Goal: Task Accomplishment & Management: Use online tool/utility

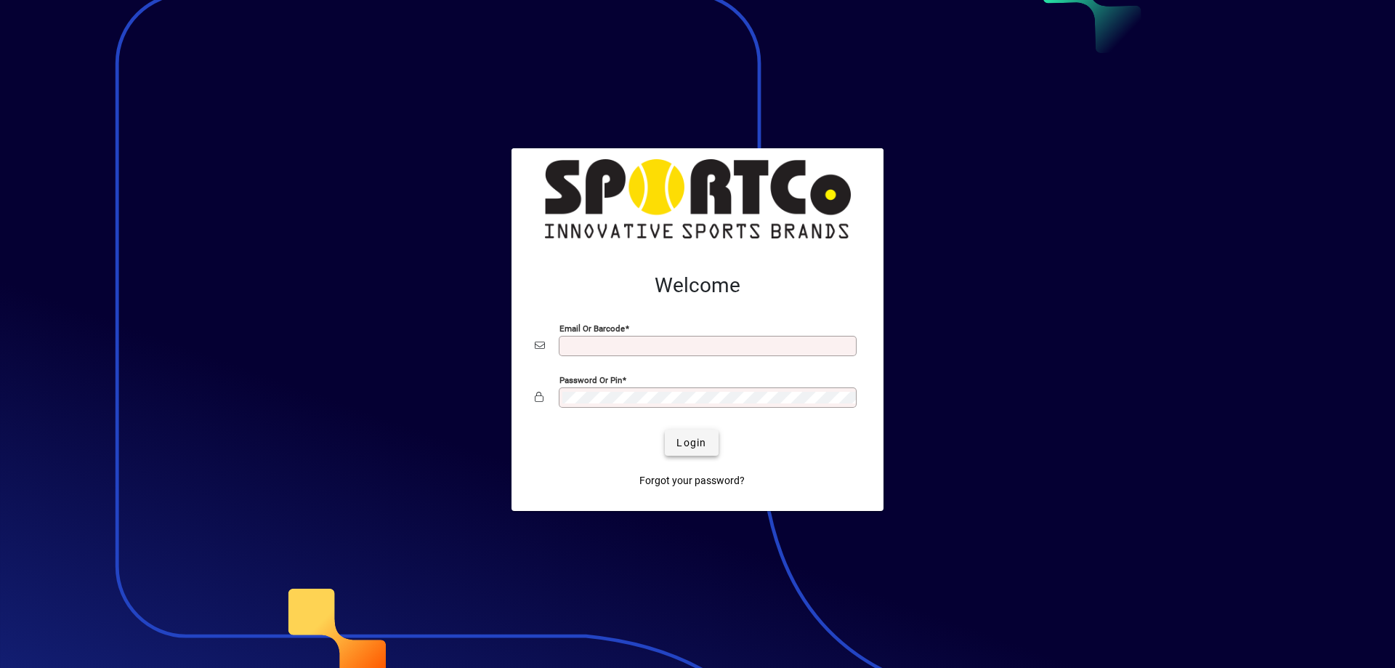
type input "**********"
click at [671, 438] on span "submit" at bounding box center [691, 442] width 53 height 35
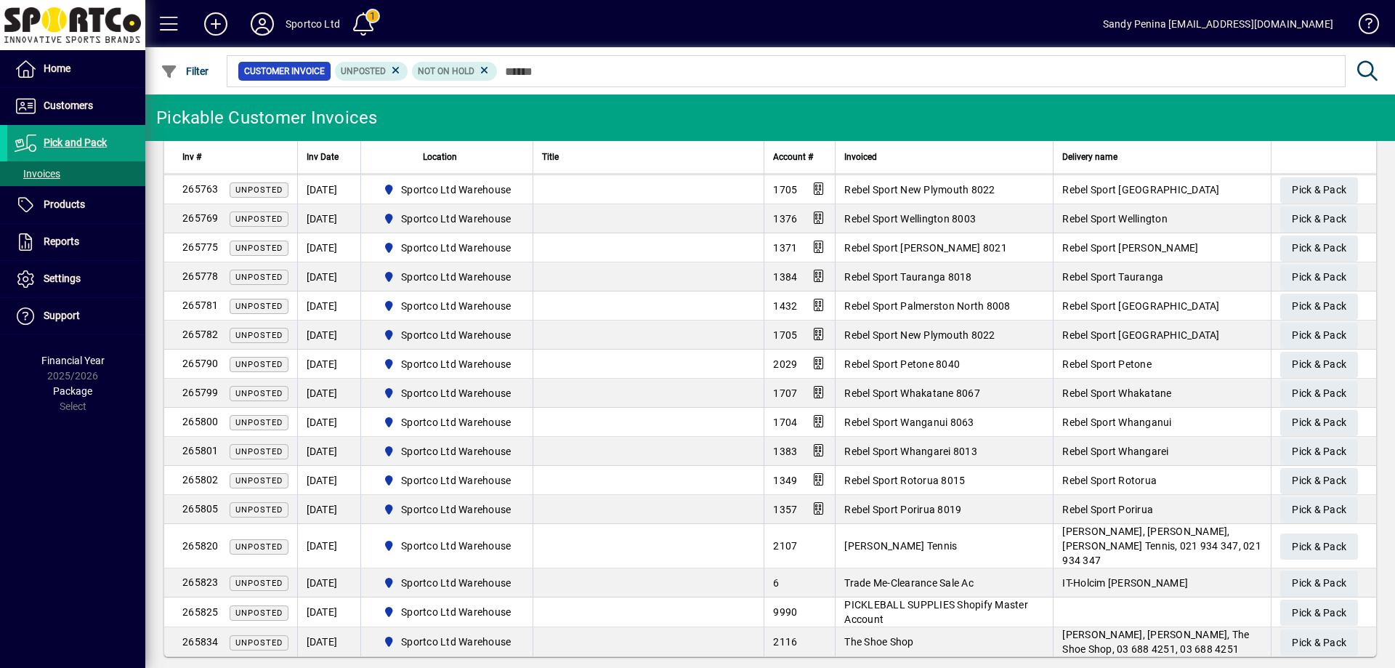
scroll to position [221, 0]
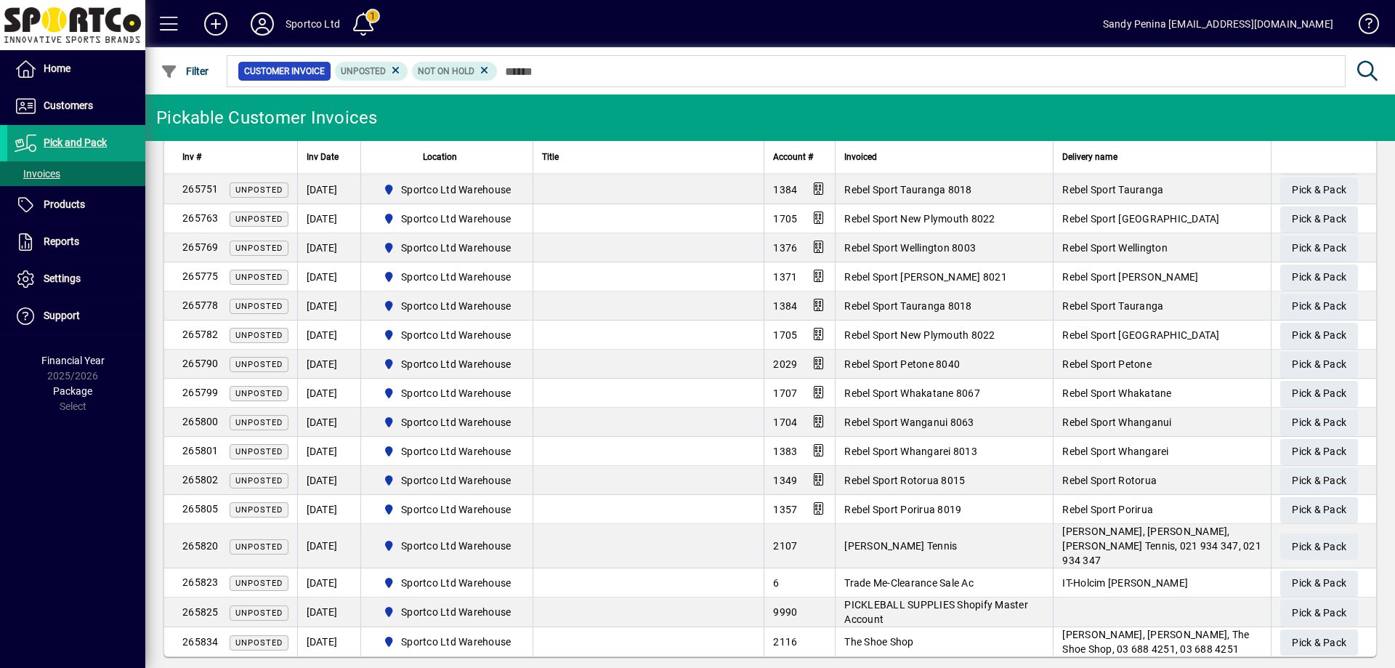
click at [827, 68] on input "text" at bounding box center [916, 71] width 836 height 20
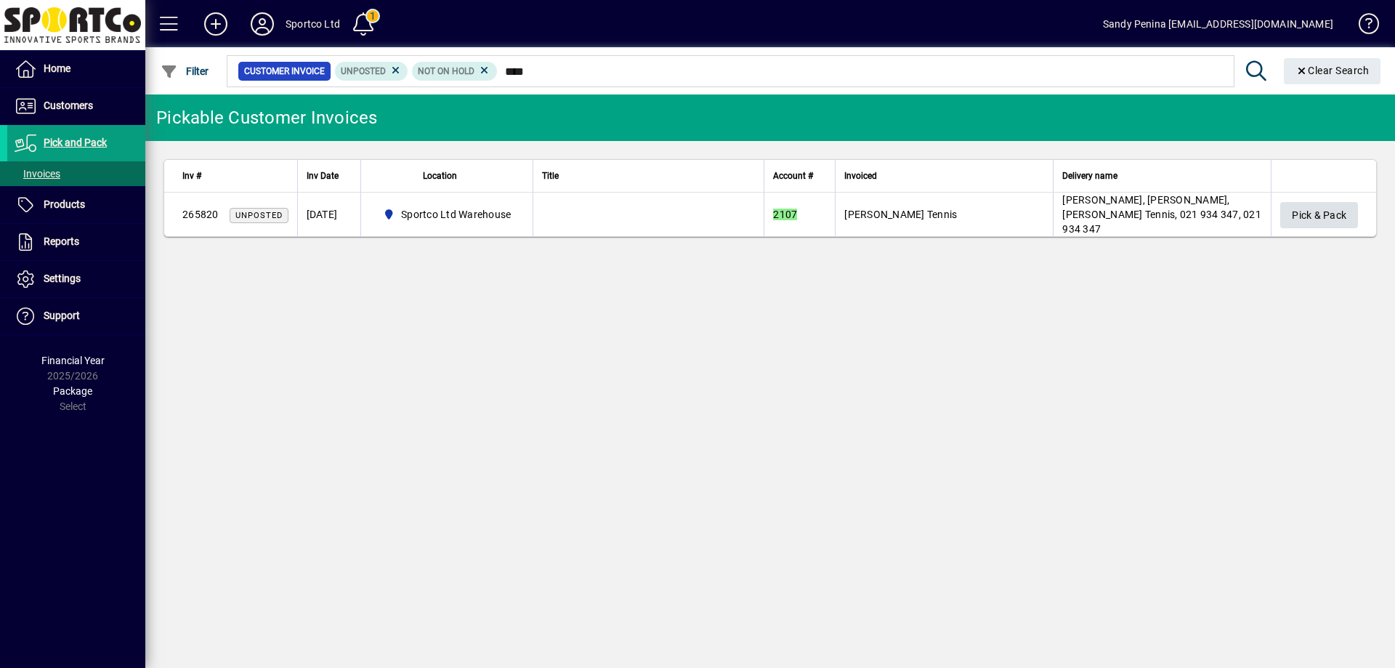
type input "****"
click at [1318, 209] on span "Pick & Pack" at bounding box center [1319, 215] width 54 height 24
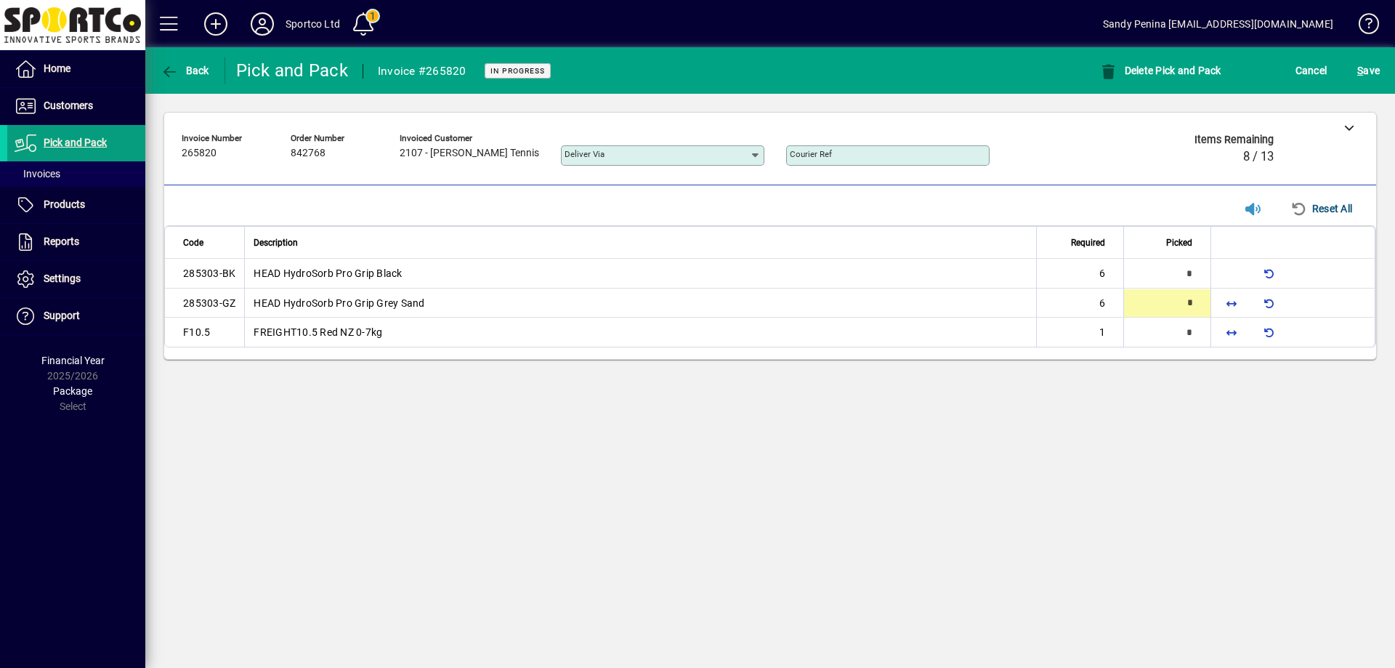
type input "*"
drag, startPoint x: 1239, startPoint y: 333, endPoint x: 1202, endPoint y: 353, distance: 41.9
click at [1238, 333] on span "button" at bounding box center [1231, 332] width 35 height 35
type input "*"
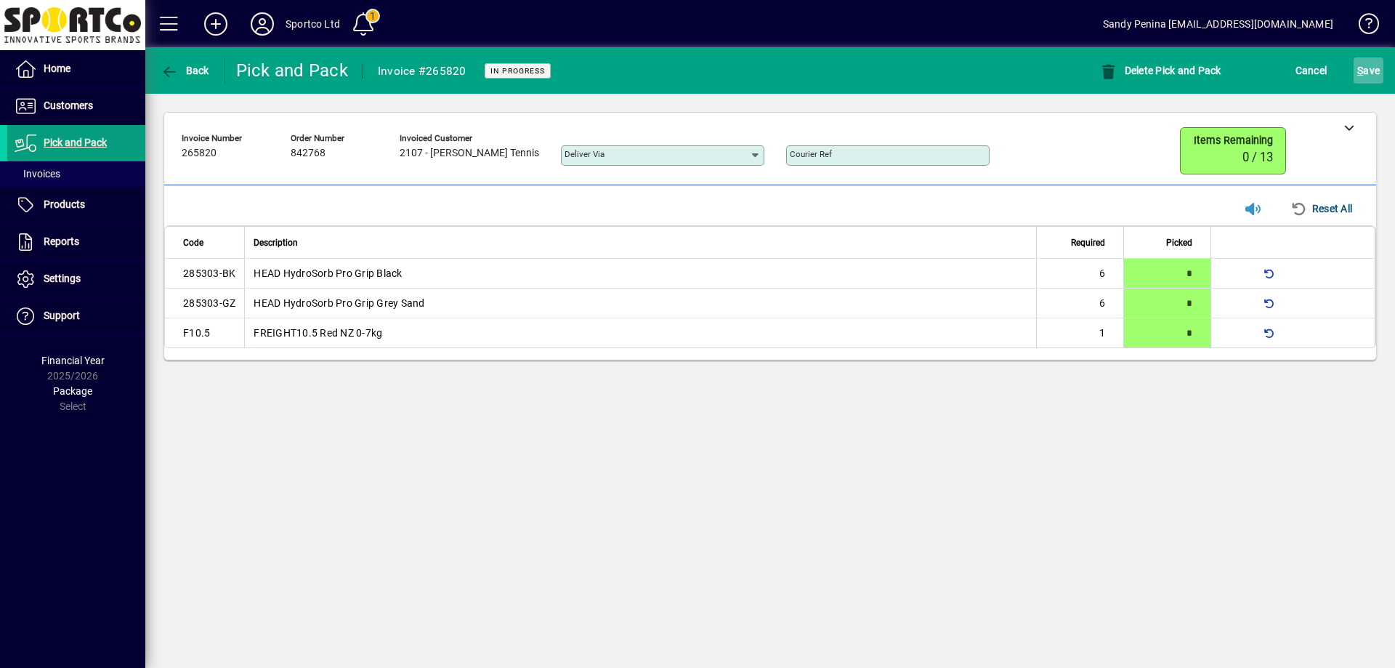
click at [1366, 70] on span "S ave" at bounding box center [1368, 70] width 23 height 23
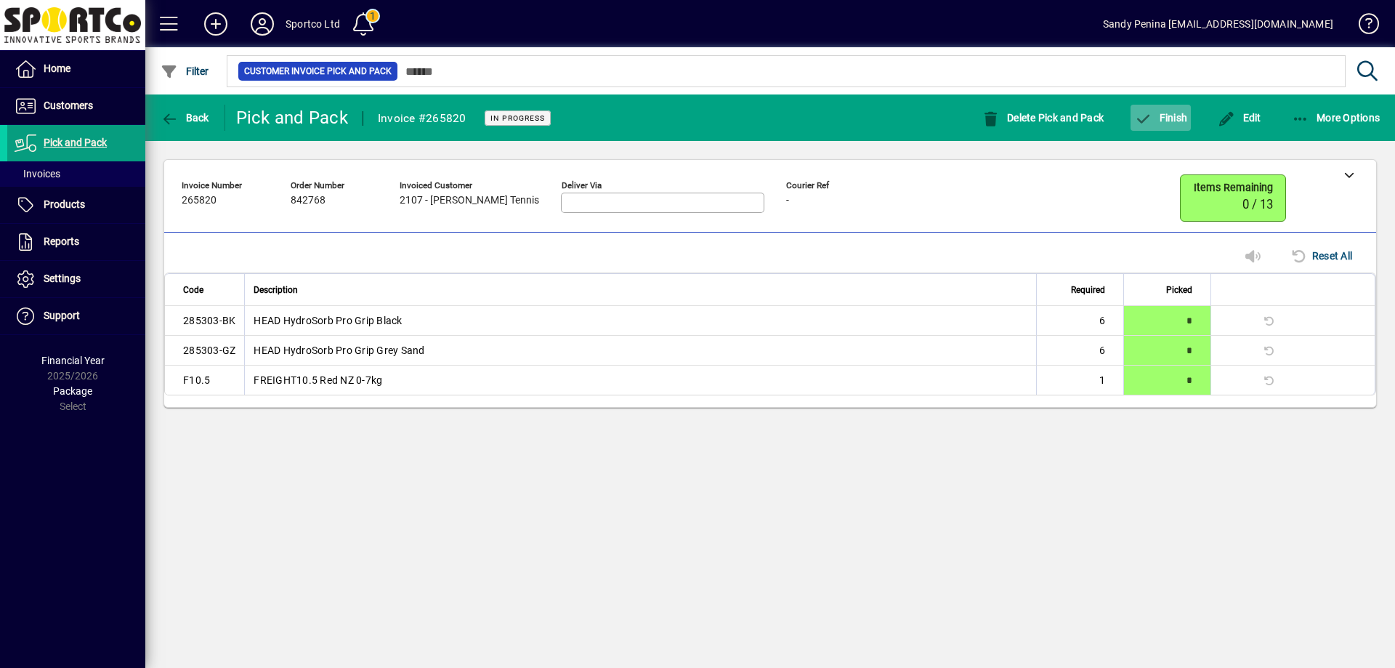
click at [1167, 129] on span "button" at bounding box center [1160, 117] width 60 height 35
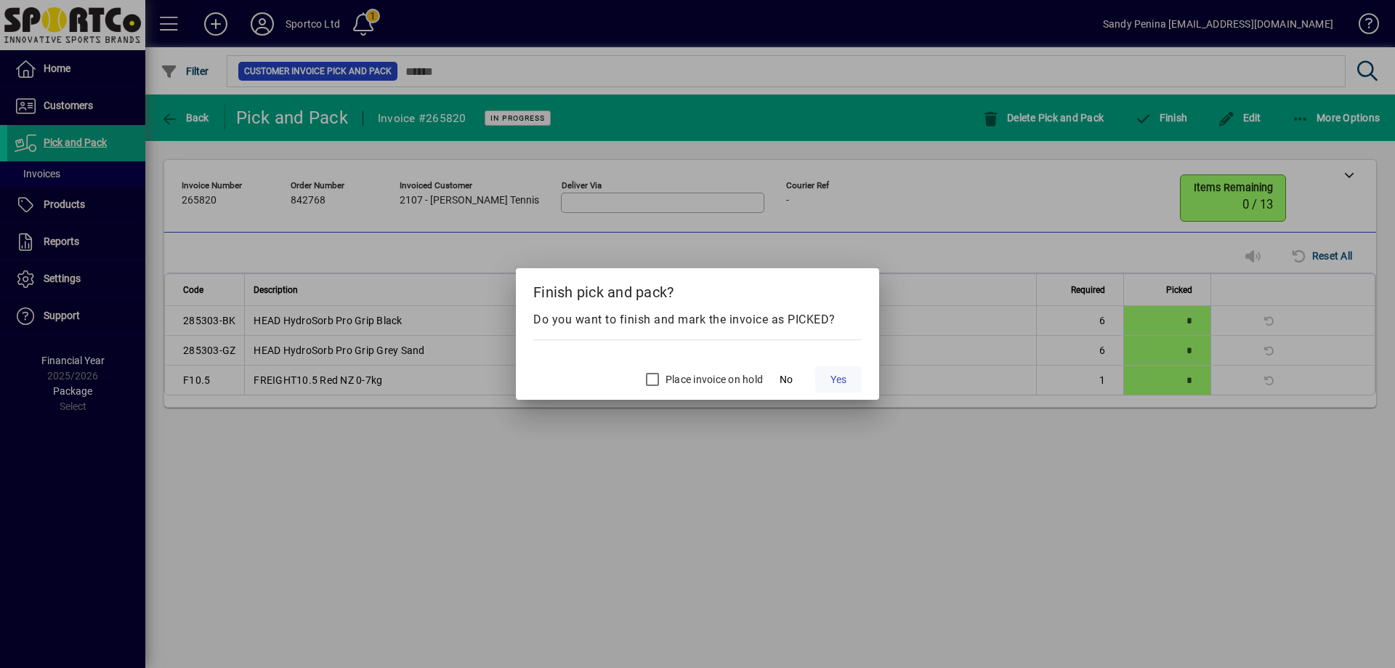
click at [848, 384] on span at bounding box center [838, 379] width 46 height 35
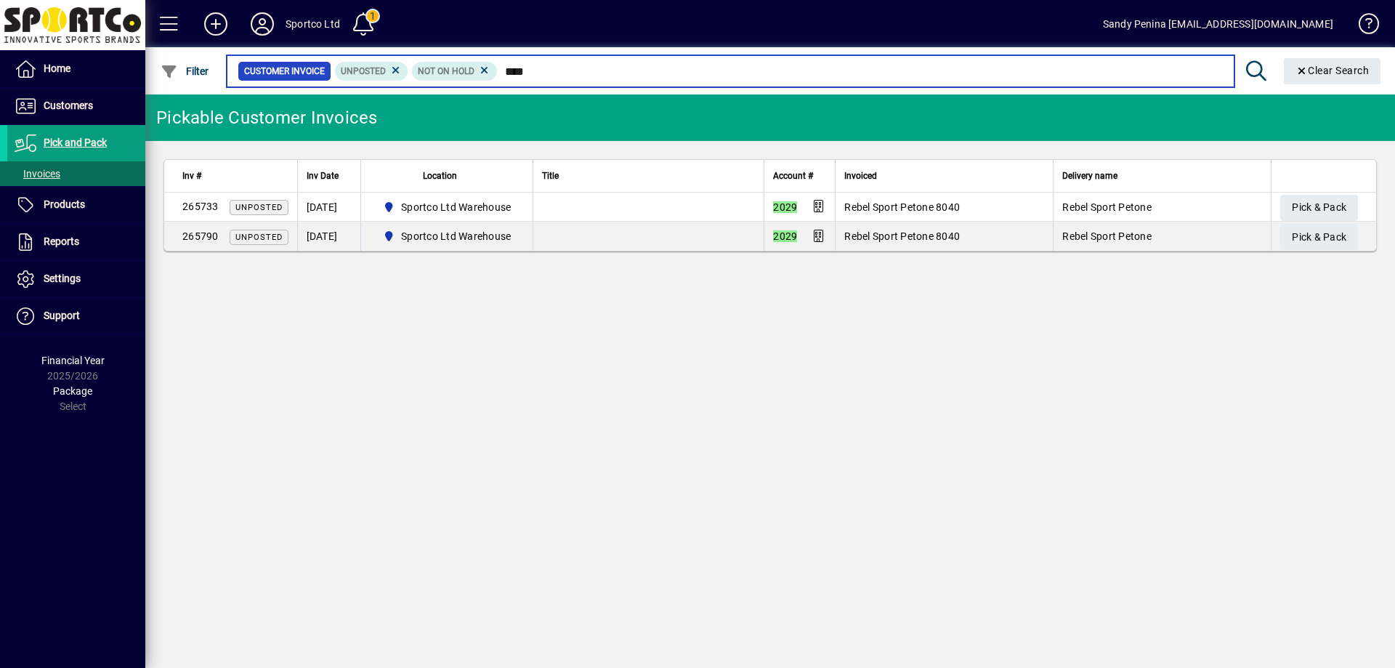
type input "****"
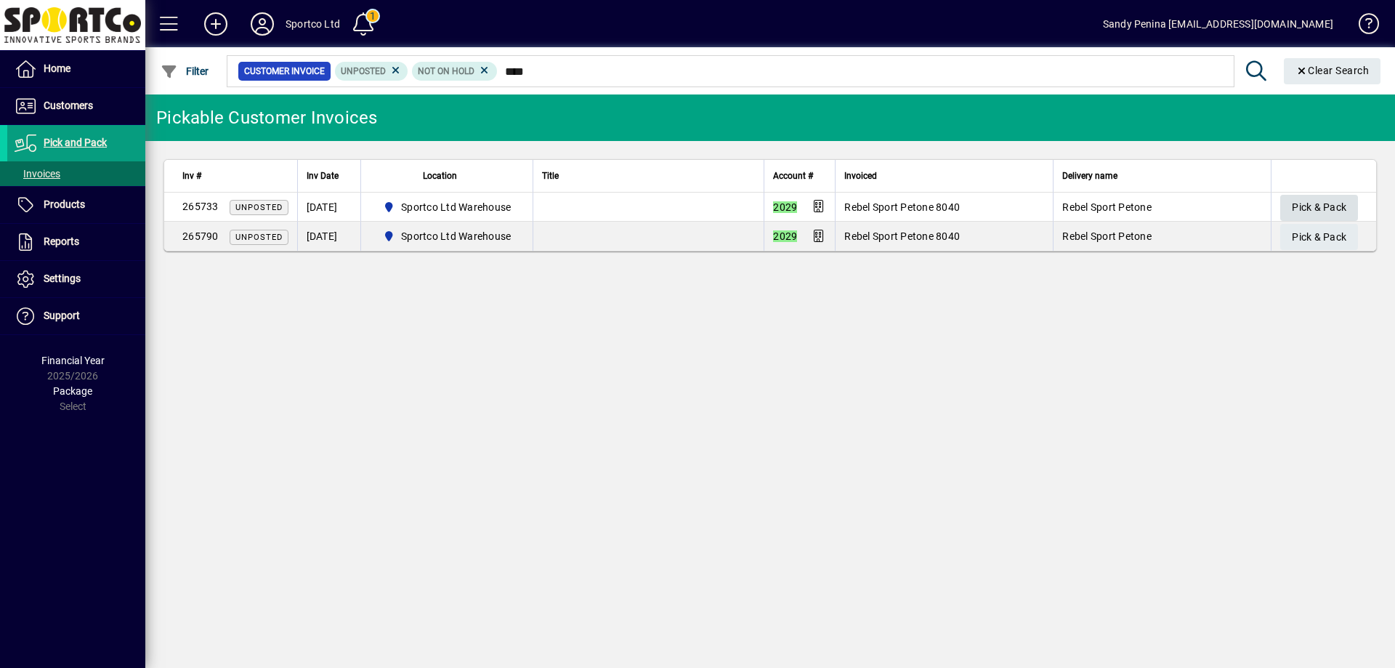
click at [1359, 199] on td "Pick & Pack" at bounding box center [1323, 207] width 105 height 29
click at [1344, 200] on span "Pick & Pack" at bounding box center [1319, 207] width 54 height 24
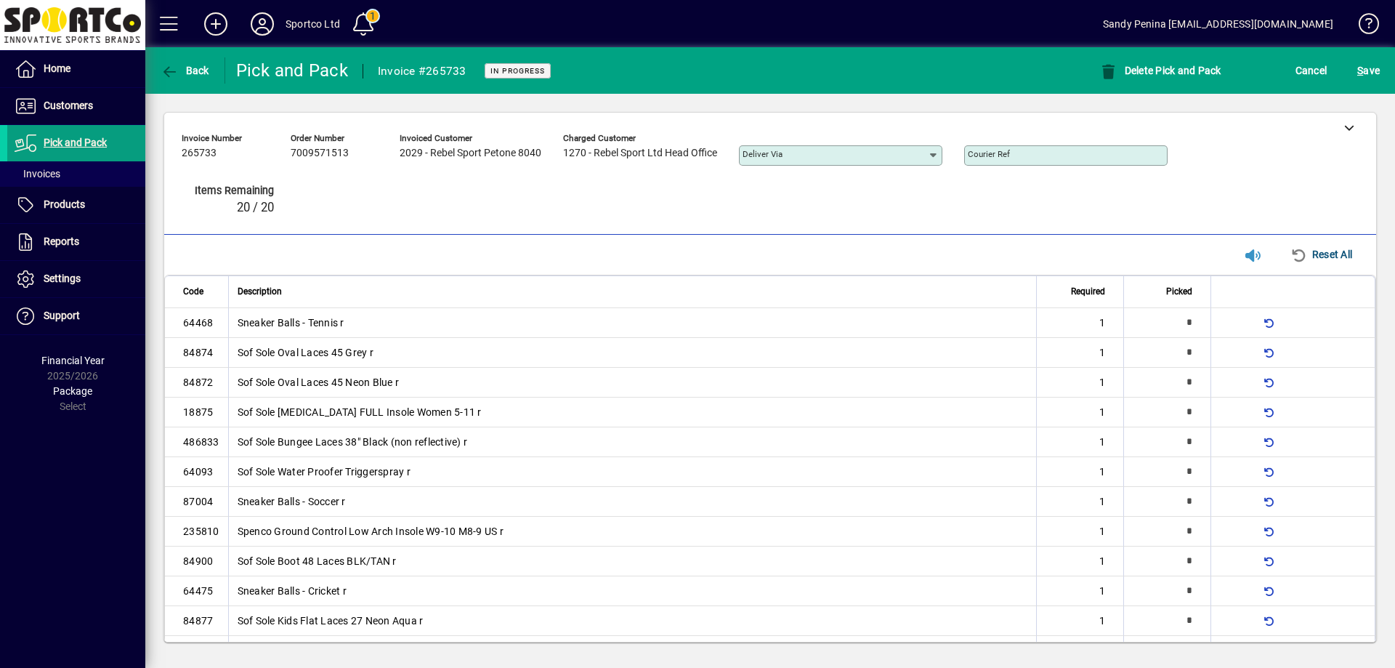
type input "*"
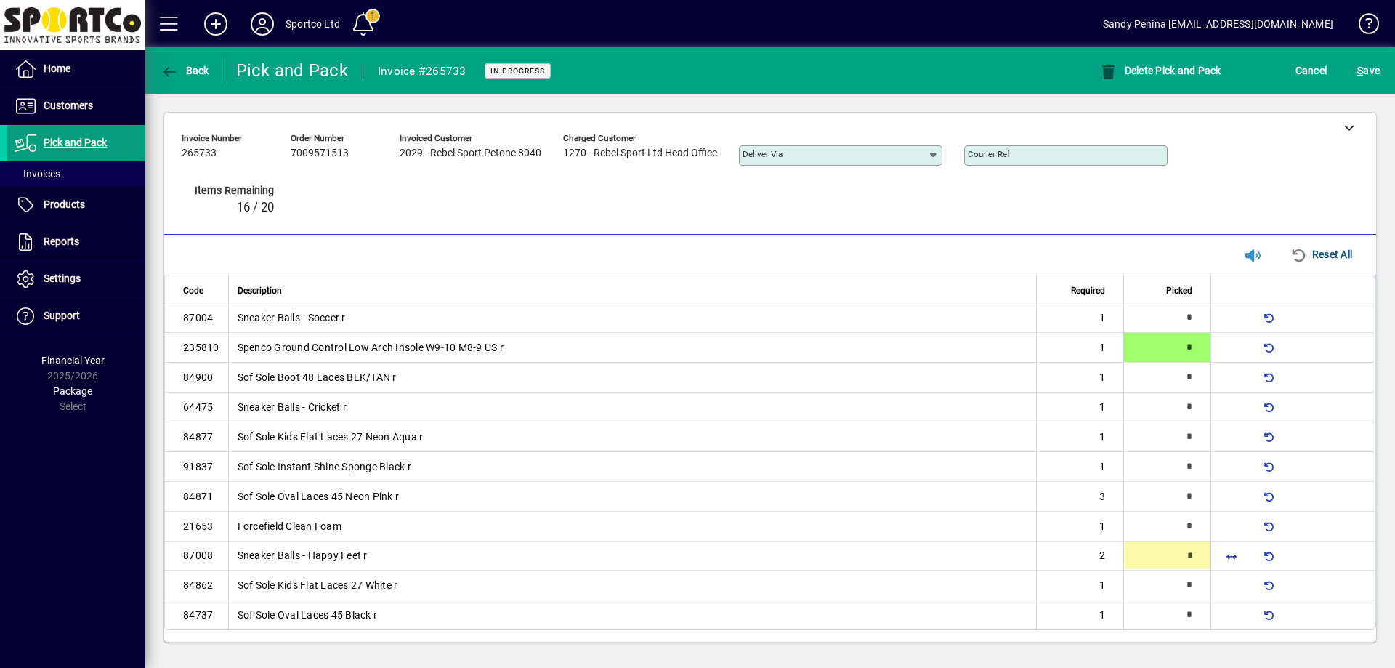
type input "*"
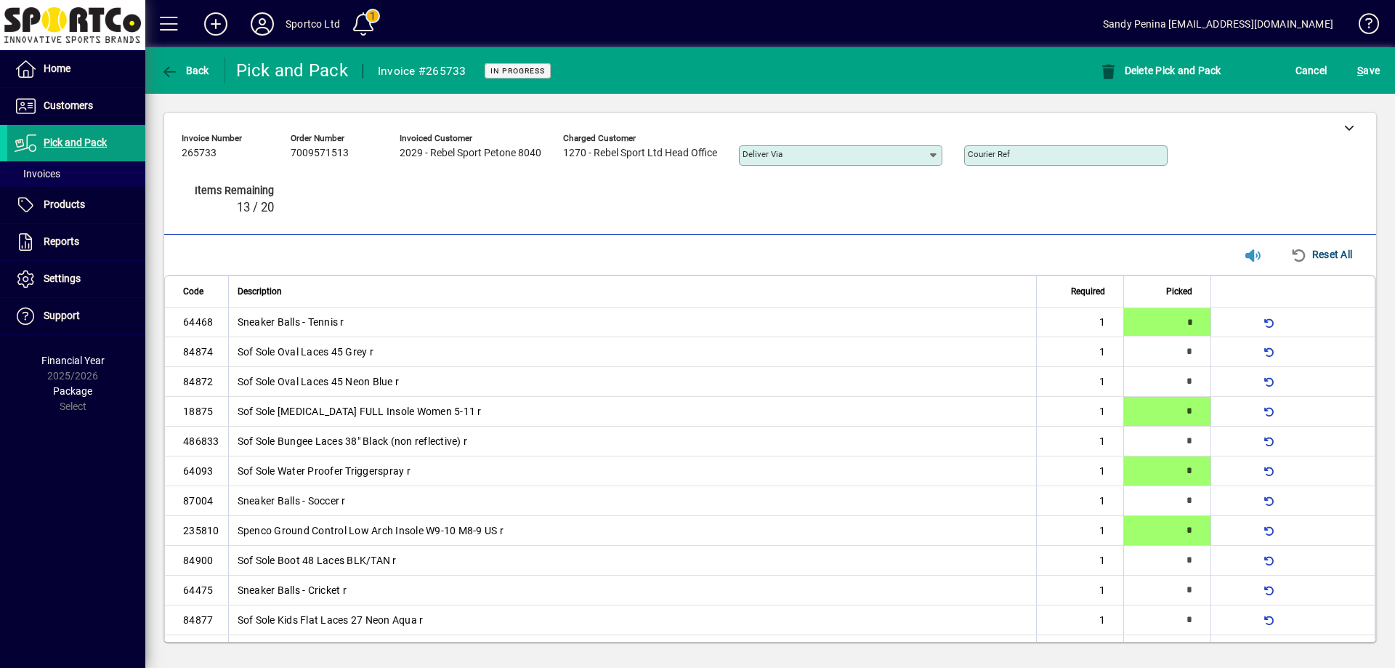
type input "*"
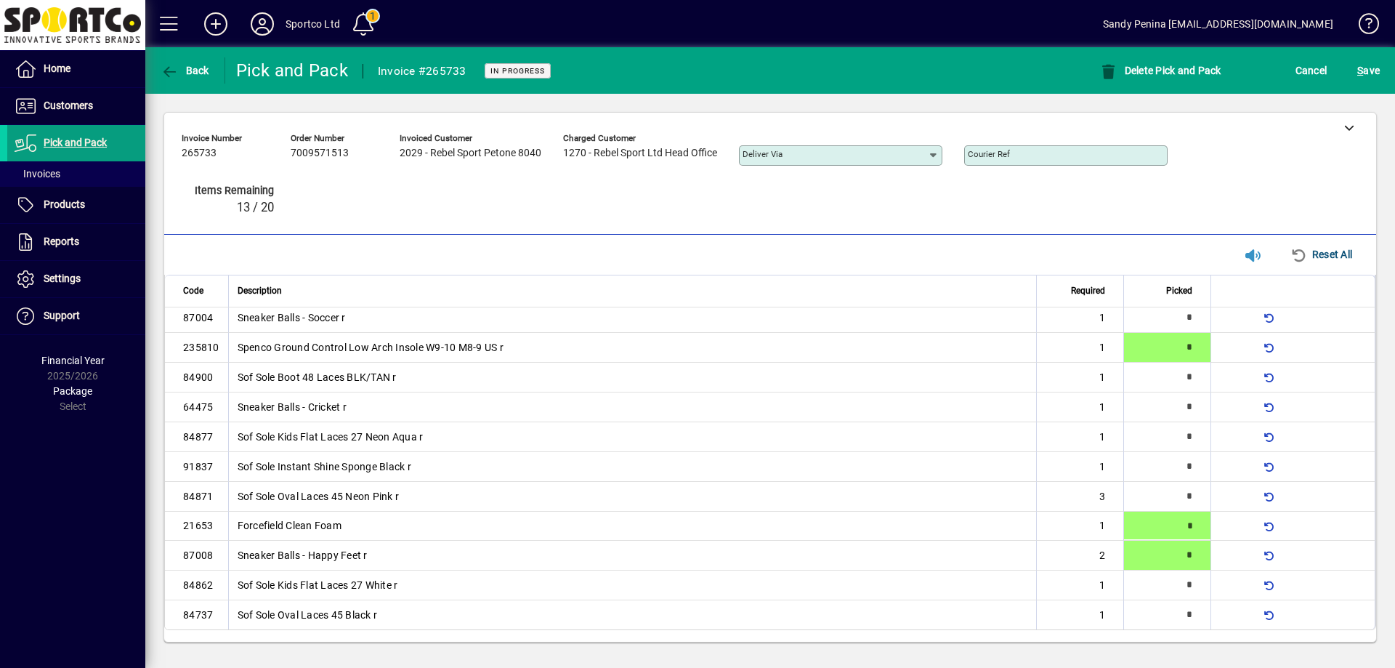
type input "*"
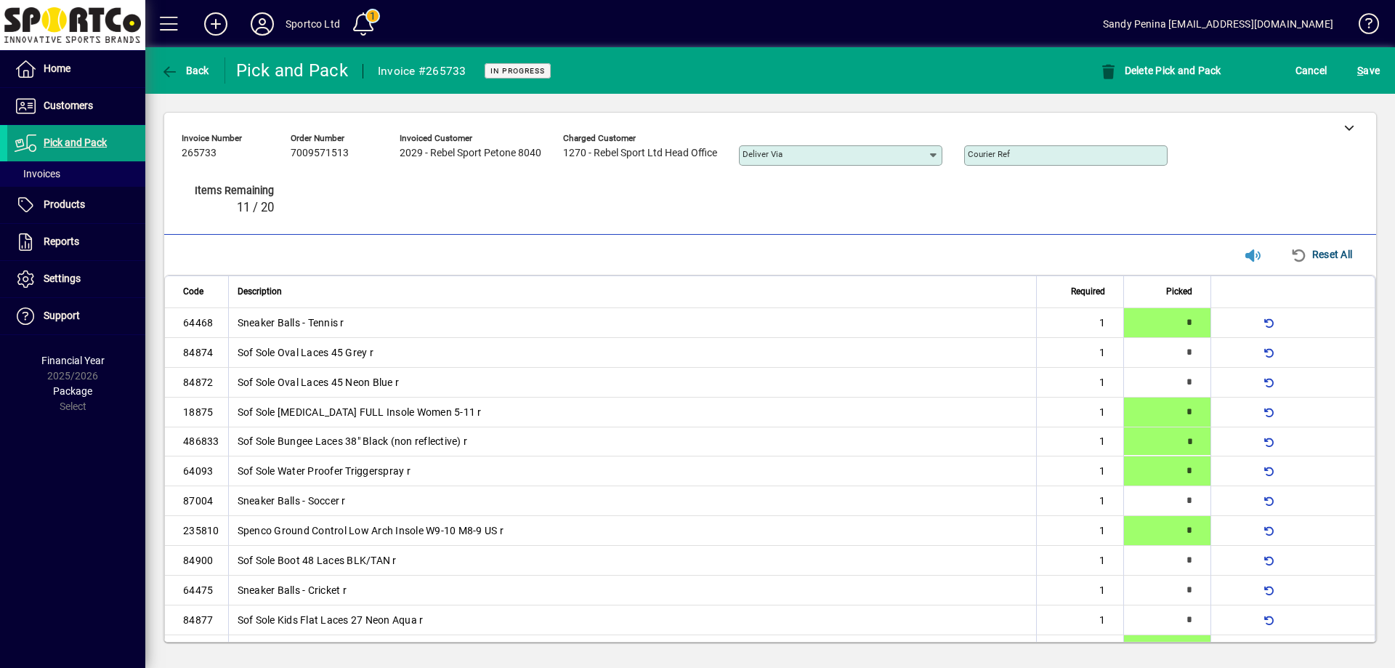
type input "*"
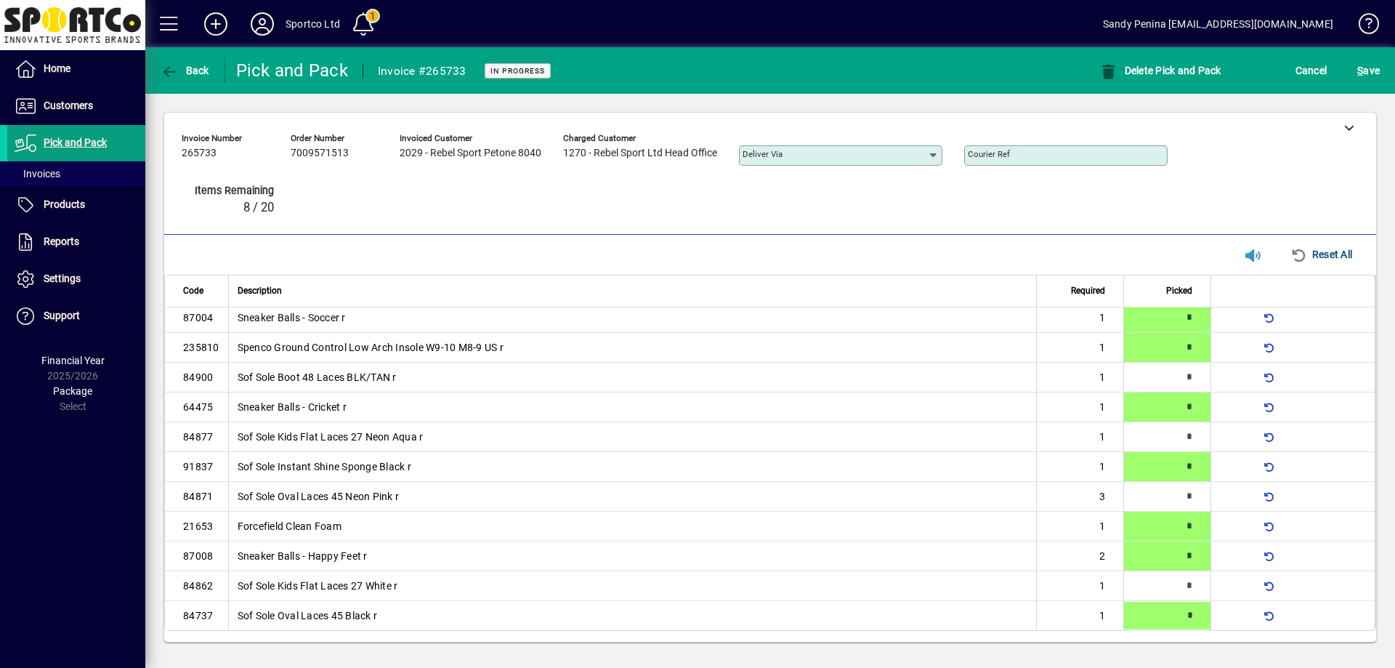
type input "*"
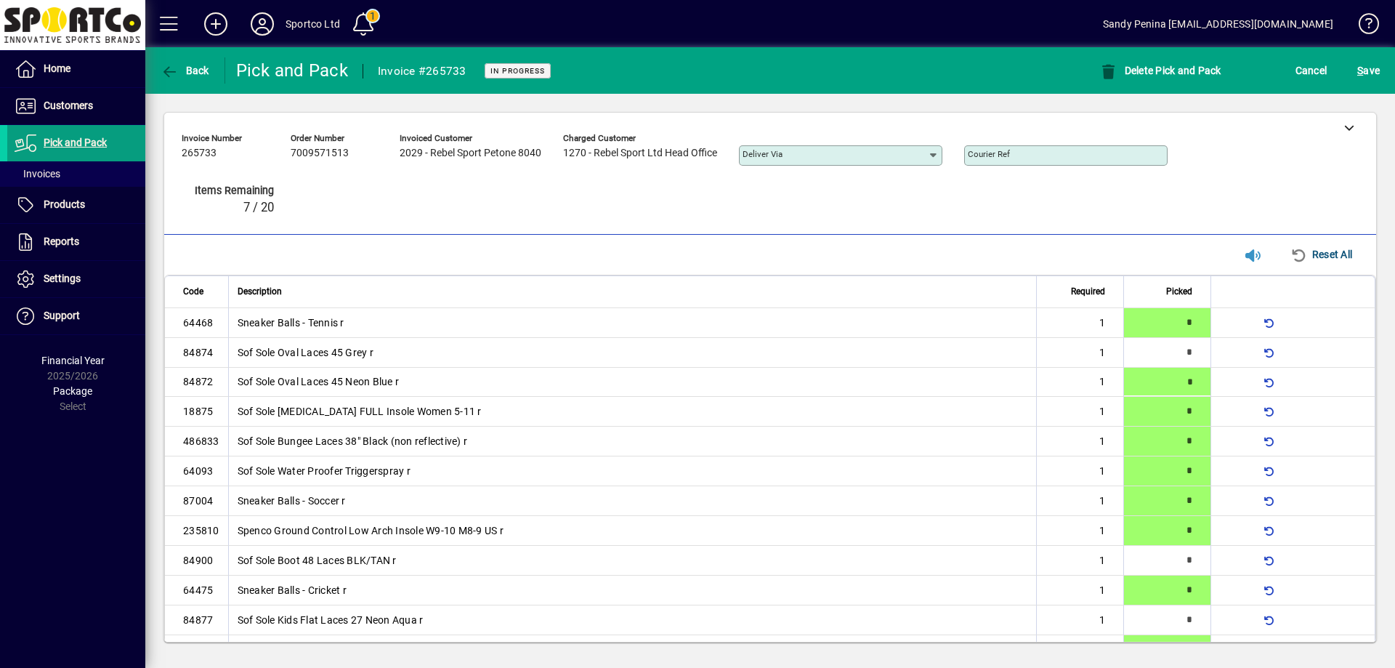
type input "*"
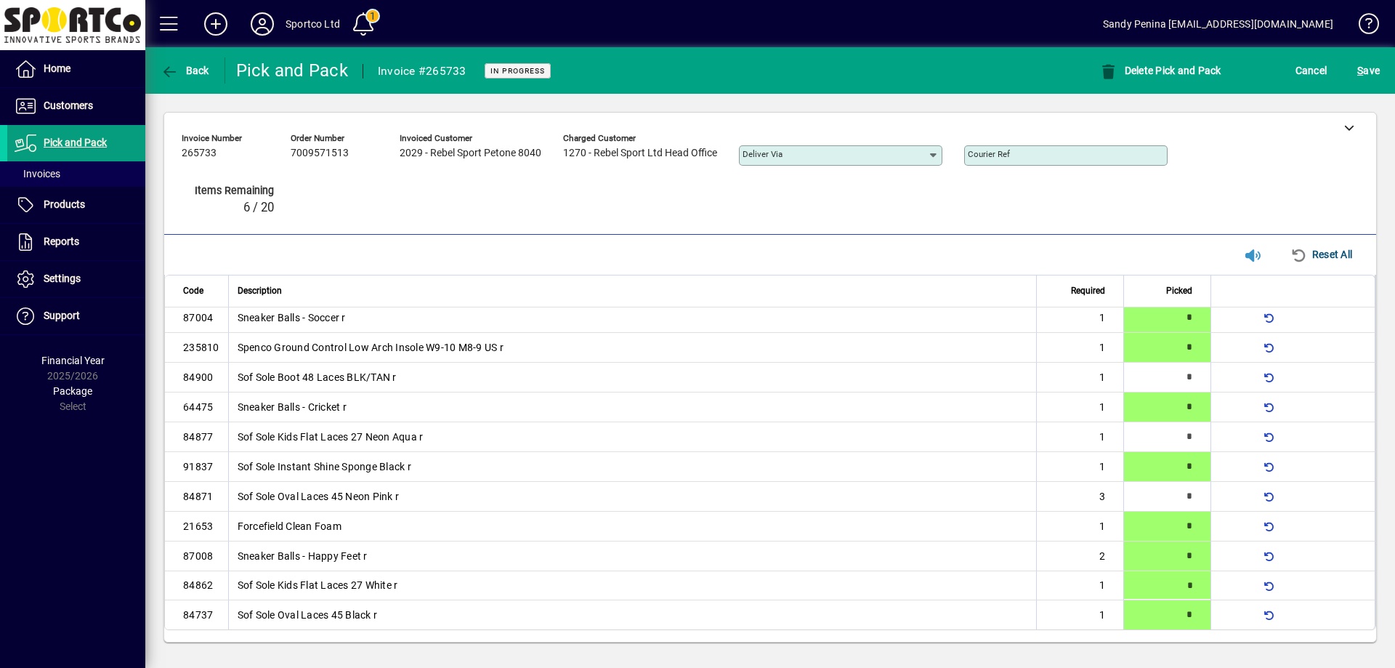
type input "*"
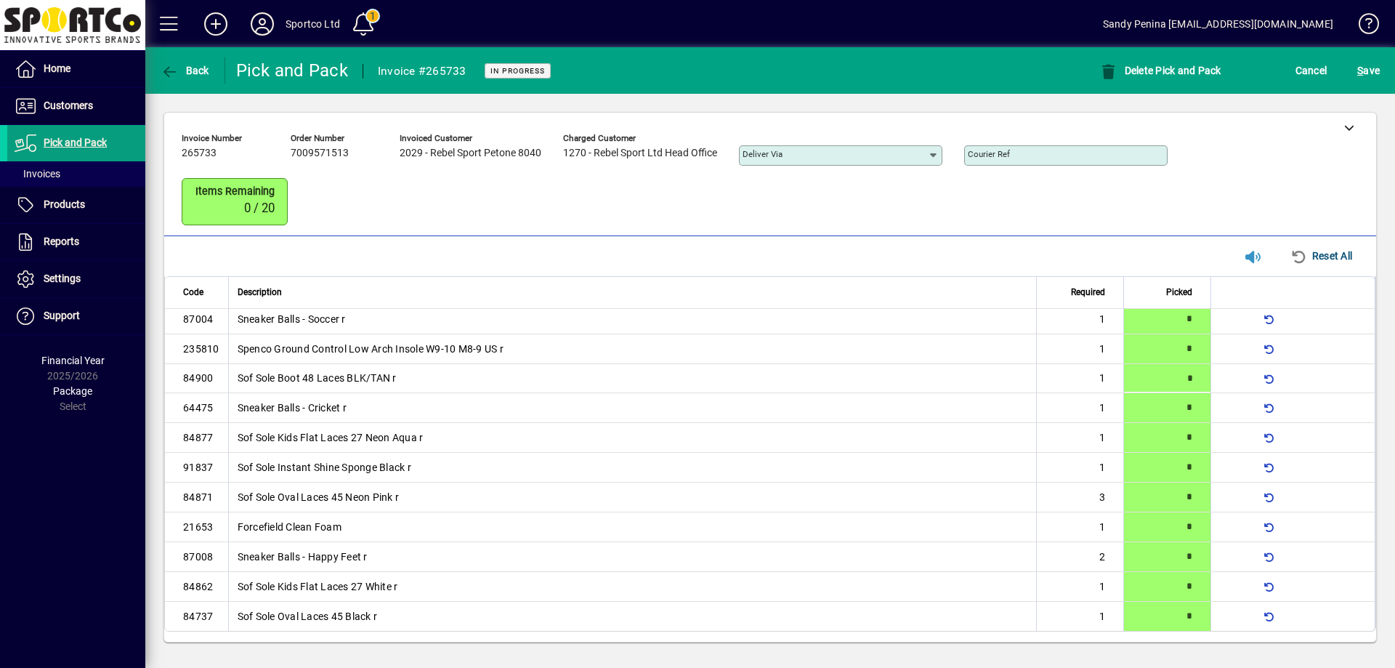
type input "*"
click at [1374, 68] on span "S ave" at bounding box center [1368, 70] width 23 height 23
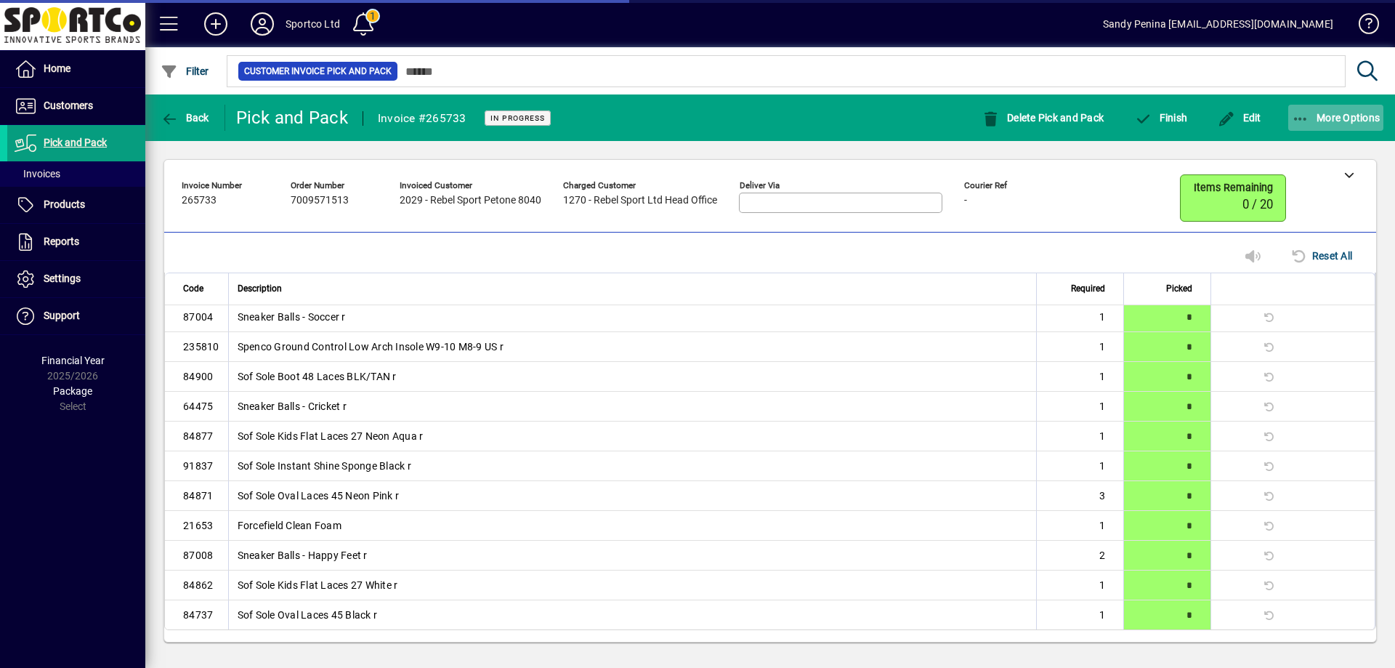
scroll to position [155, 0]
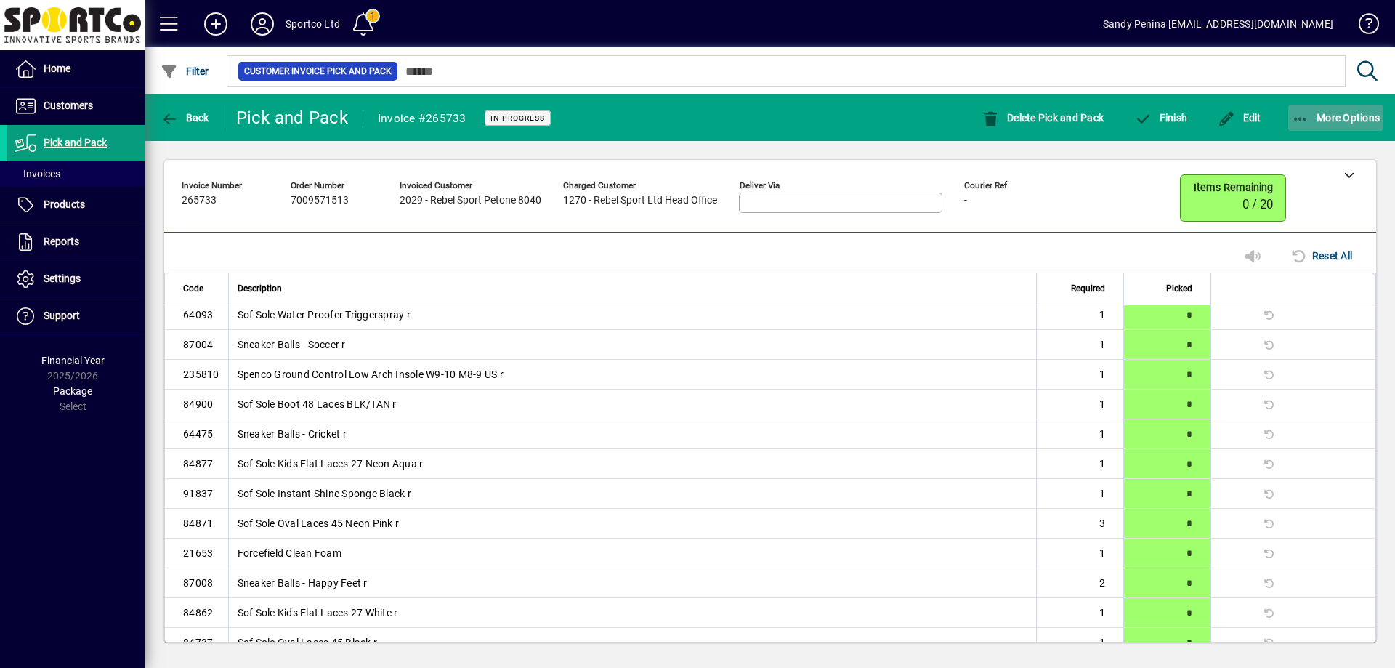
click at [1340, 112] on span "More Options" at bounding box center [1336, 118] width 89 height 12
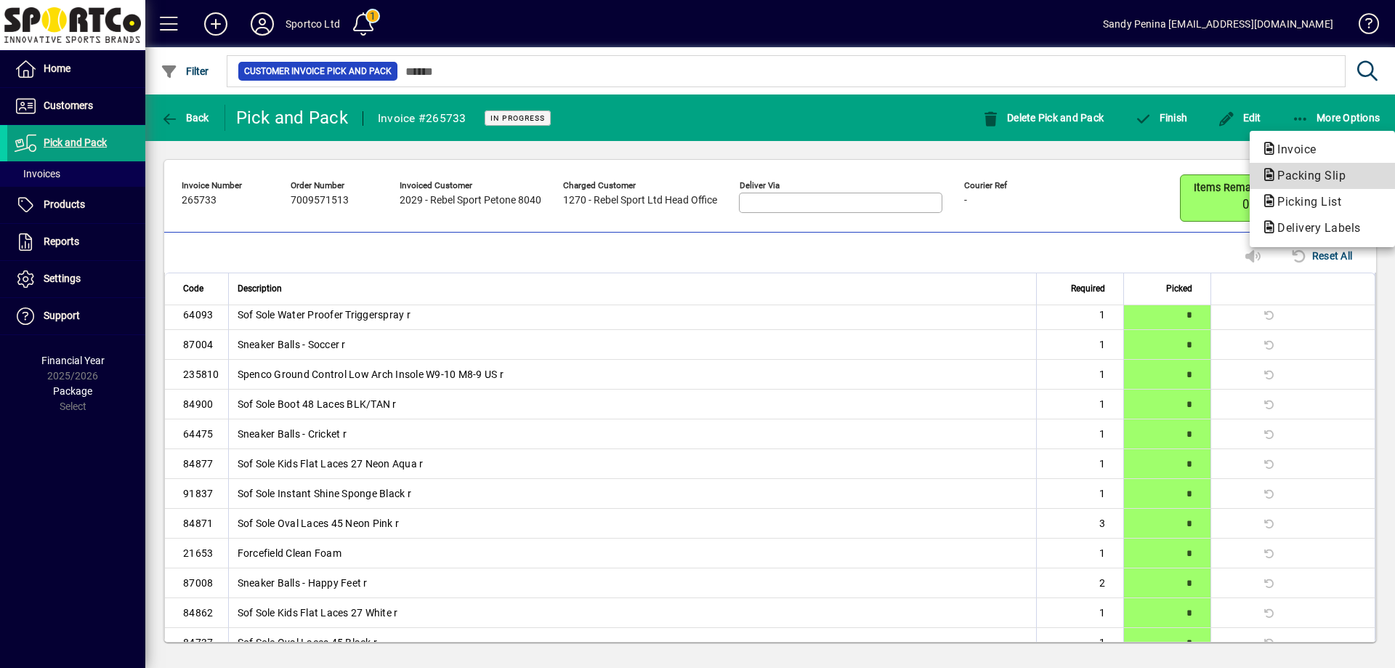
click at [1362, 175] on span "Packing Slip" at bounding box center [1322, 175] width 122 height 17
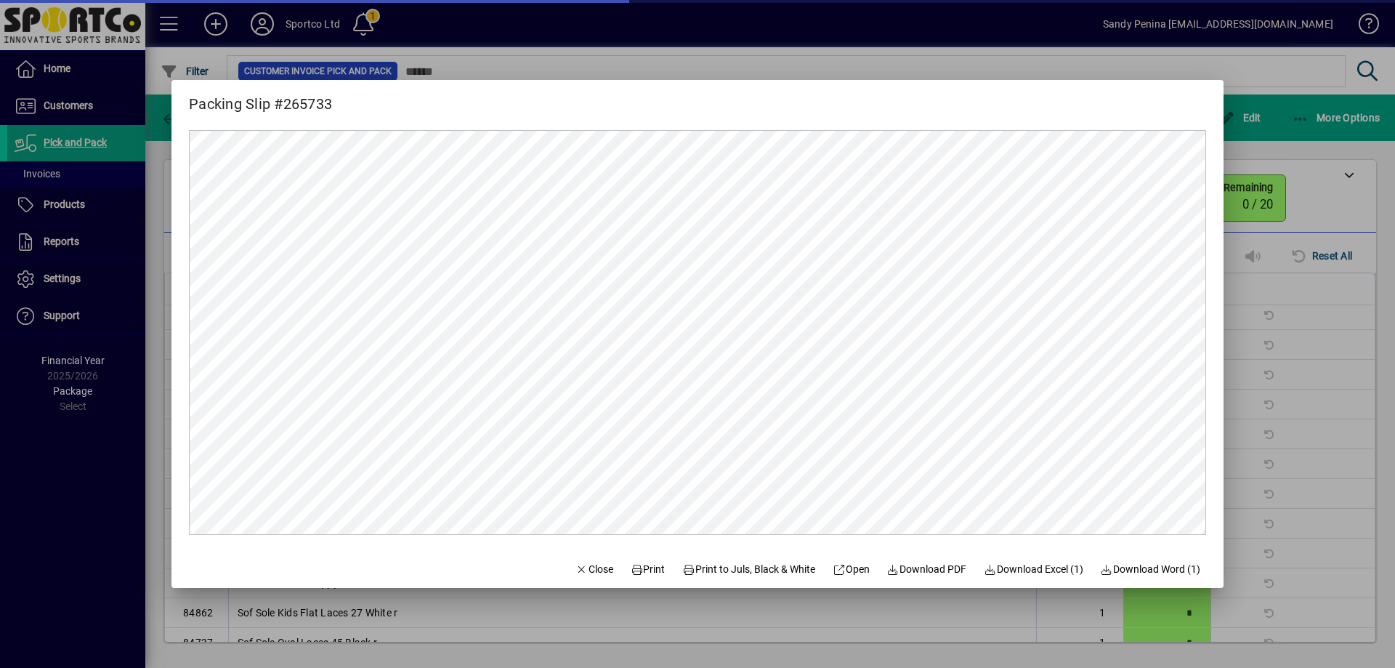
scroll to position [0, 0]
click at [641, 573] on span "Print" at bounding box center [648, 569] width 35 height 15
click at [575, 565] on span "Close" at bounding box center [594, 569] width 38 height 15
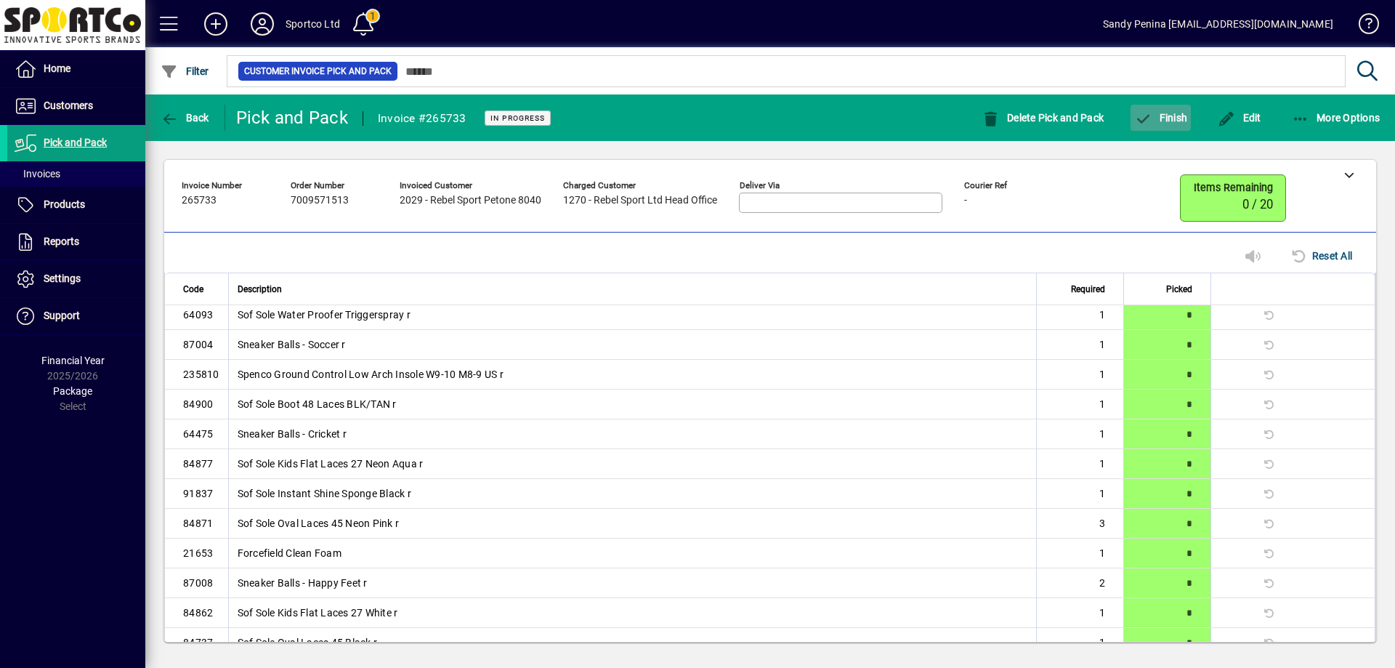
click at [1160, 105] on span "button" at bounding box center [1160, 117] width 60 height 35
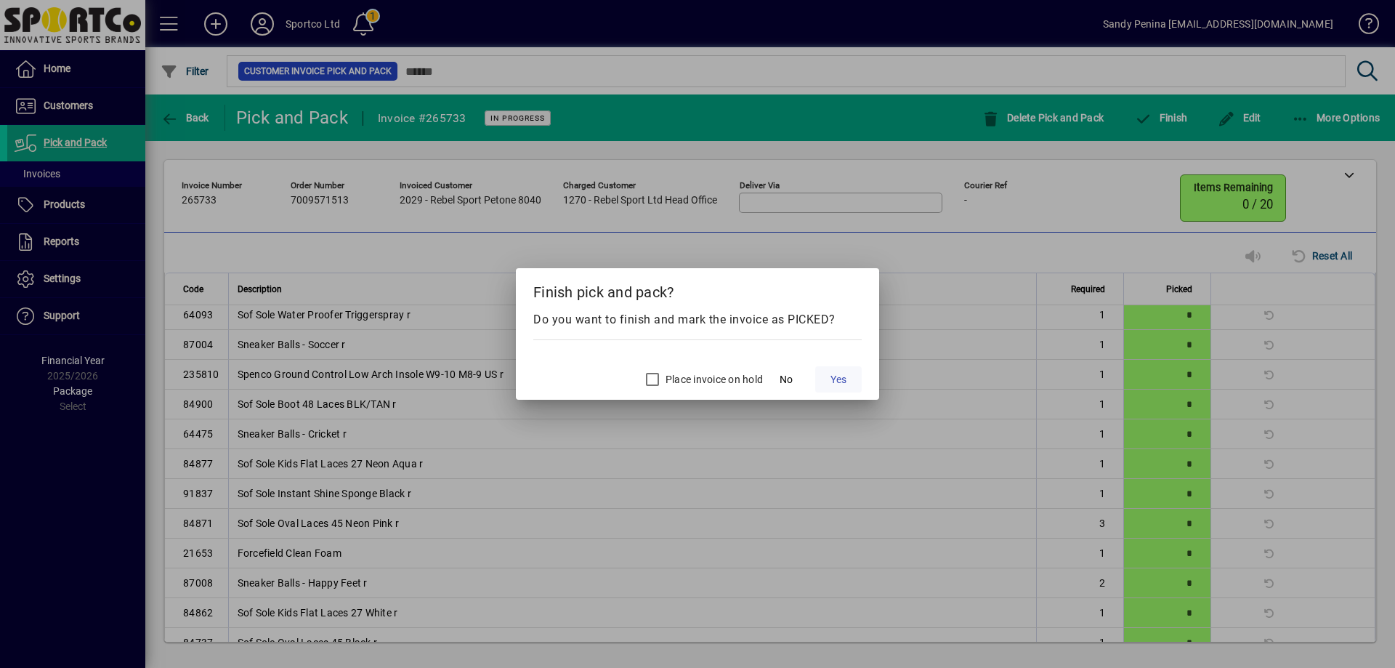
click at [840, 381] on span "Yes" at bounding box center [838, 379] width 16 height 15
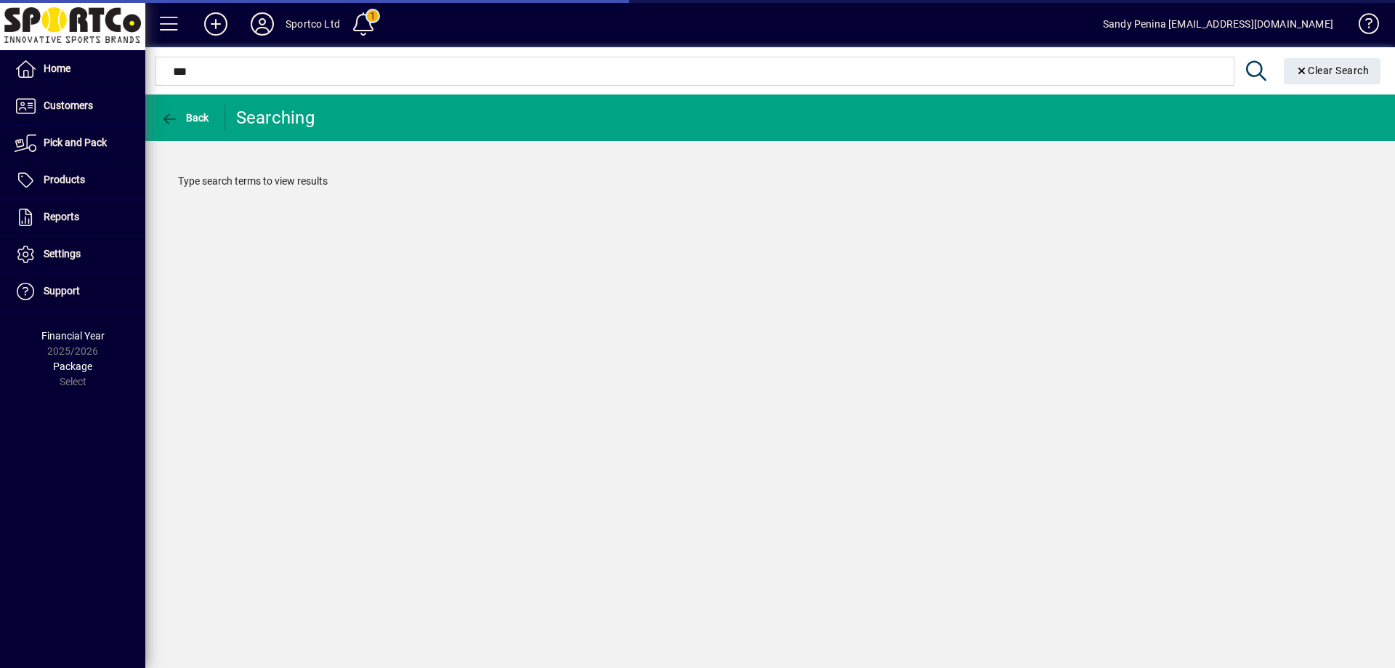
type input "****"
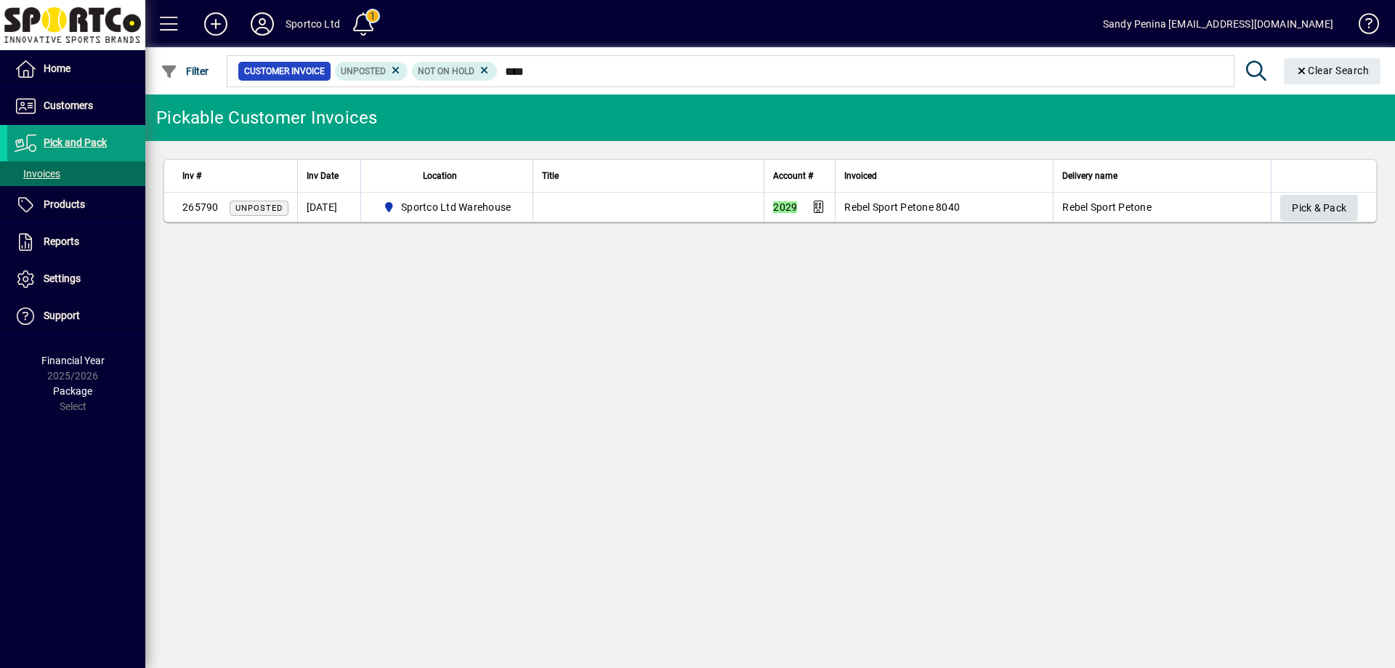
type input "****"
click at [1353, 203] on span "button" at bounding box center [1319, 207] width 78 height 35
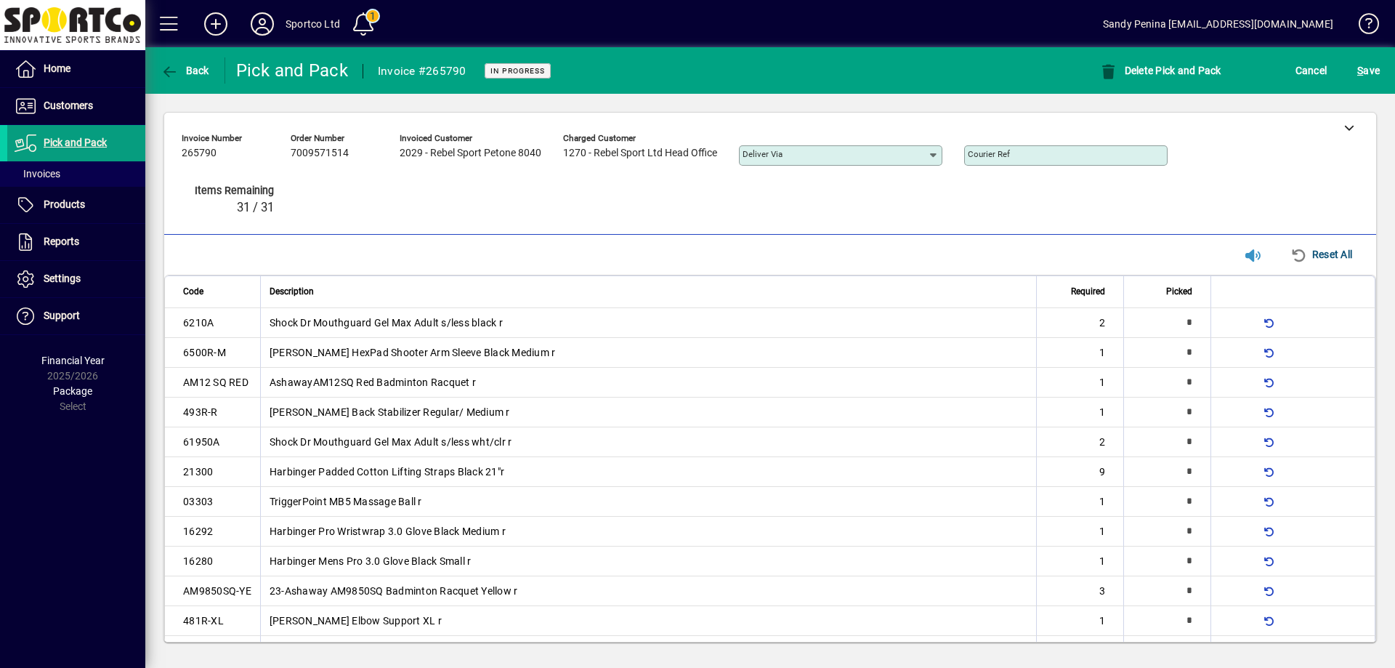
type input "*"
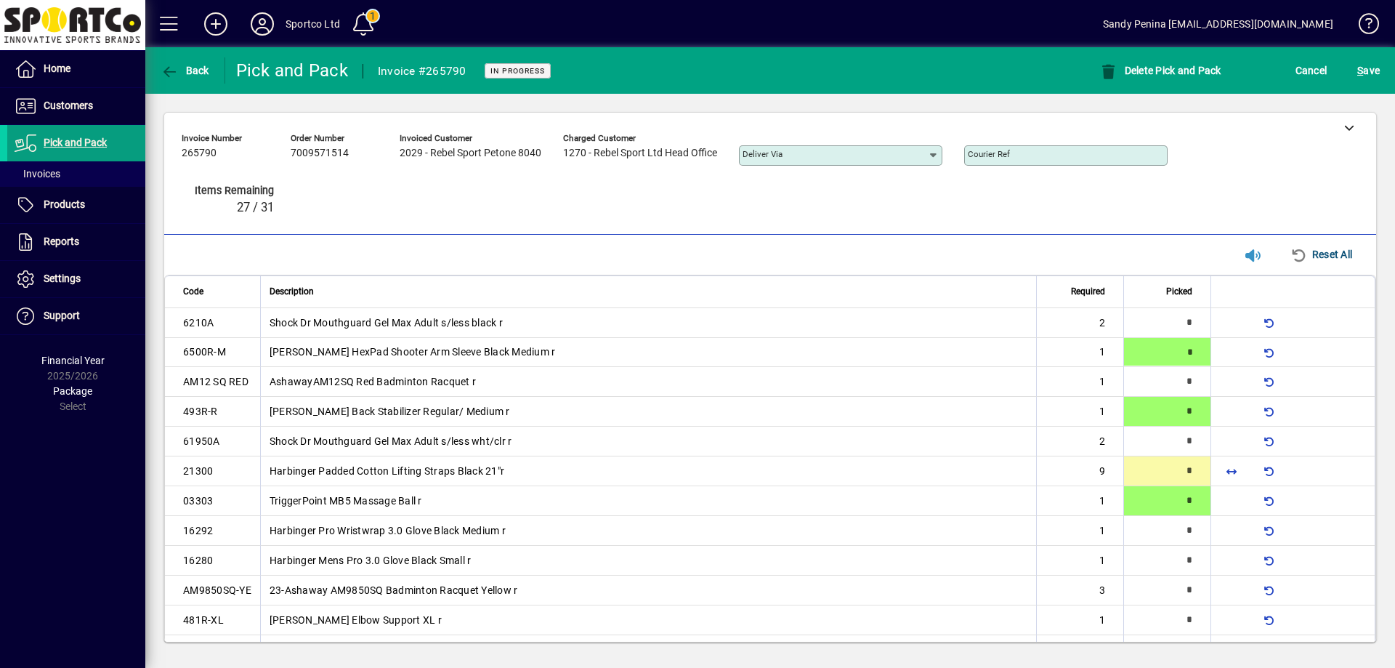
type input "*"
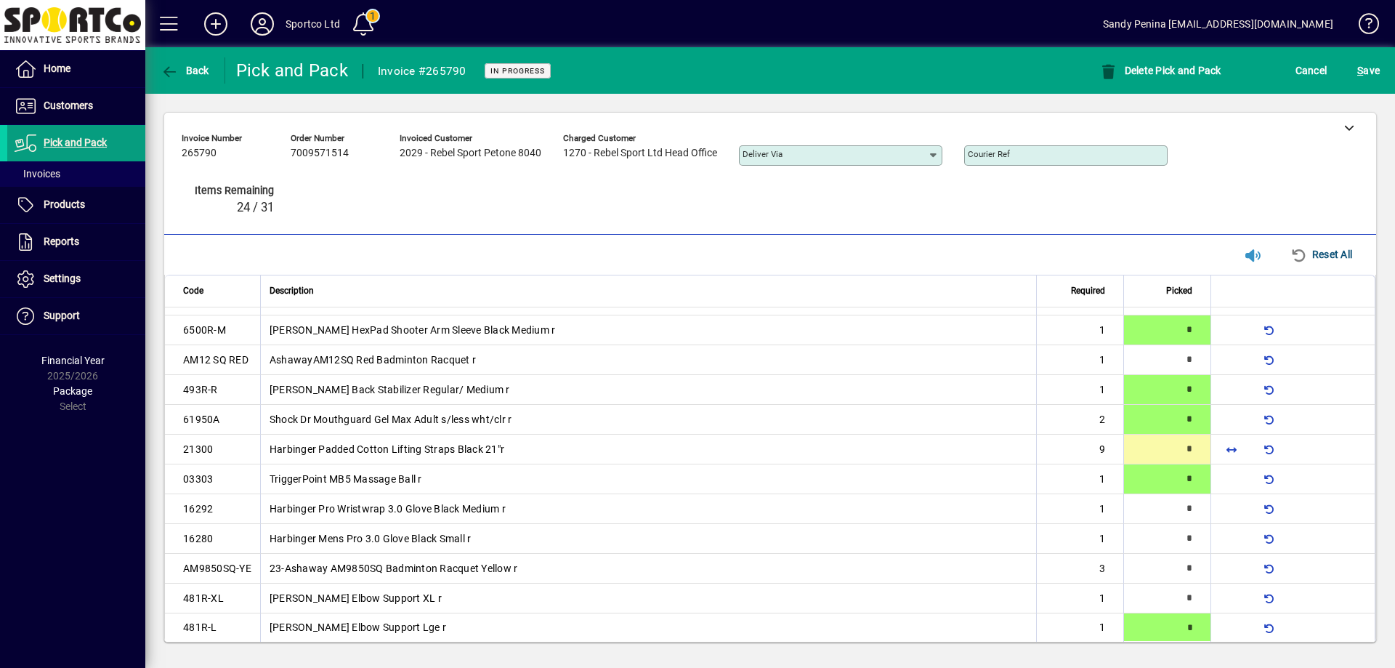
type input "*"
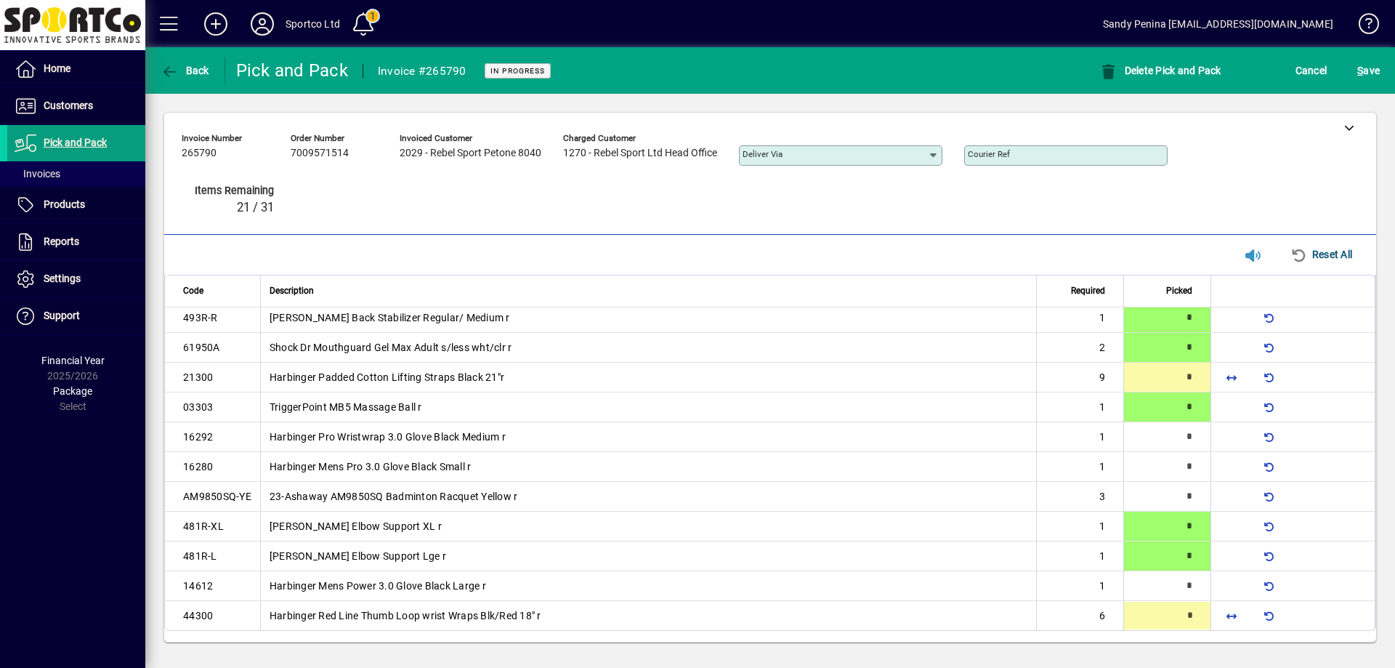
scroll to position [95, 0]
type input "*"
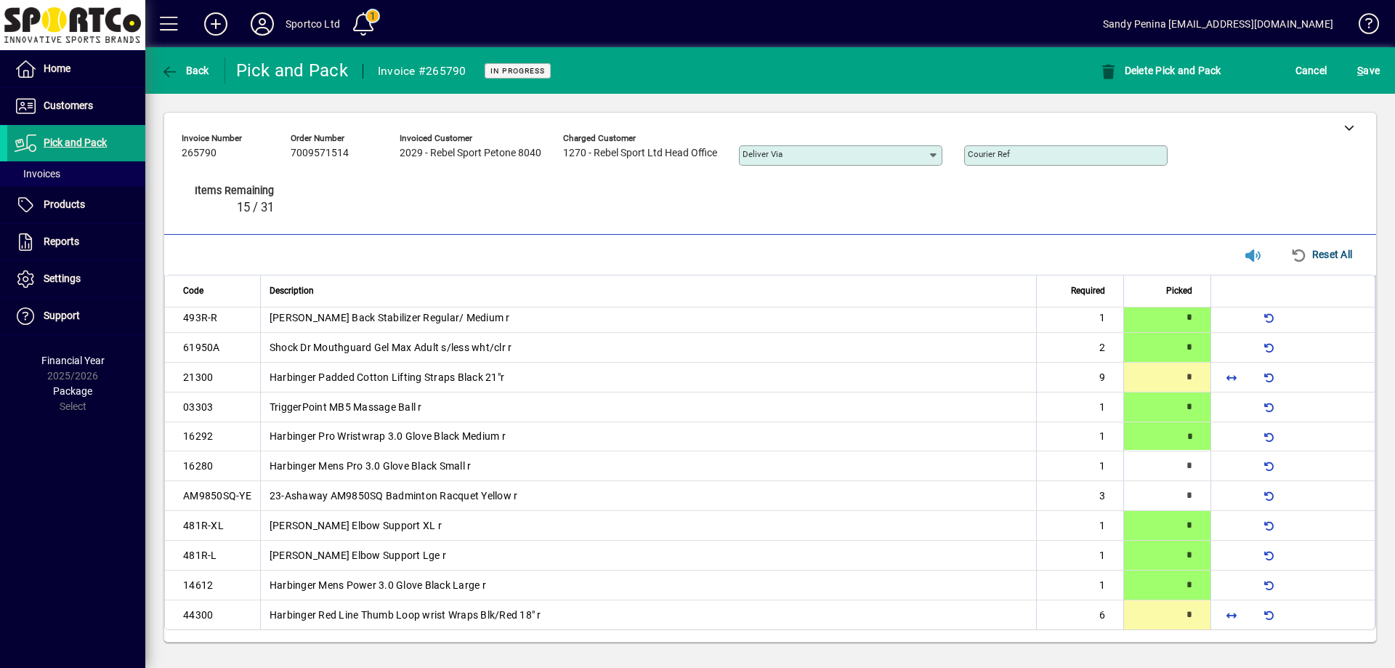
scroll to position [0, 0]
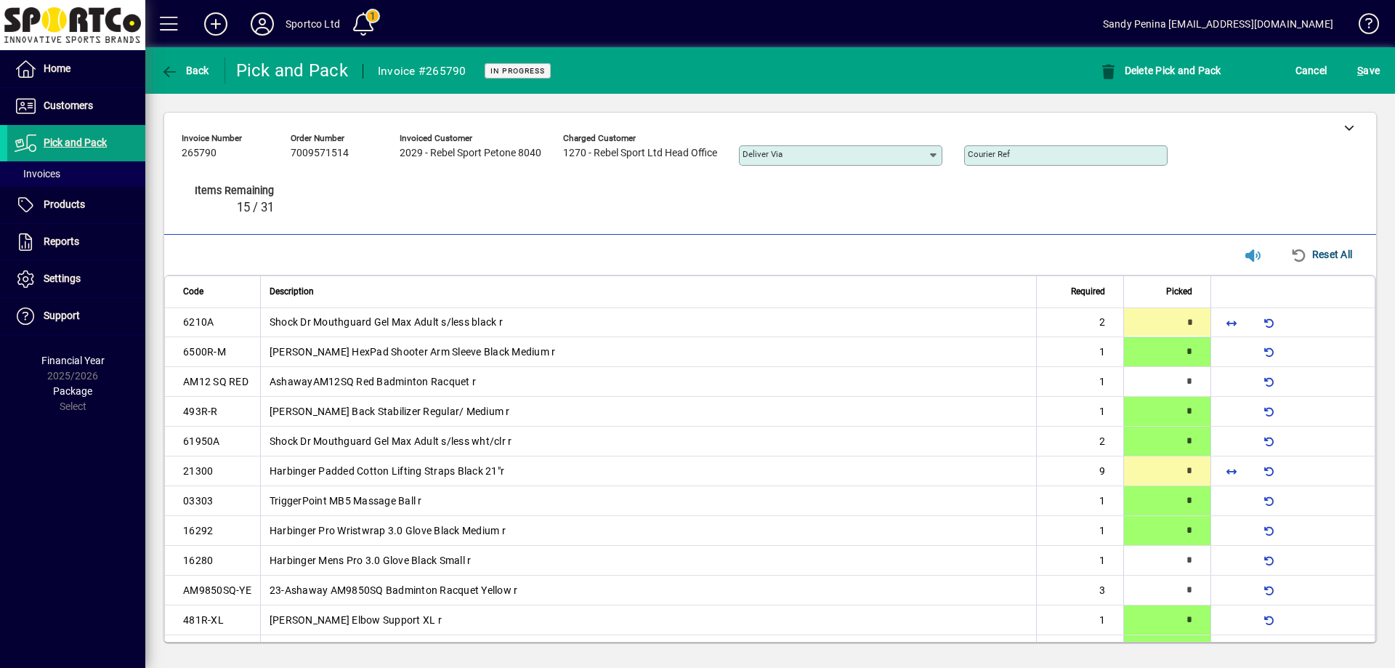
type input "*"
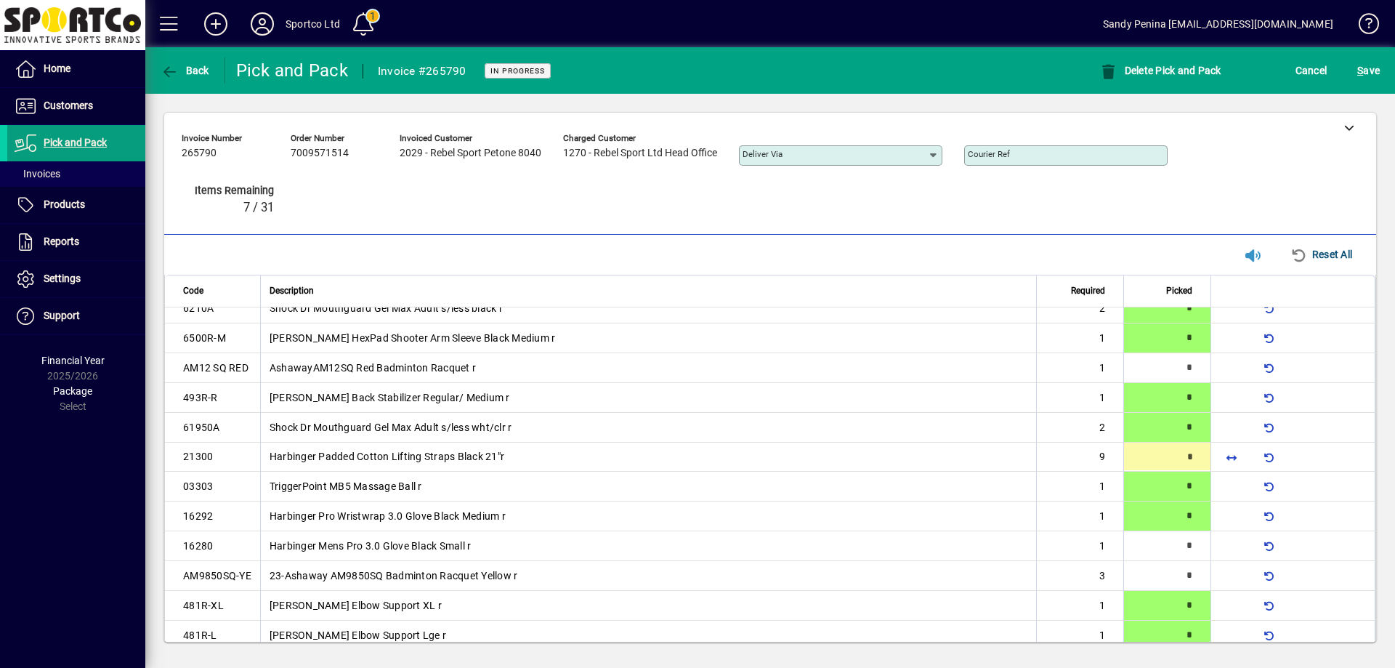
type input "*"
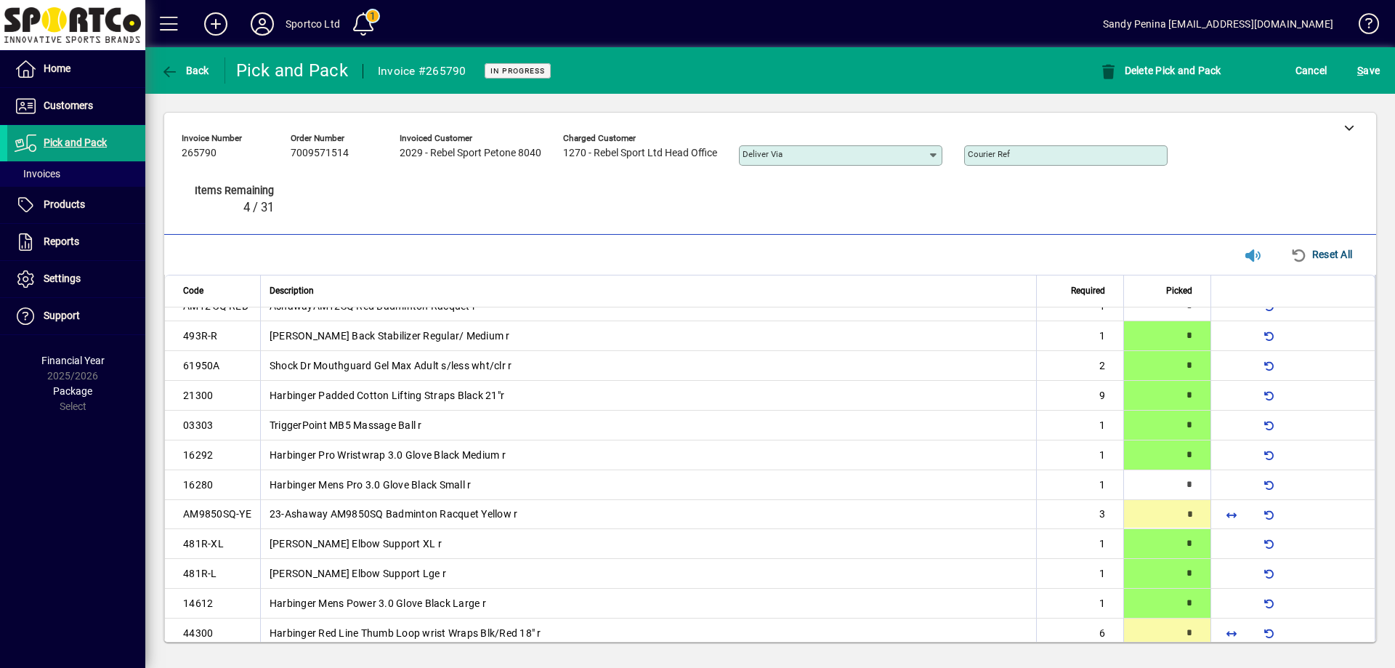
type input "*"
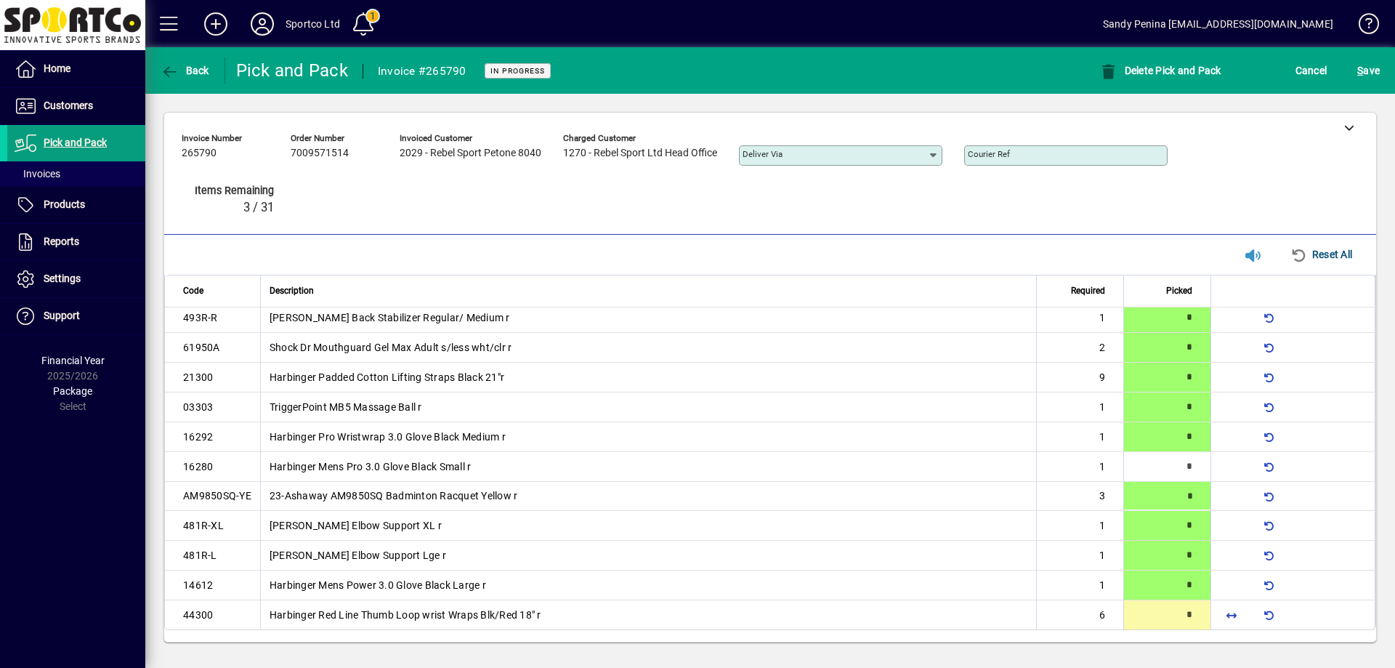
type input "*"
click at [1374, 65] on span "S ave" at bounding box center [1368, 70] width 23 height 23
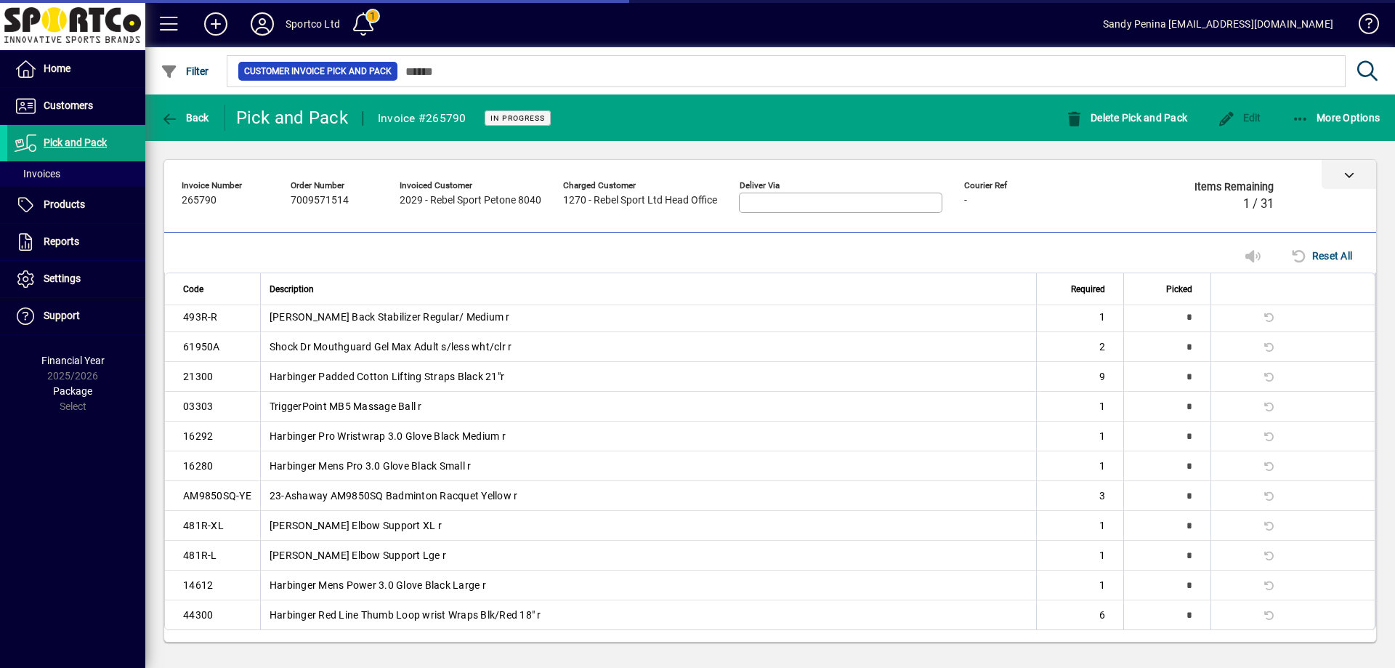
scroll to position [65, 0]
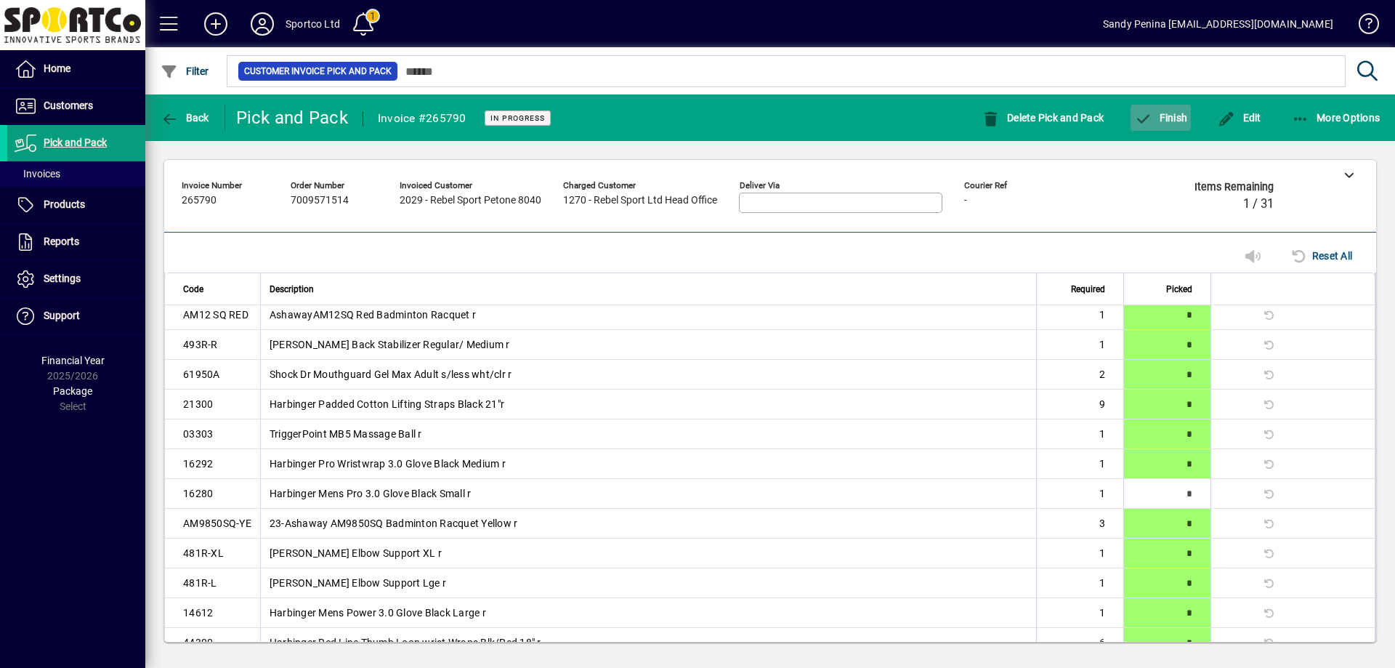
click at [1161, 129] on span "button" at bounding box center [1160, 117] width 60 height 35
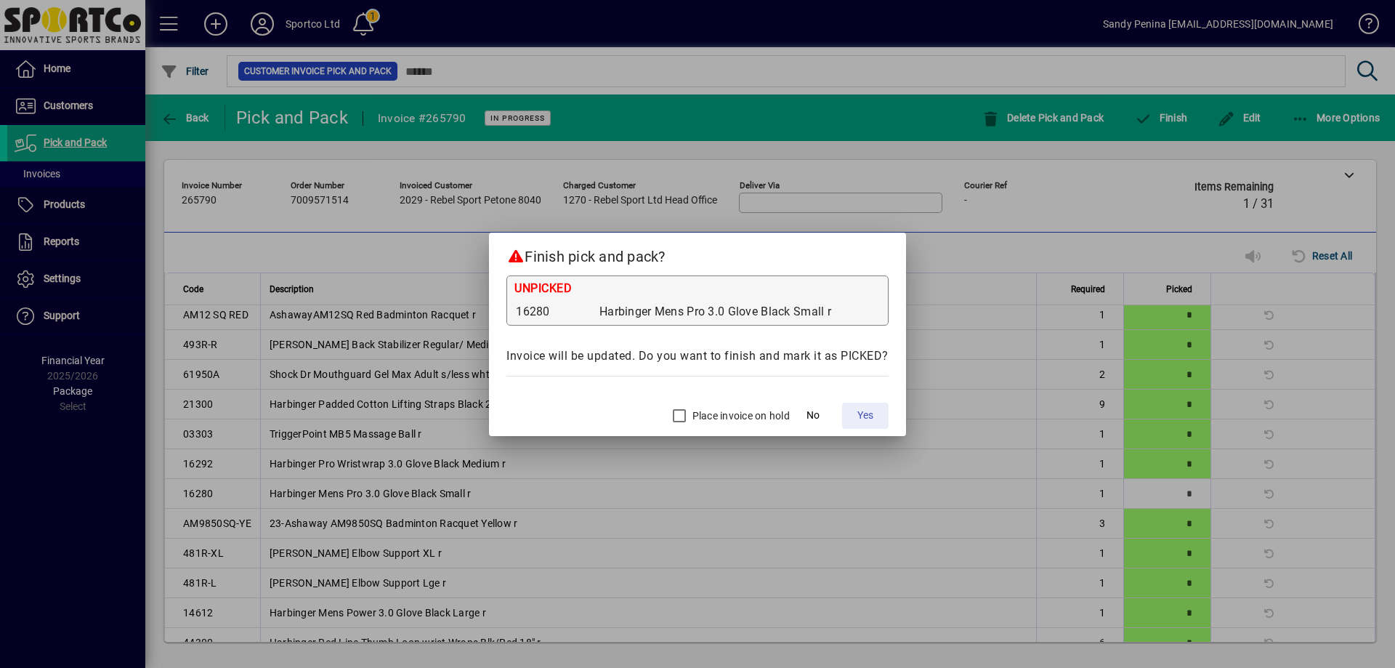
drag, startPoint x: 860, startPoint y: 416, endPoint x: 850, endPoint y: 436, distance: 22.1
click at [861, 417] on span "Yes" at bounding box center [865, 415] width 16 height 15
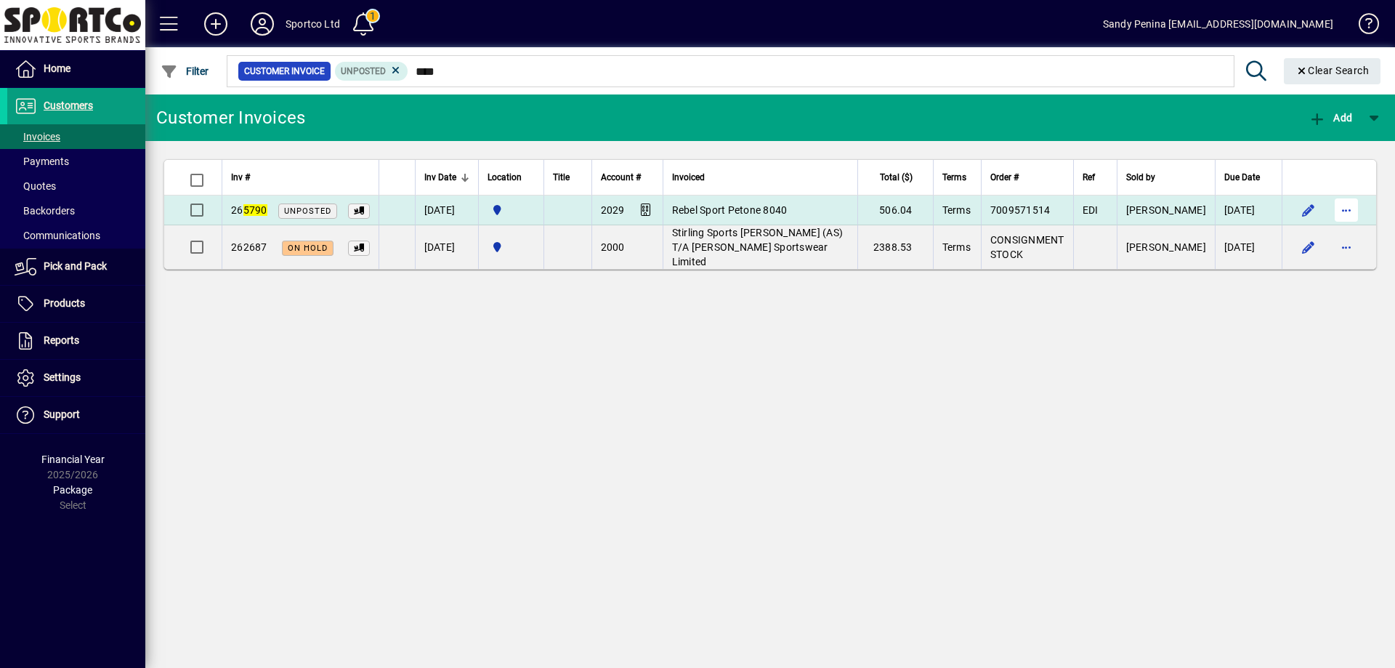
type input "****"
click at [1337, 205] on span "button" at bounding box center [1346, 210] width 35 height 35
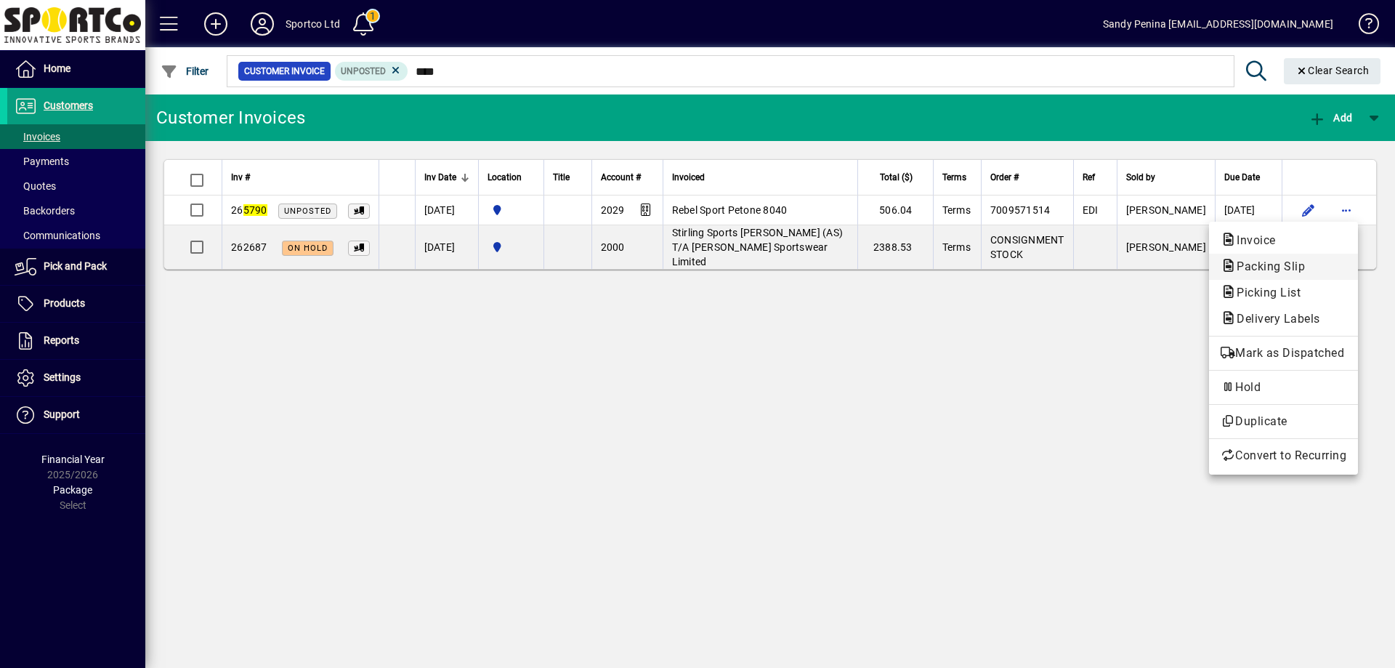
click at [1320, 268] on span "Packing Slip" at bounding box center [1283, 266] width 126 height 17
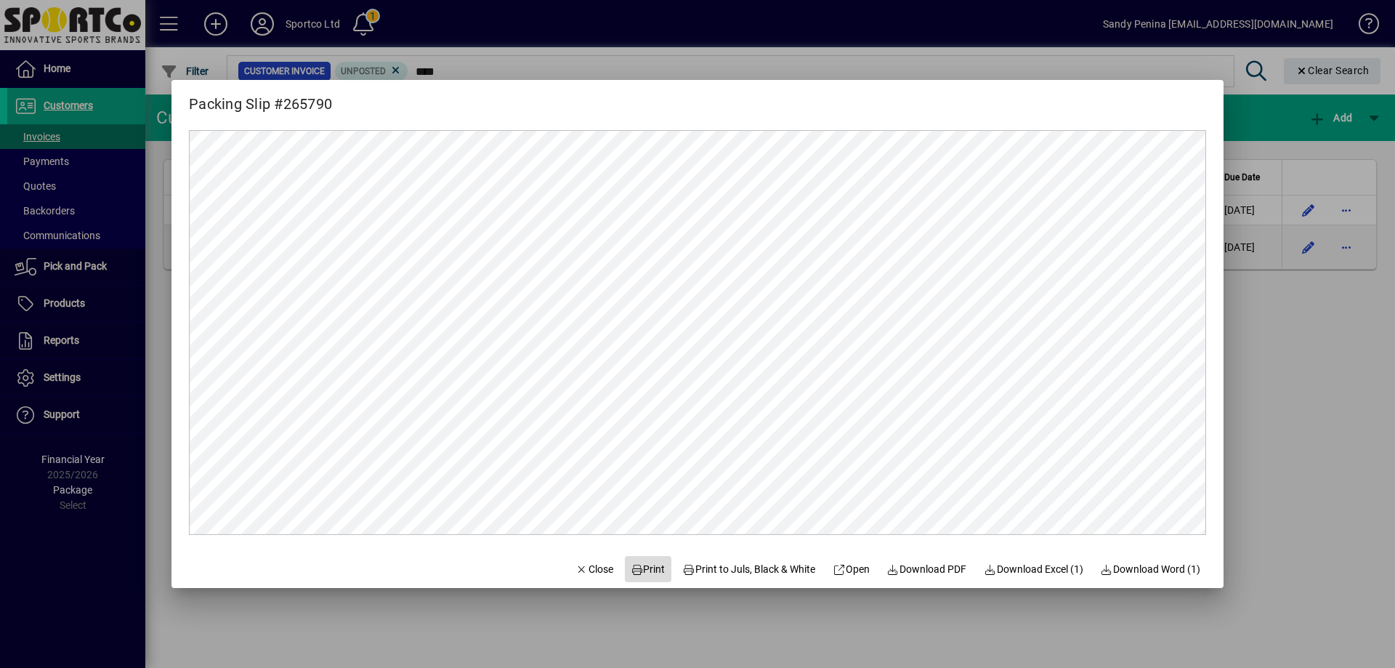
click at [631, 570] on span "Print" at bounding box center [648, 569] width 35 height 15
click at [575, 576] on span "Close" at bounding box center [594, 569] width 38 height 15
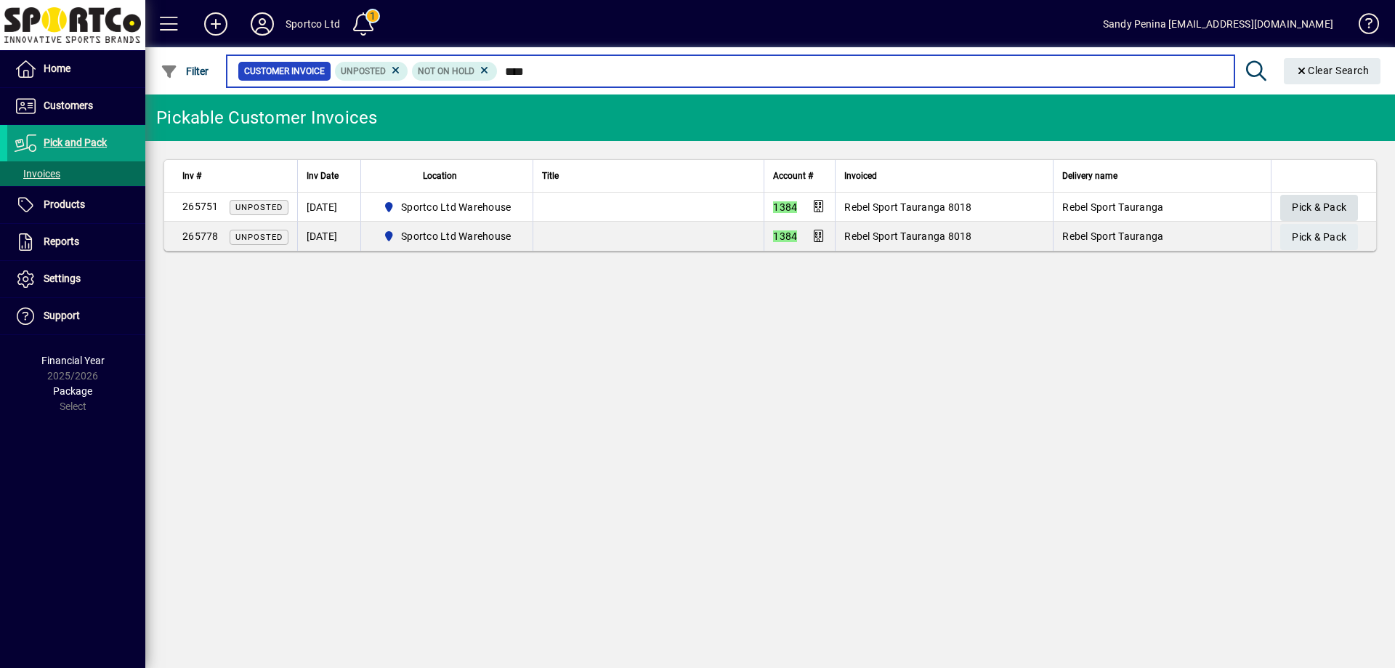
type input "****"
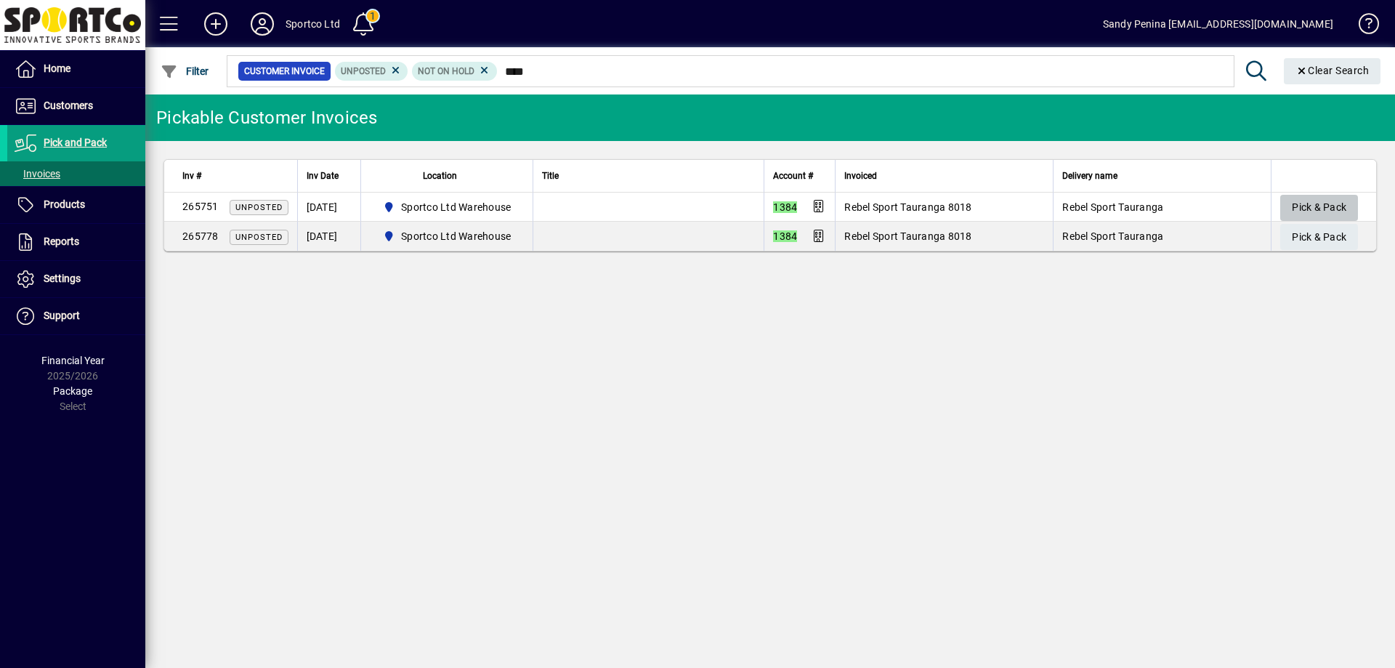
click at [1305, 206] on span "Pick & Pack" at bounding box center [1319, 207] width 54 height 24
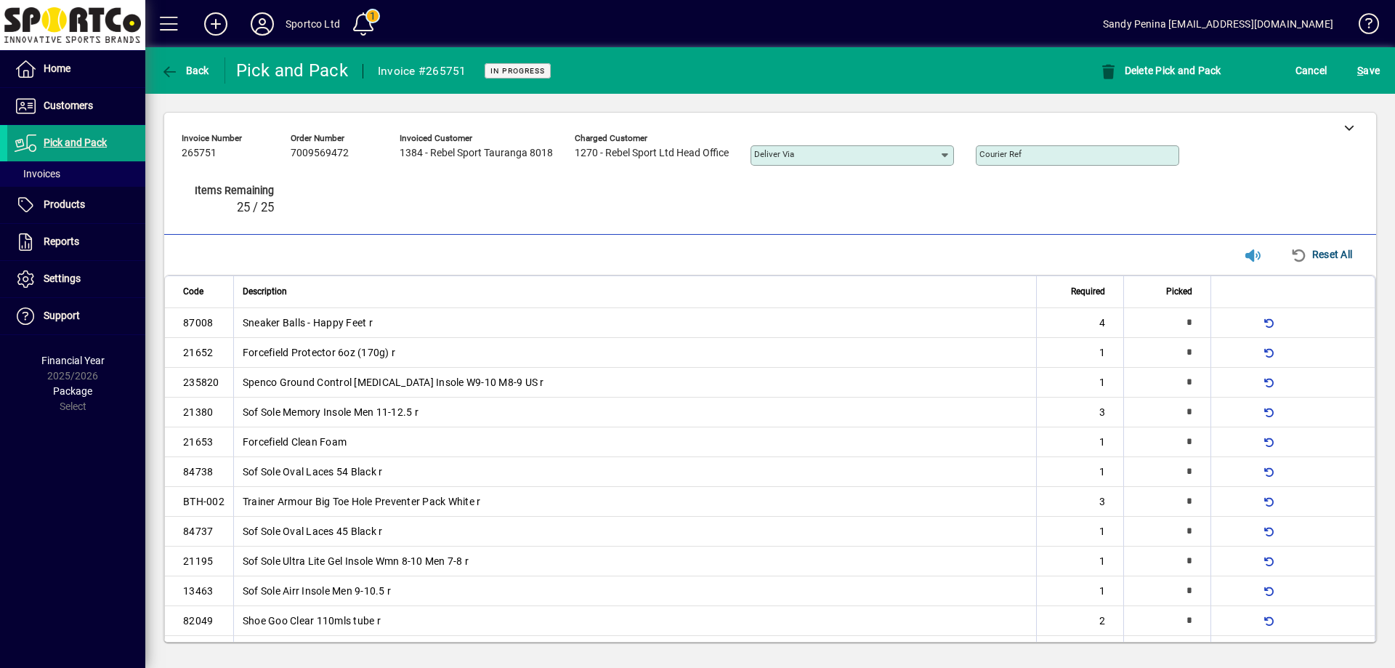
type input "*"
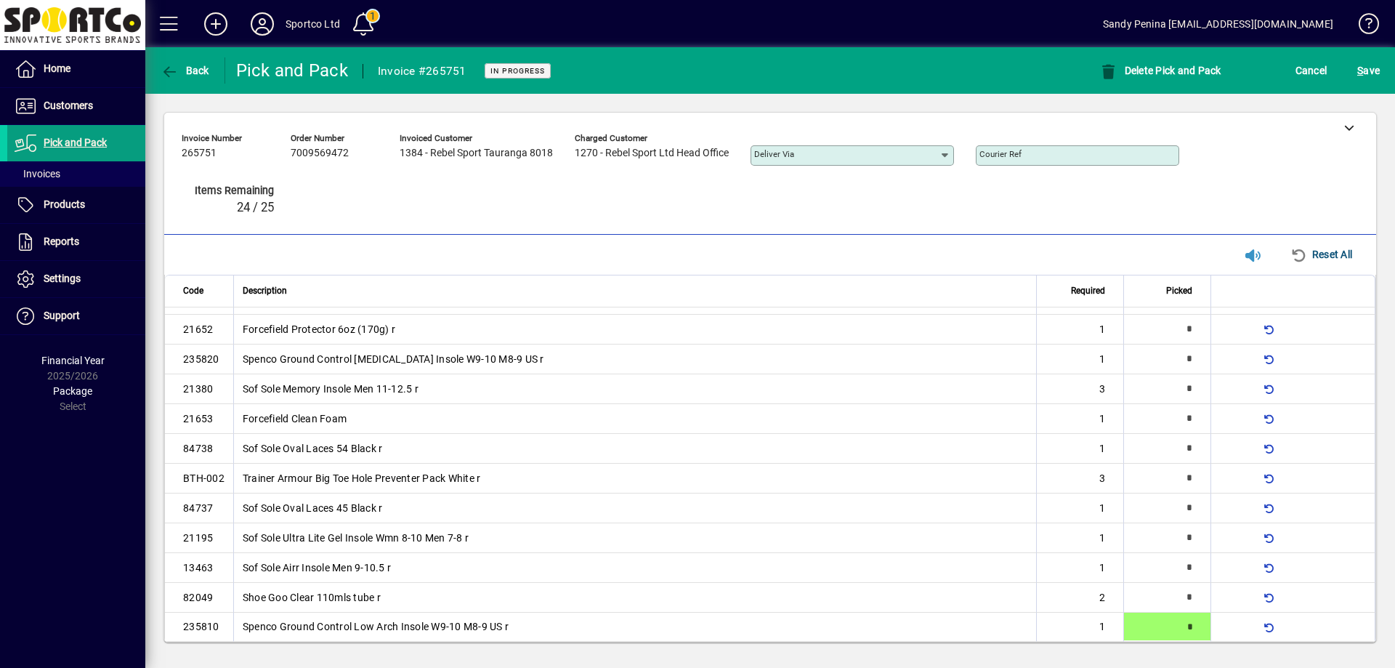
type input "*"
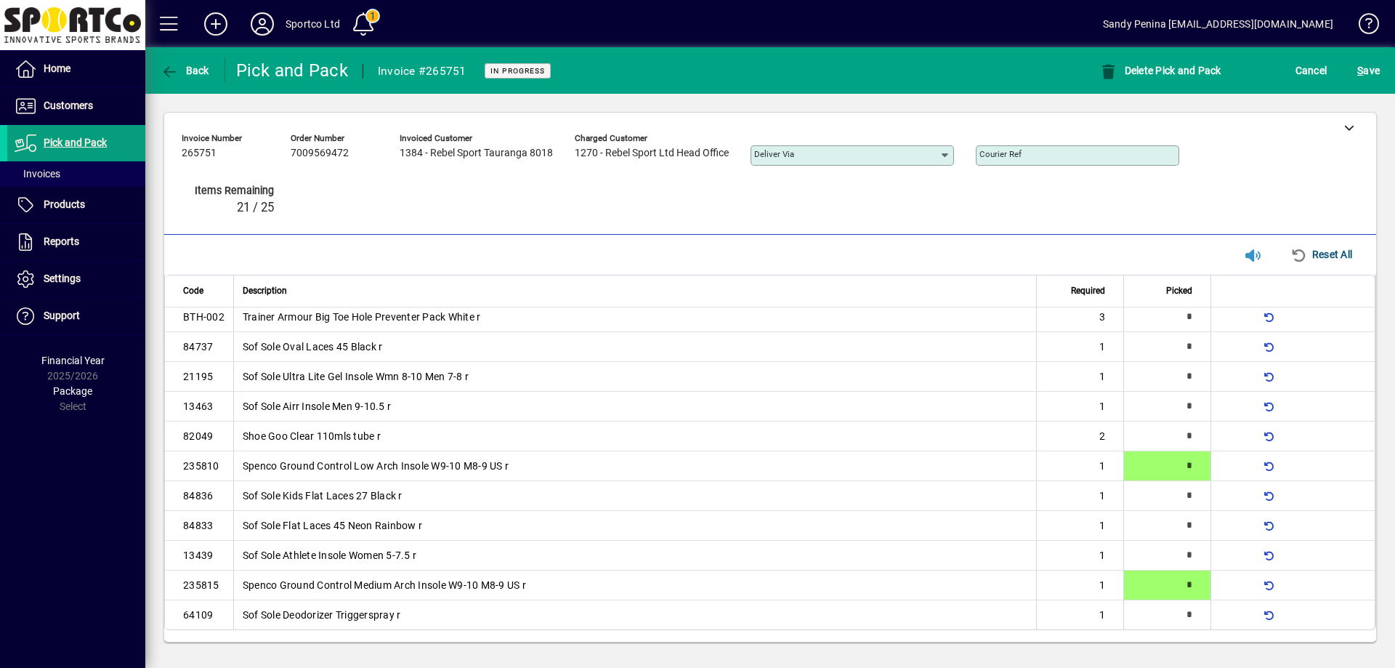
scroll to position [0, 0]
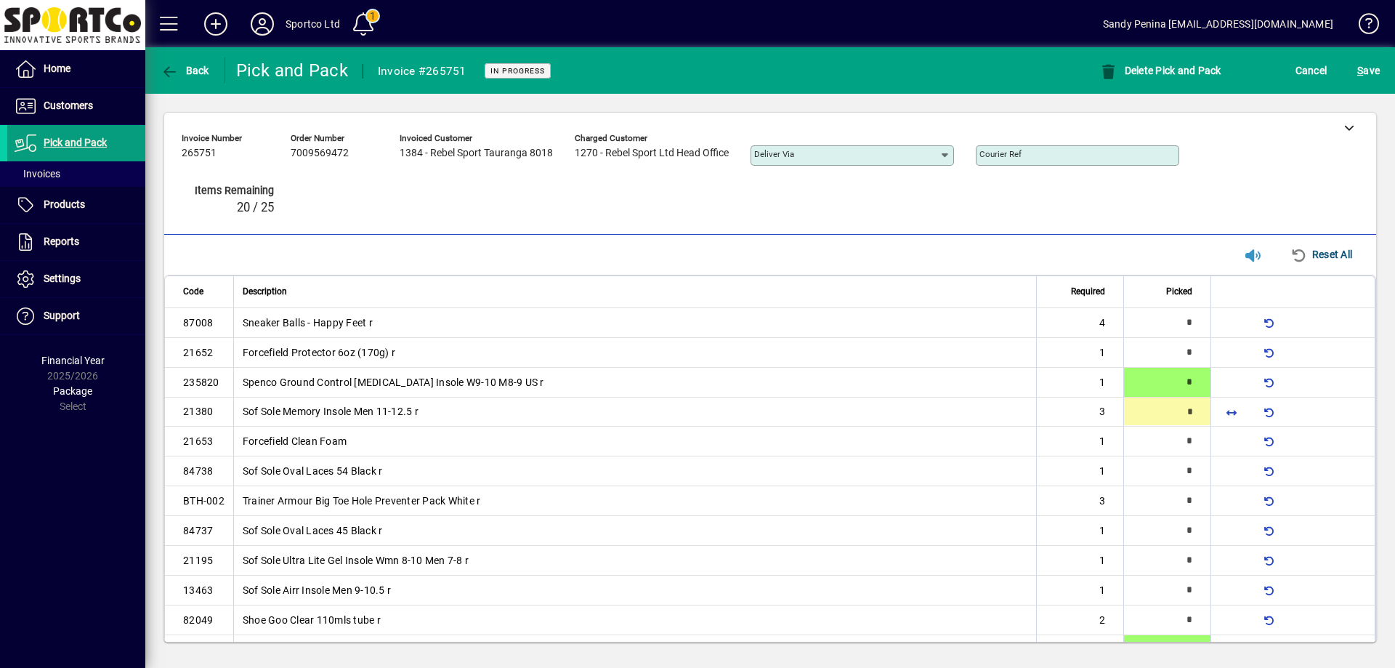
type input "*"
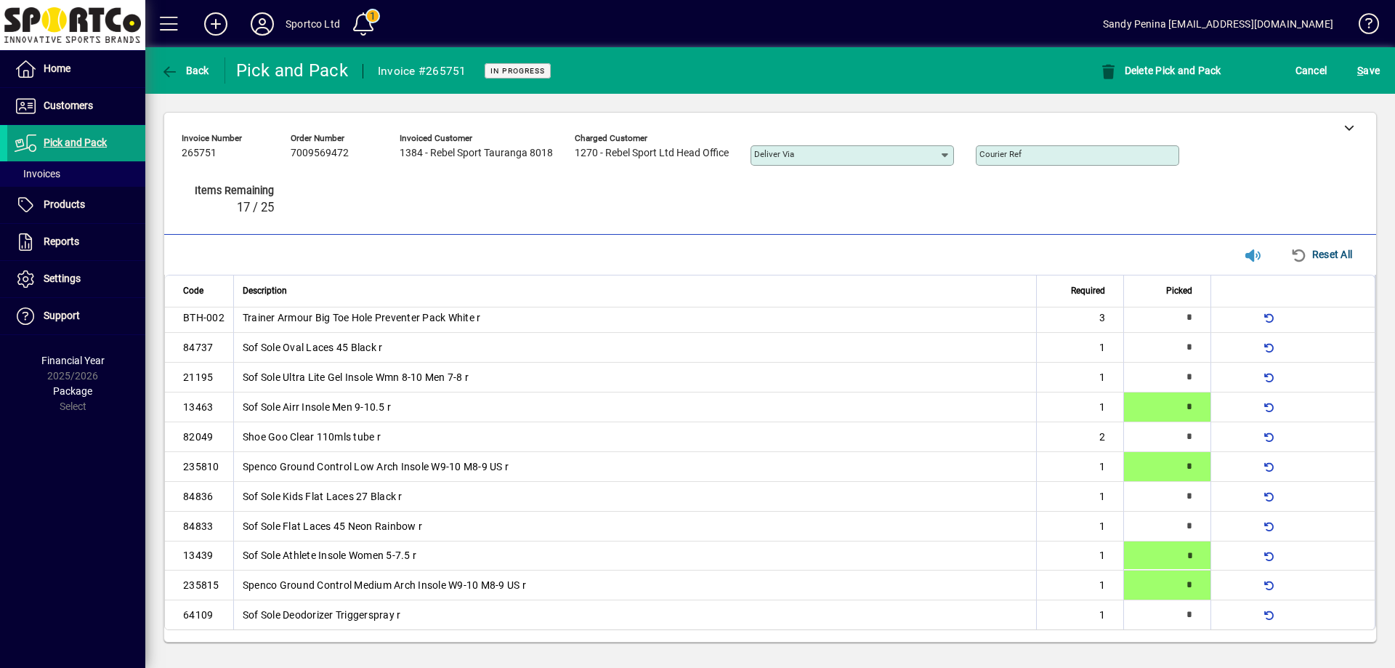
type input "*"
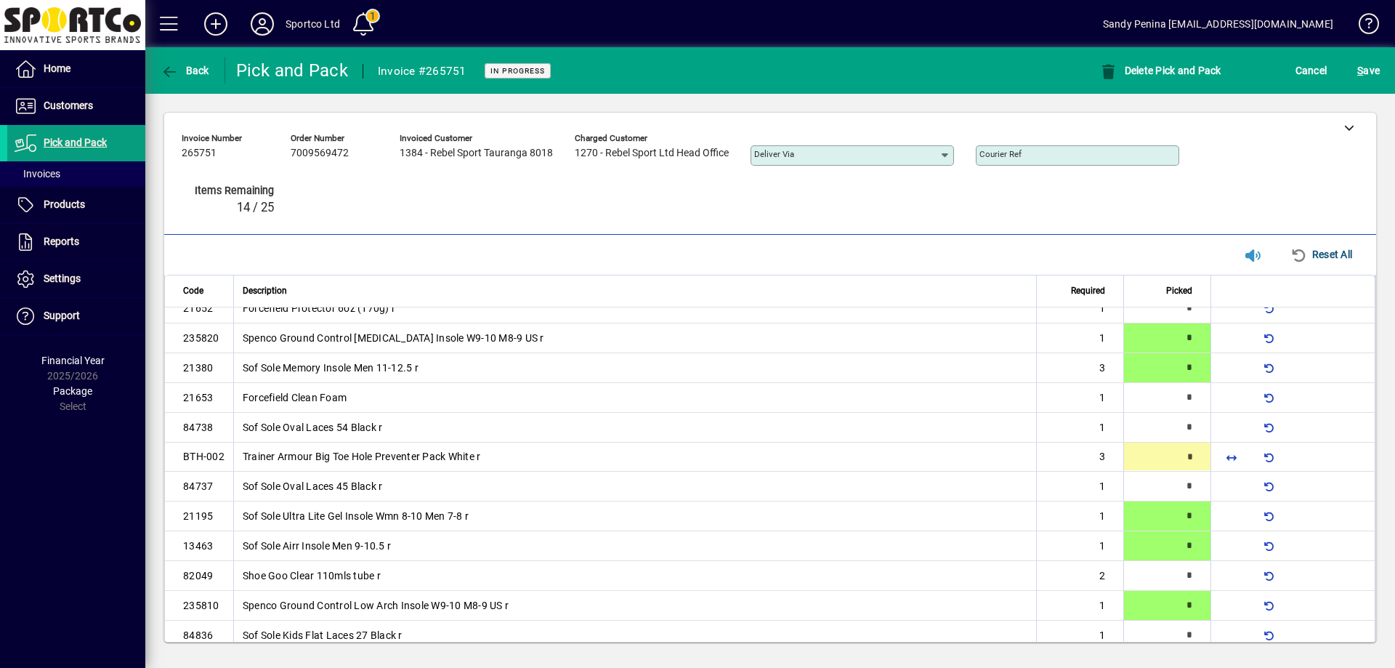
type input "*"
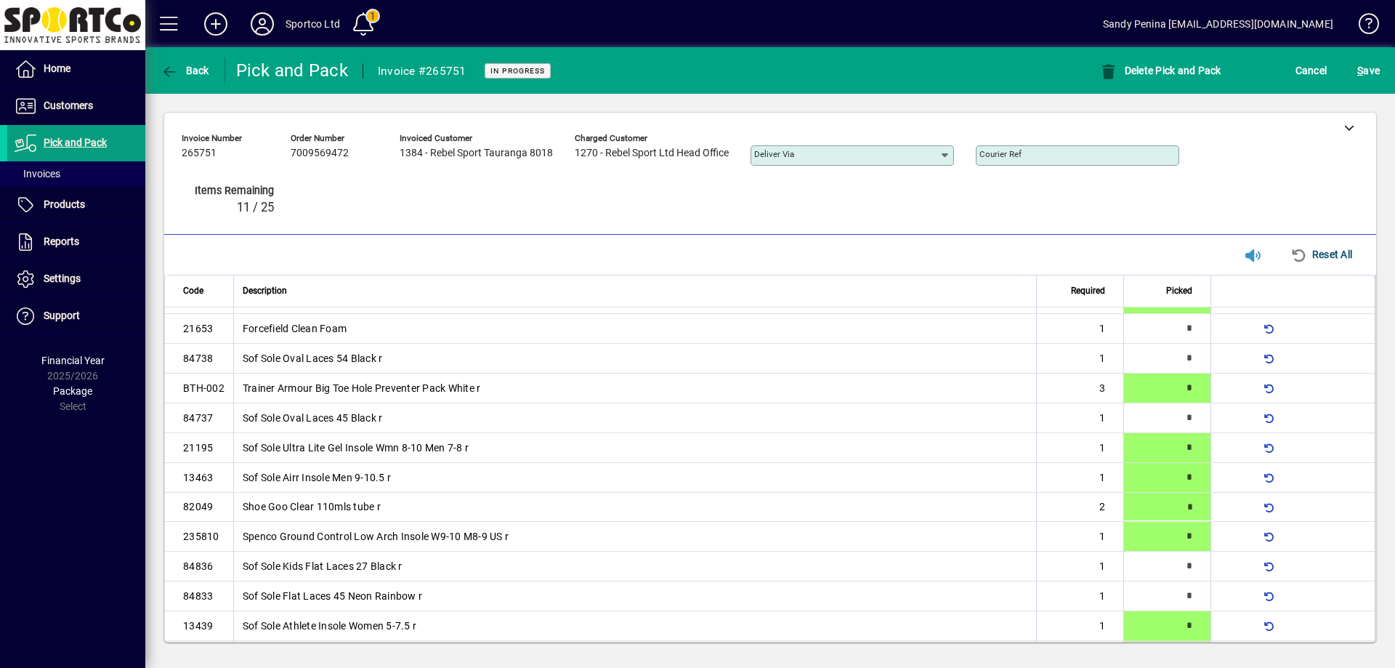
scroll to position [163, 0]
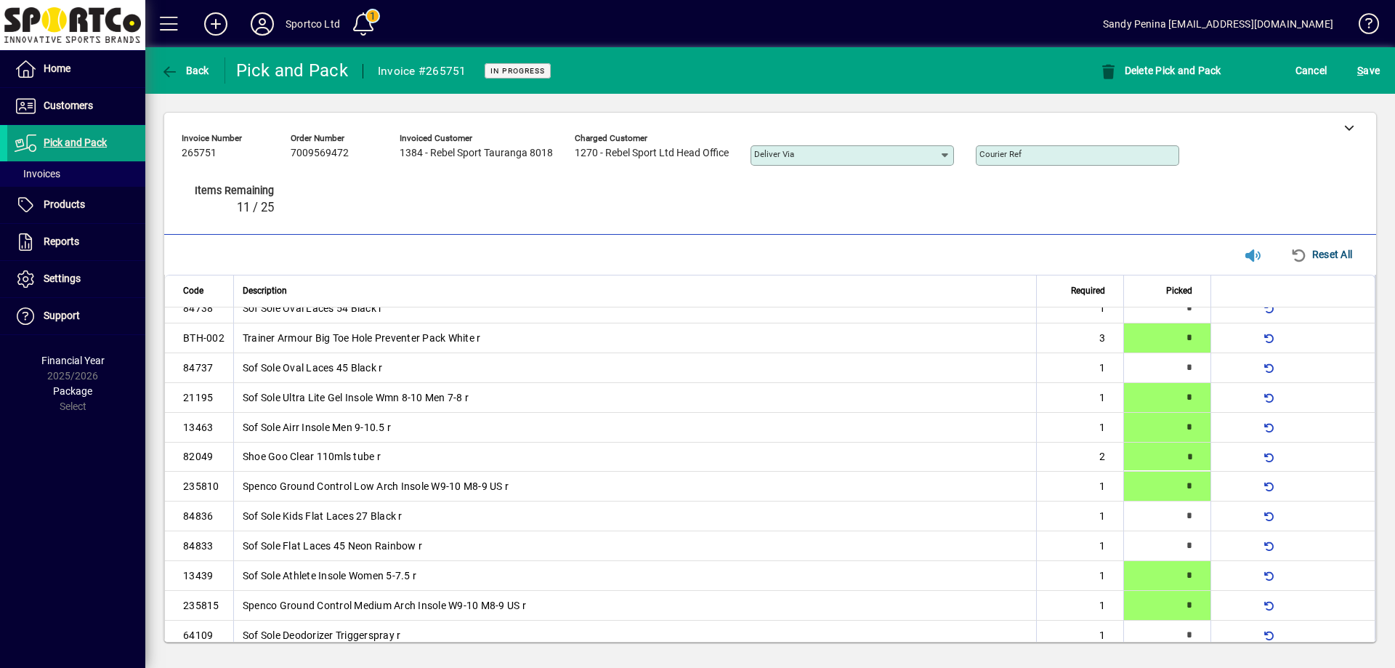
type input "*"
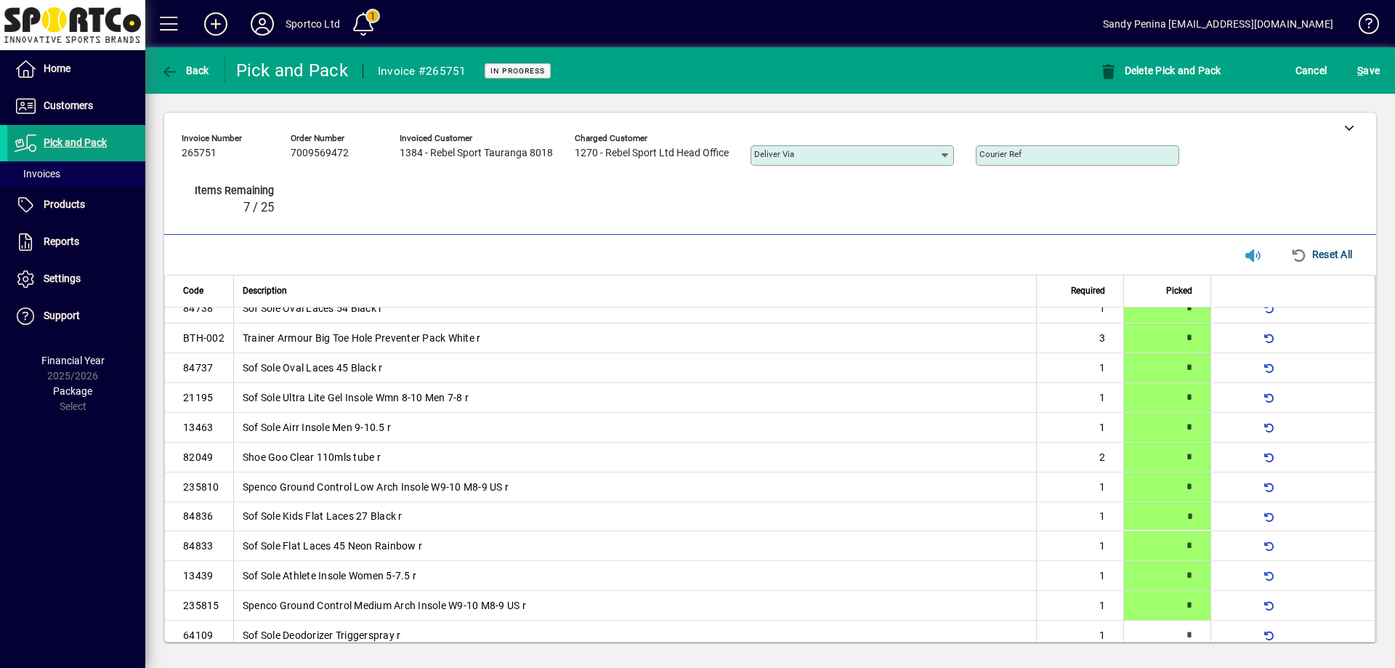
type input "*"
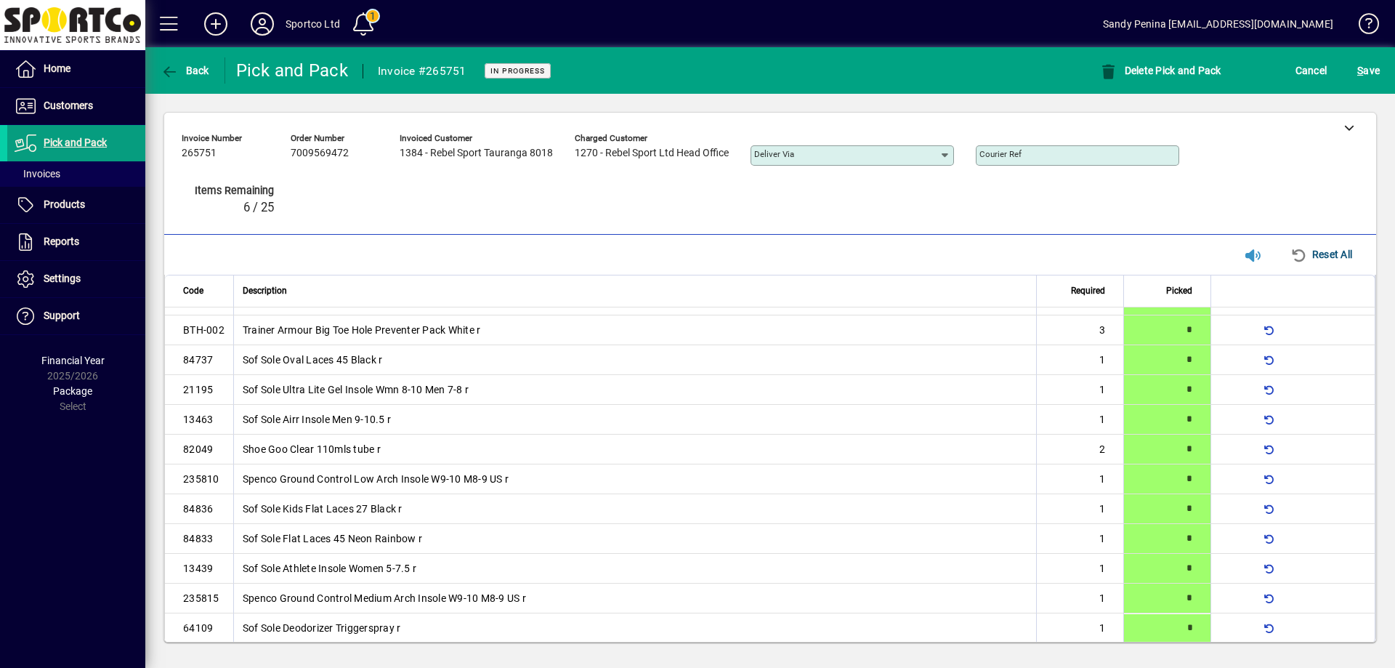
type input "*"
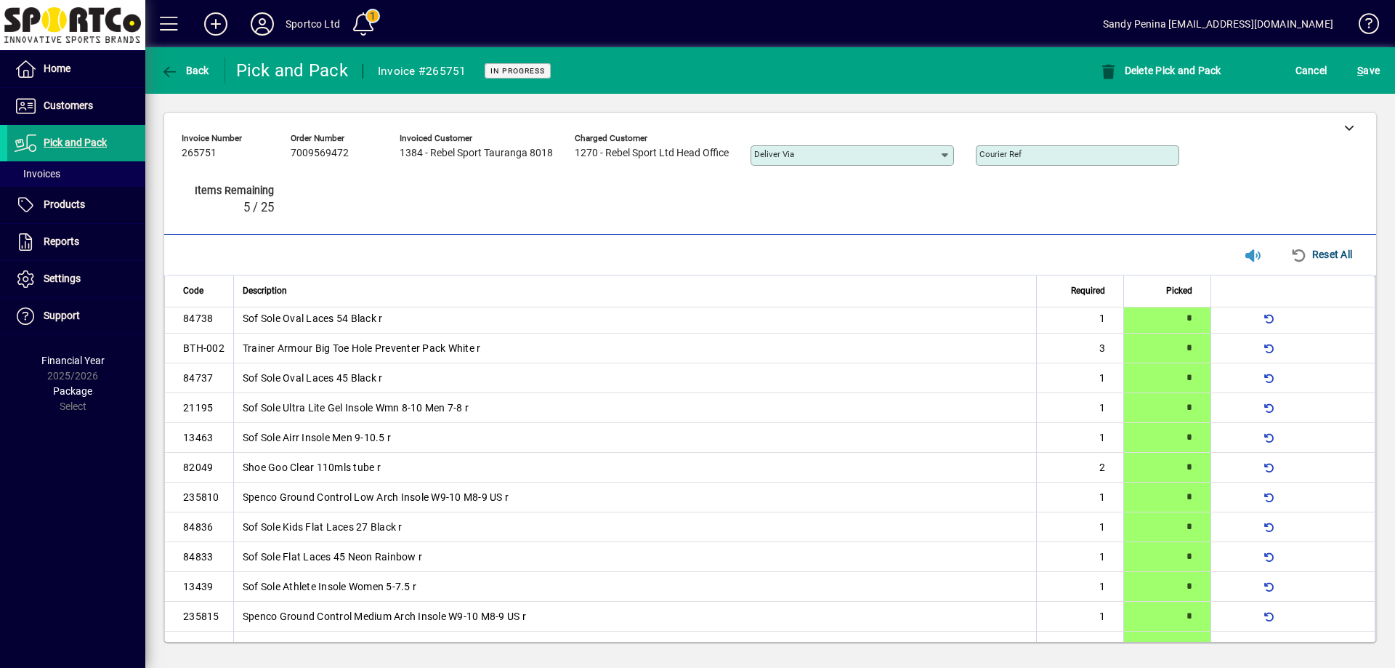
type input "*"
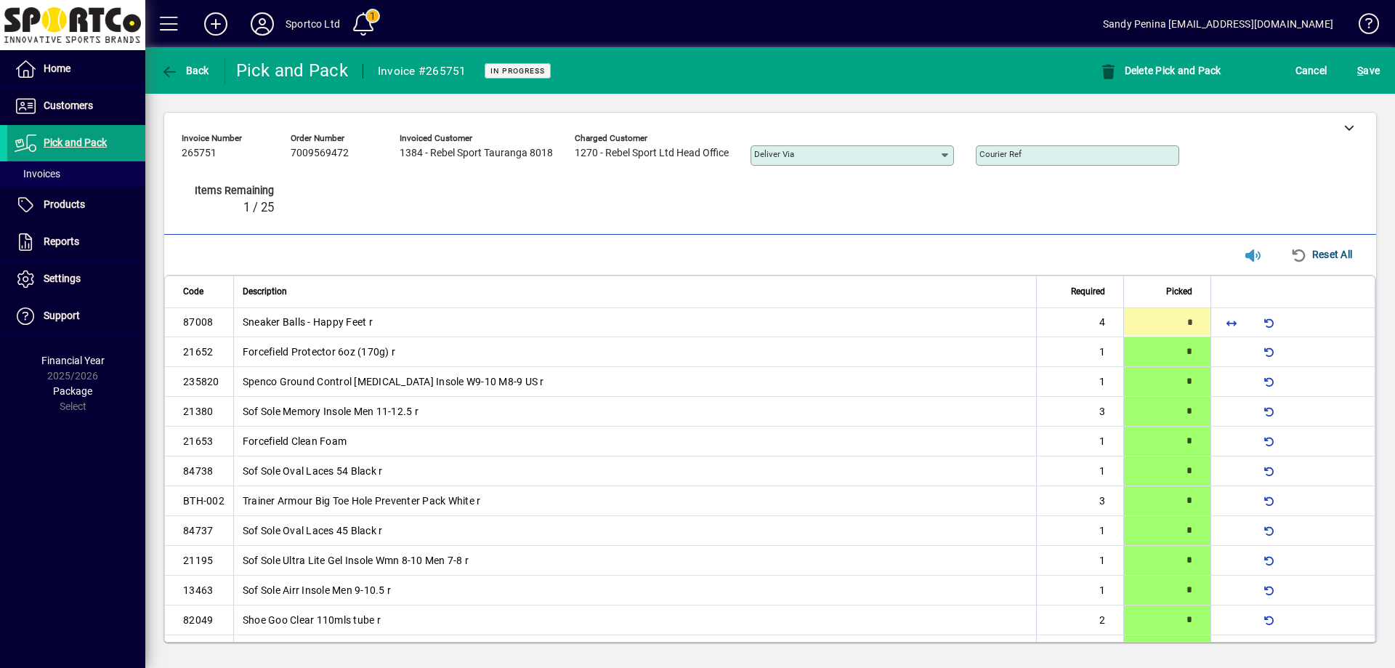
type input "*"
click at [1372, 73] on span "S ave" at bounding box center [1368, 70] width 23 height 23
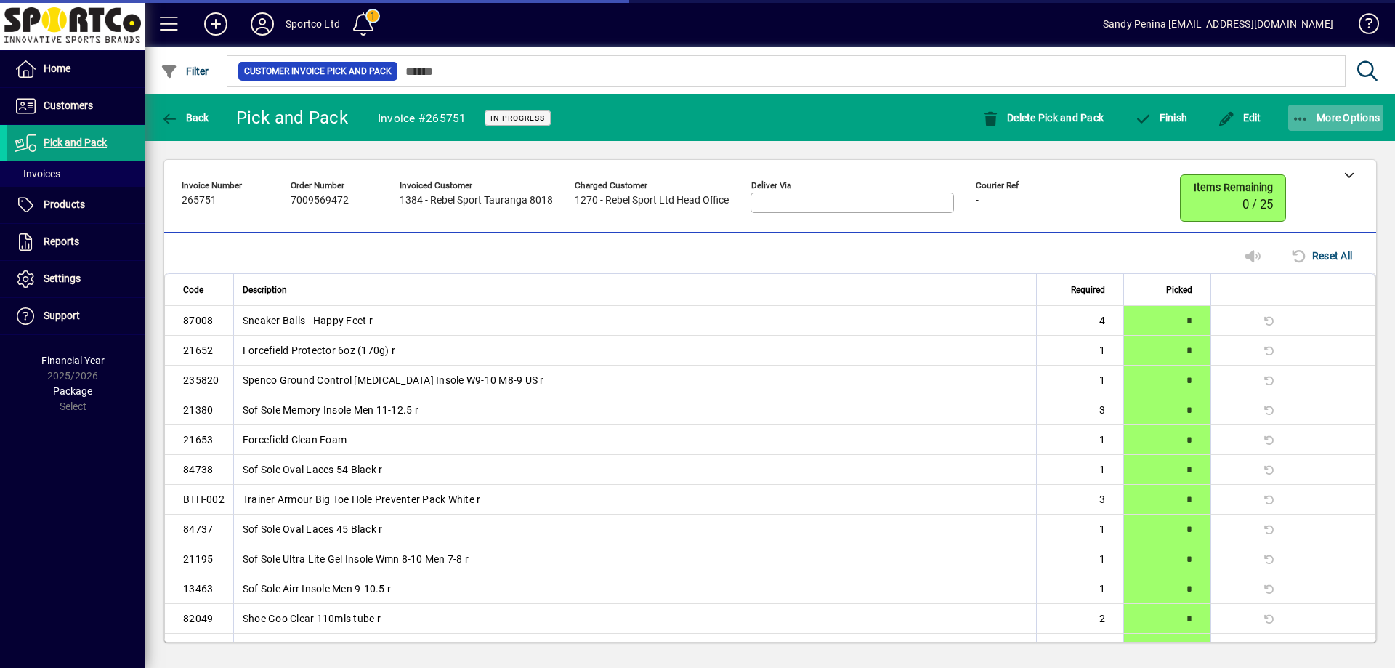
click at [1365, 100] on mat-toolbar-row "Back Pick and Pack Invoice #265751 In Progress Delete Pick and Pack Finish Edit…" at bounding box center [769, 117] width 1249 height 46
click at [1366, 110] on span "button" at bounding box center [1336, 117] width 96 height 35
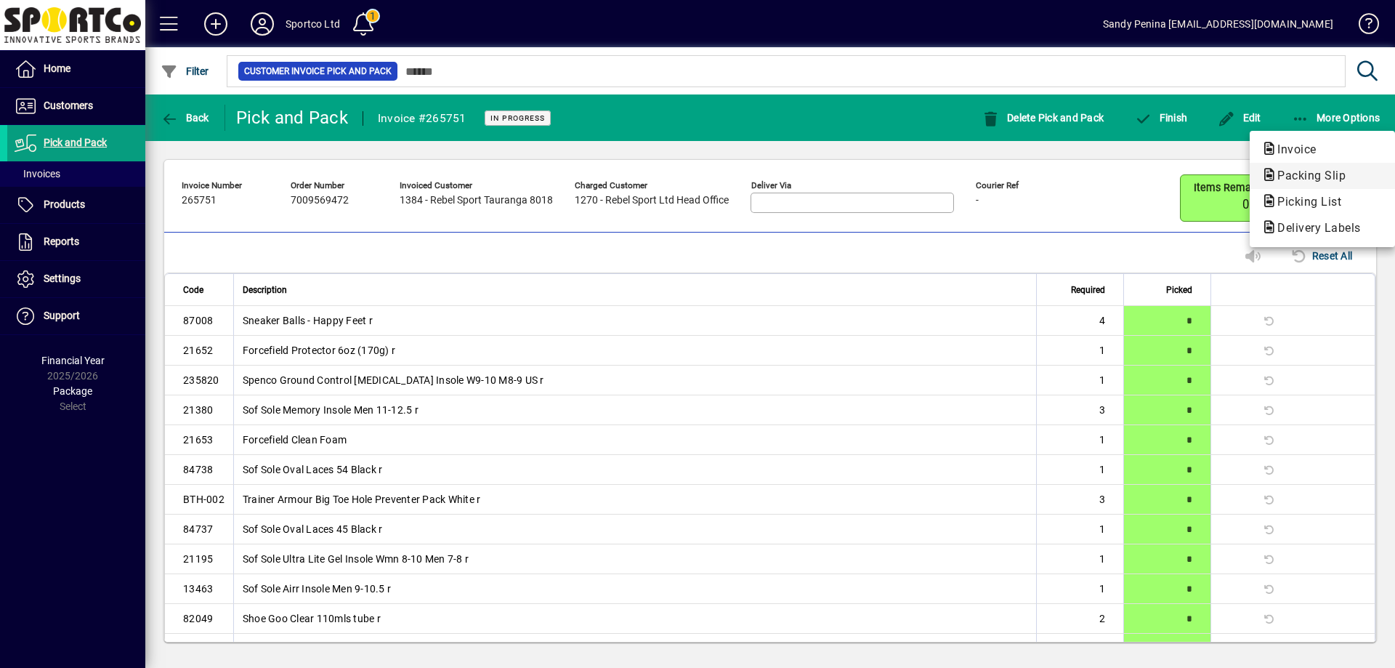
click at [1357, 168] on span "Packing Slip" at bounding box center [1322, 175] width 122 height 17
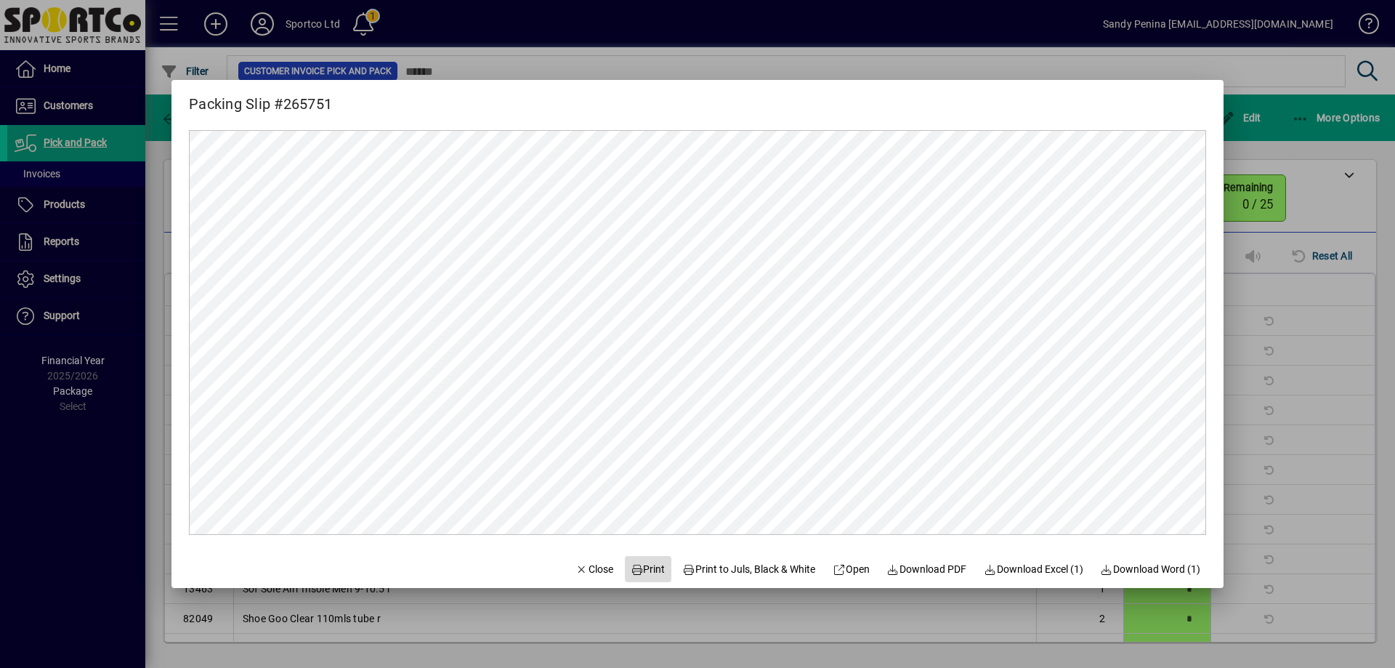
click at [637, 567] on span "Print" at bounding box center [648, 569] width 35 height 15
drag, startPoint x: 588, startPoint y: 571, endPoint x: 587, endPoint y: 554, distance: 16.7
click at [588, 566] on span "Close" at bounding box center [594, 569] width 38 height 15
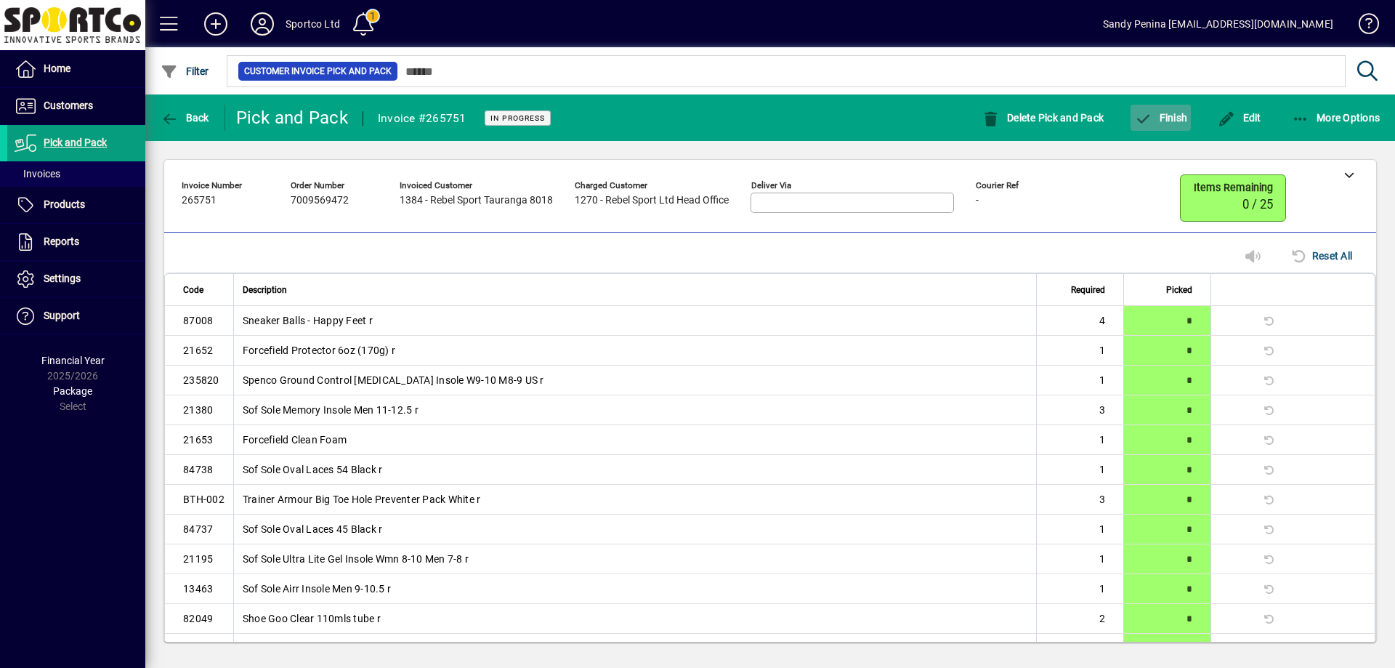
click at [1164, 121] on span "Finish" at bounding box center [1160, 118] width 53 height 12
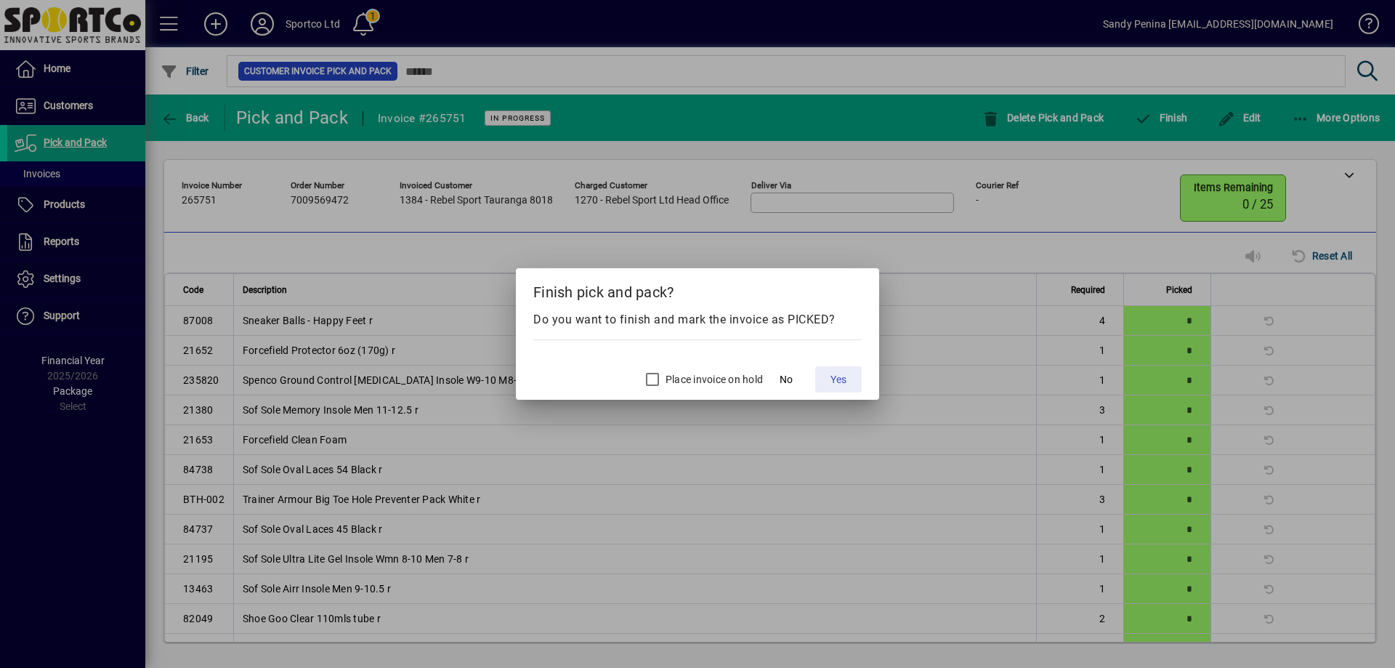
drag, startPoint x: 844, startPoint y: 382, endPoint x: 588, endPoint y: 278, distance: 276.7
click at [844, 383] on span "Yes" at bounding box center [838, 379] width 16 height 15
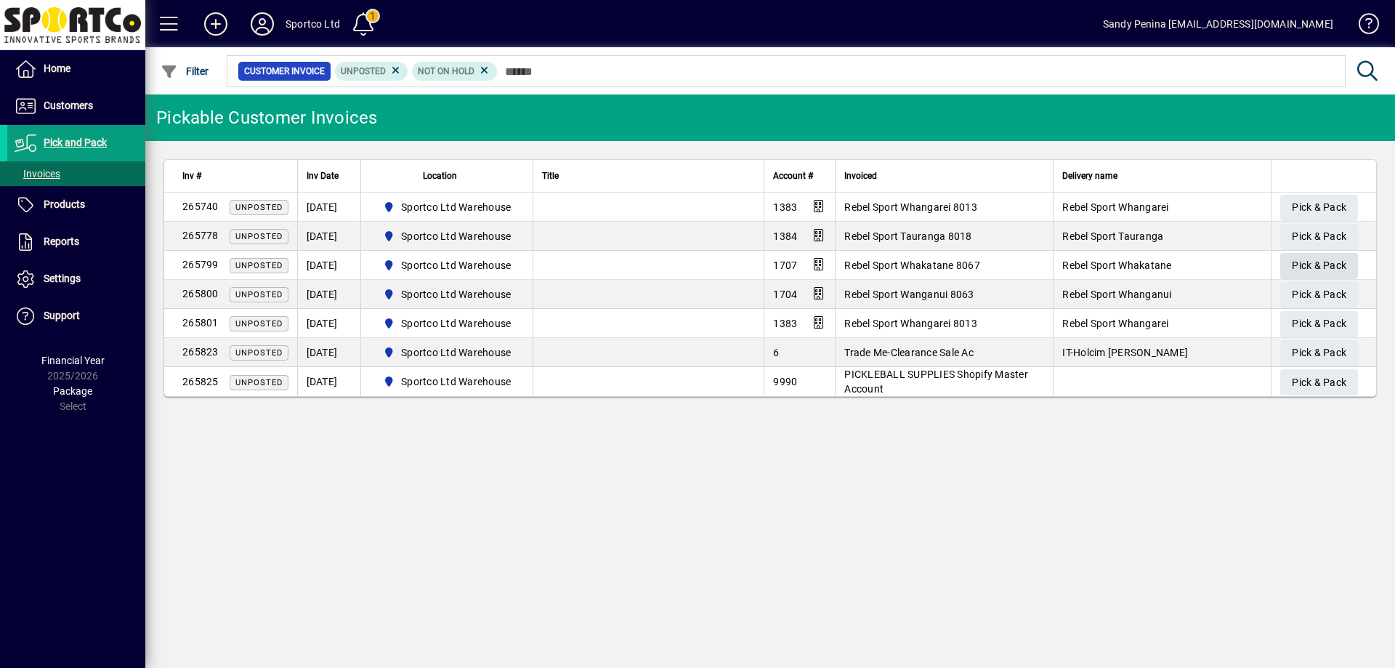
click at [1316, 266] on span "Pick & Pack" at bounding box center [1319, 266] width 54 height 24
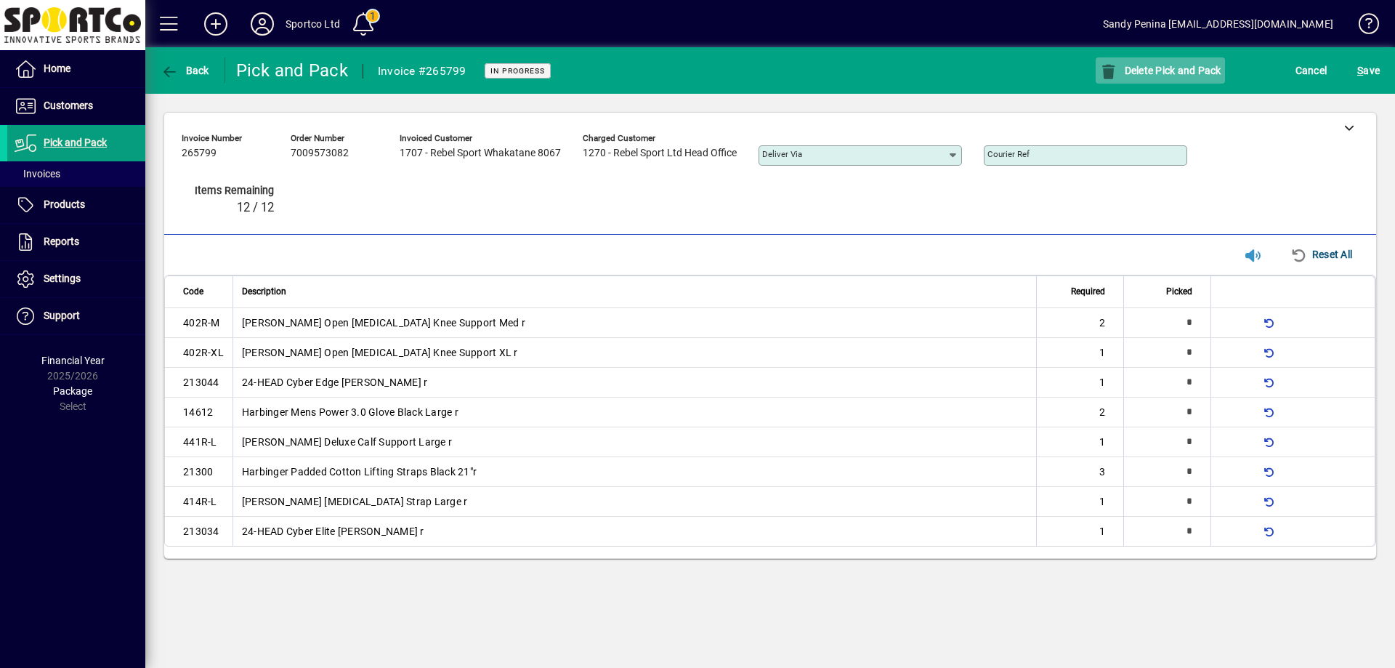
click at [1140, 81] on span "button" at bounding box center [1159, 70] width 129 height 35
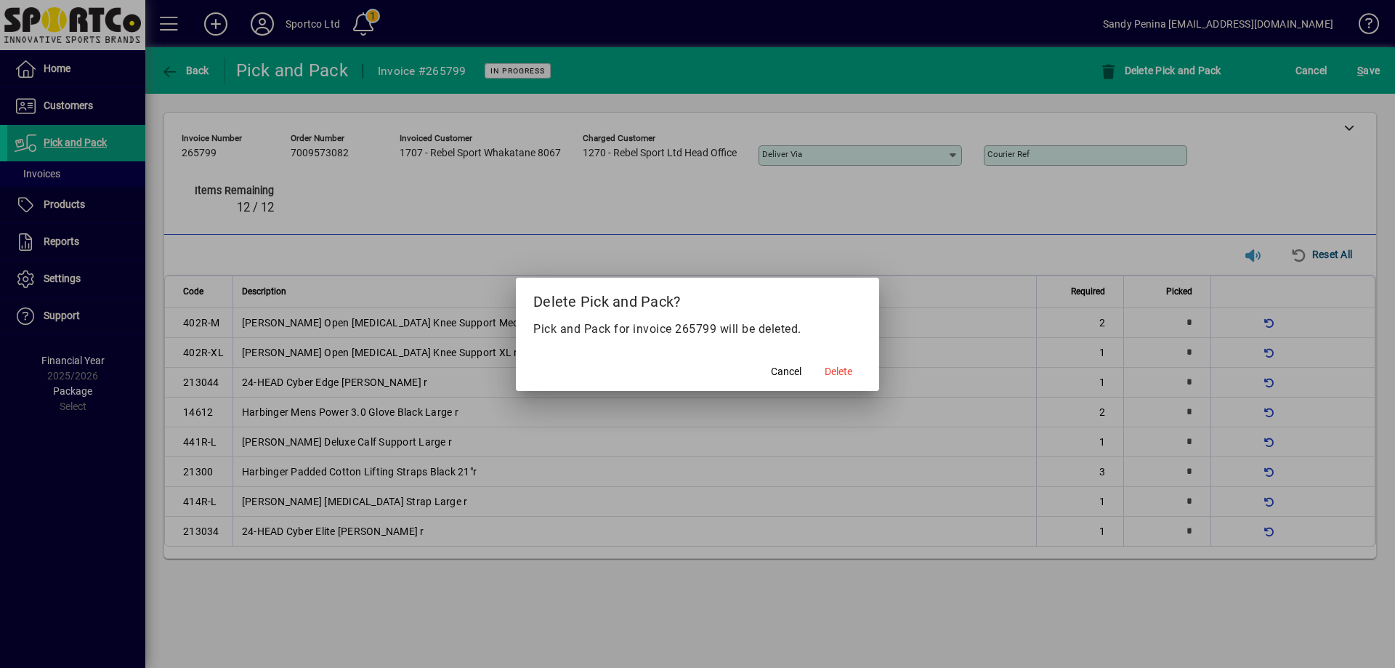
drag, startPoint x: 829, startPoint y: 365, endPoint x: 823, endPoint y: 406, distance: 41.1
click at [830, 366] on span "Delete" at bounding box center [839, 371] width 28 height 15
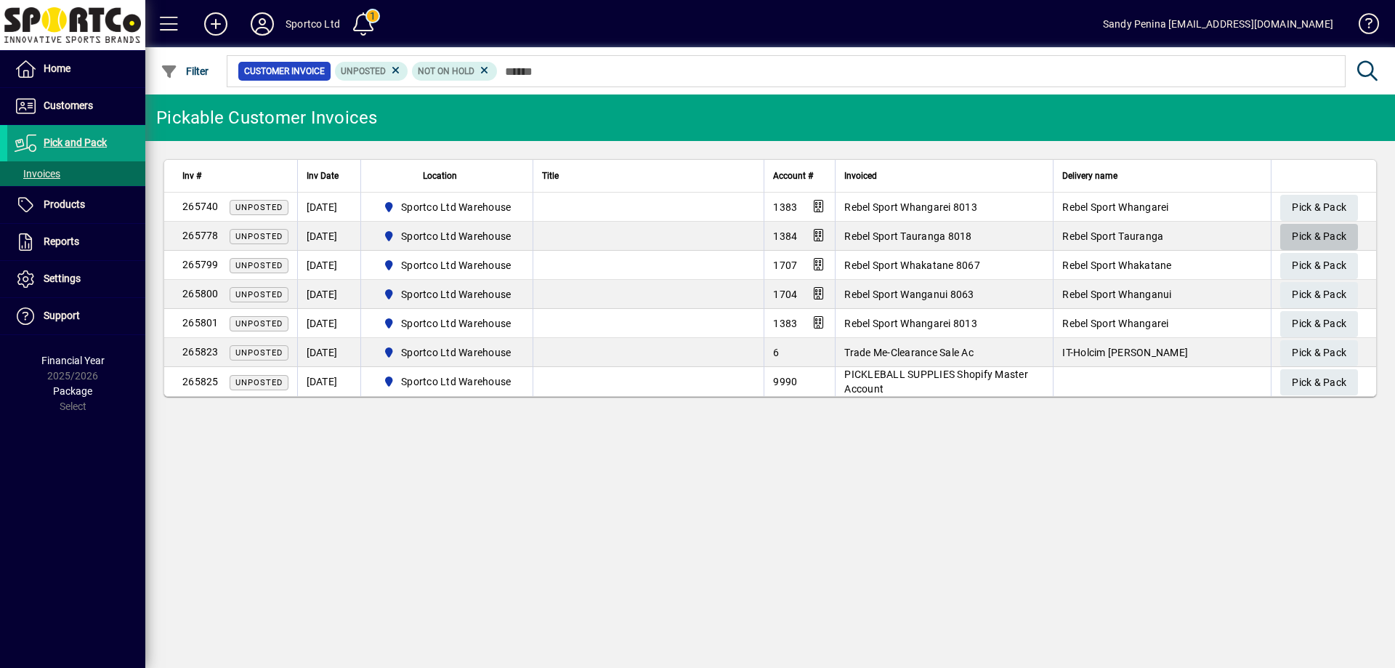
click at [1304, 230] on span "Pick & Pack" at bounding box center [1319, 236] width 54 height 24
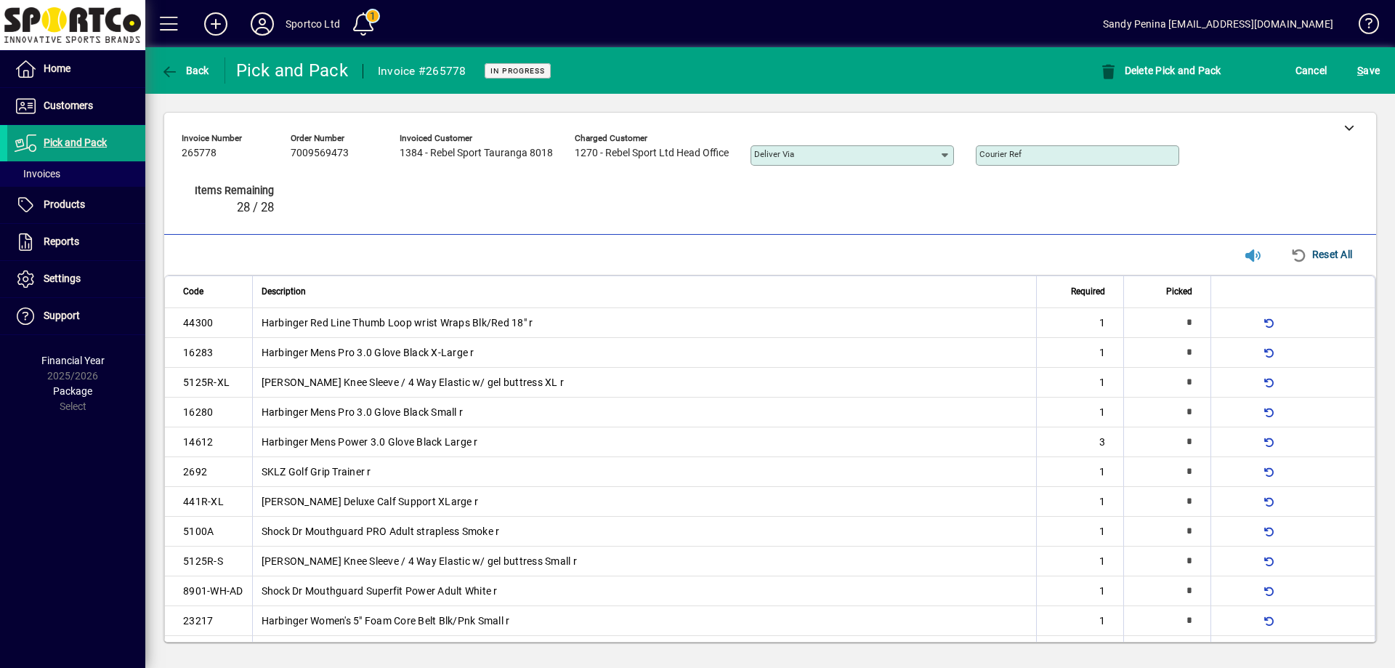
type input "*"
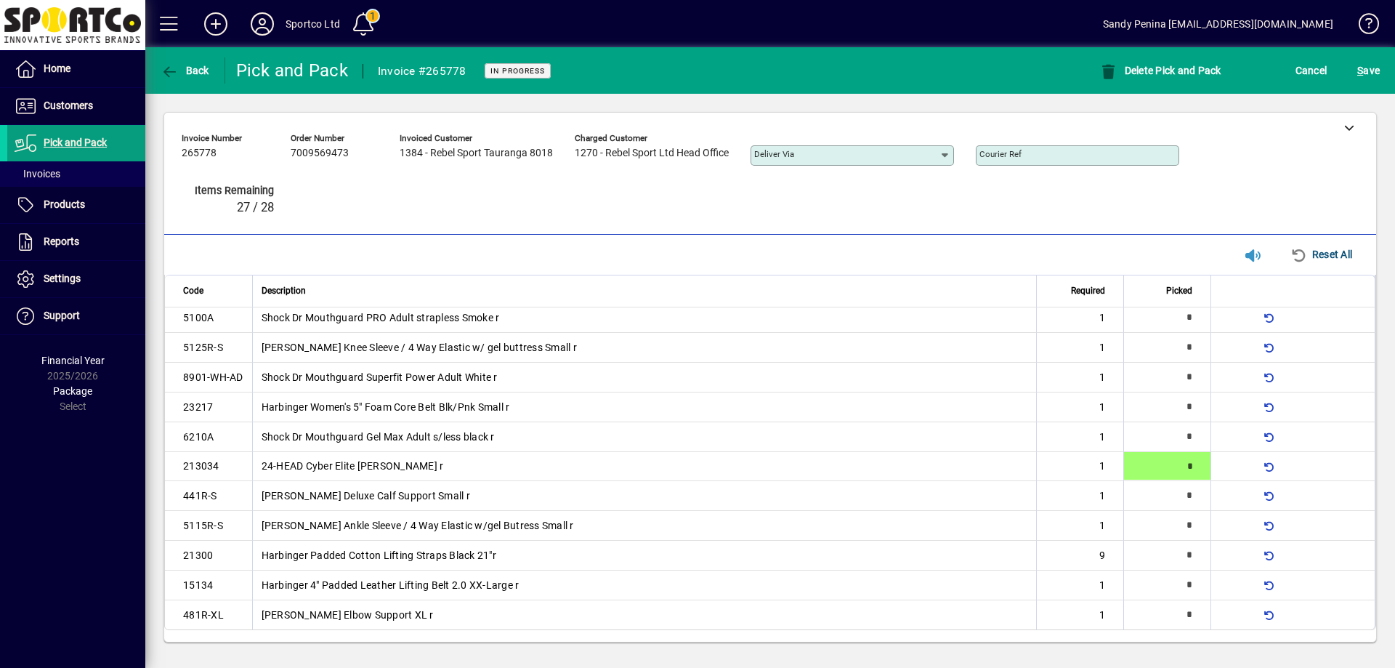
type input "*"
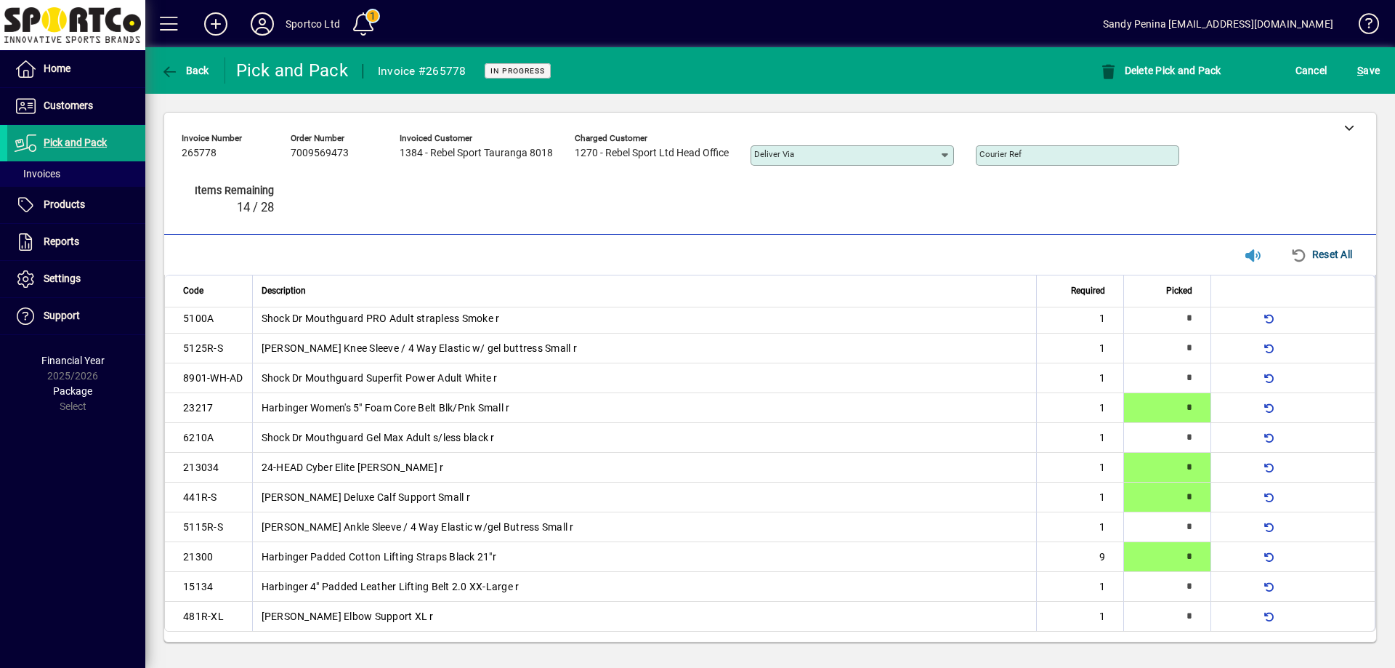
type input "*"
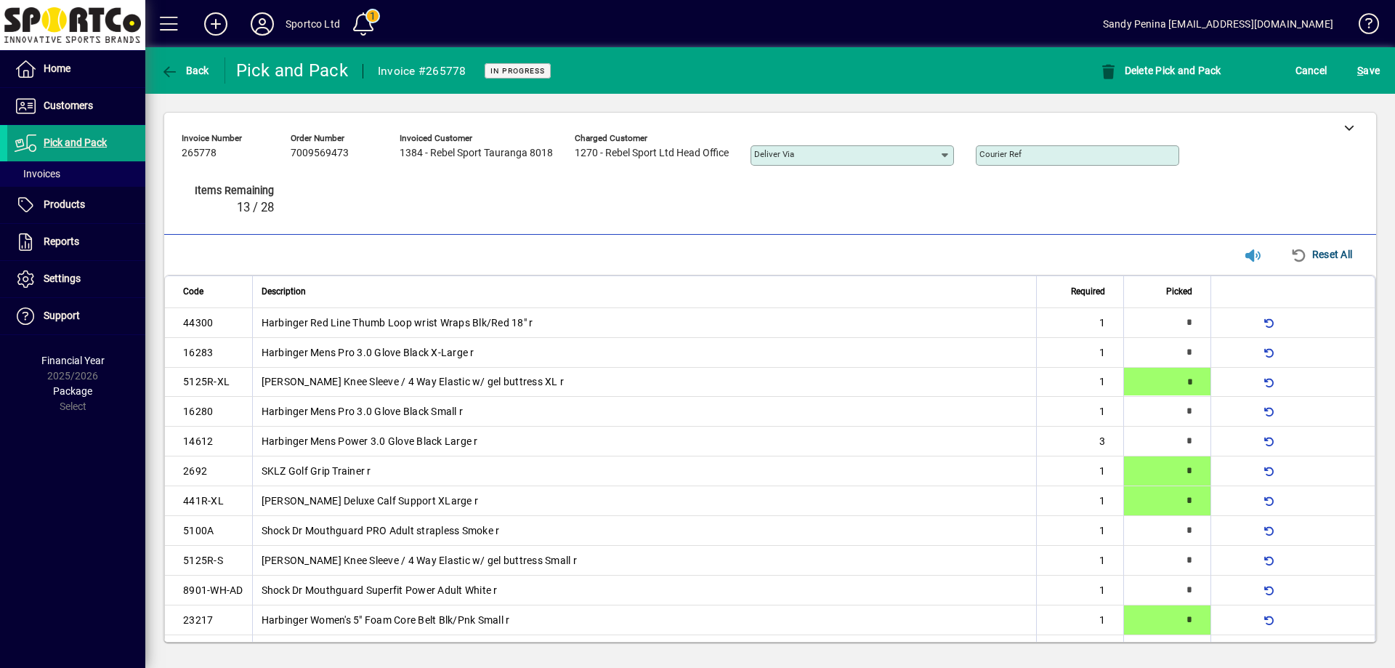
type input "*"
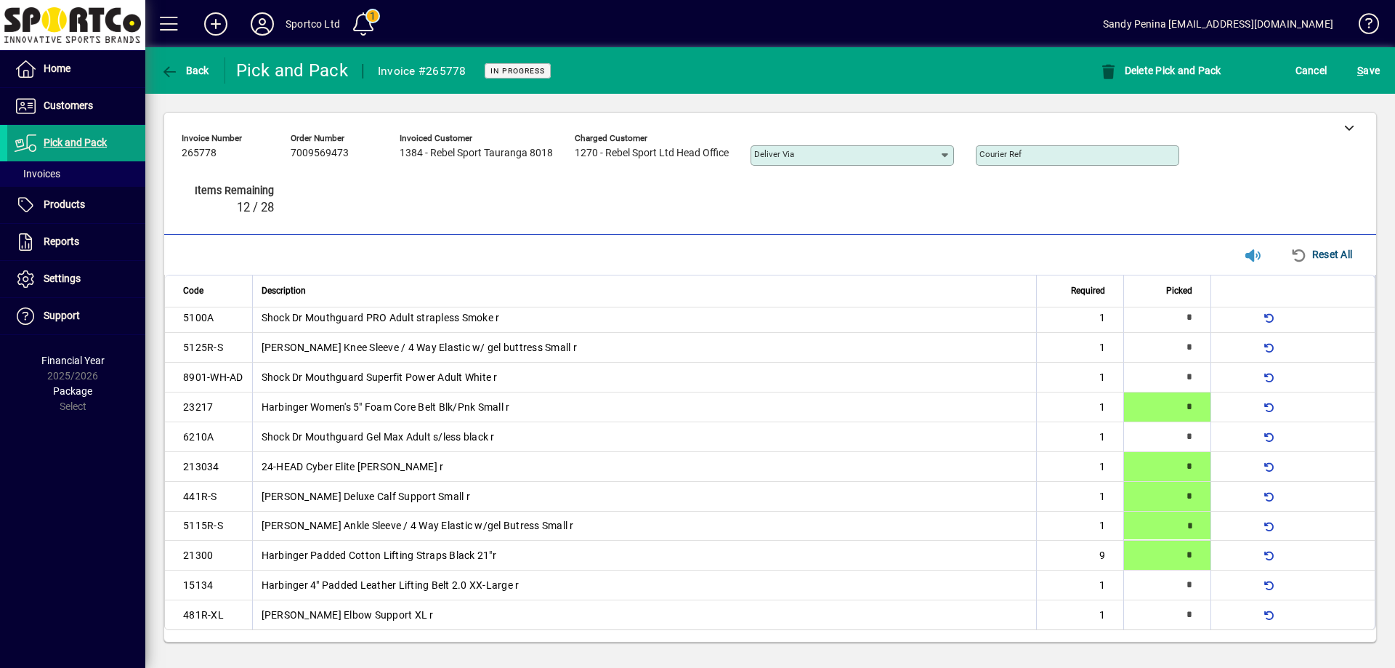
type input "*"
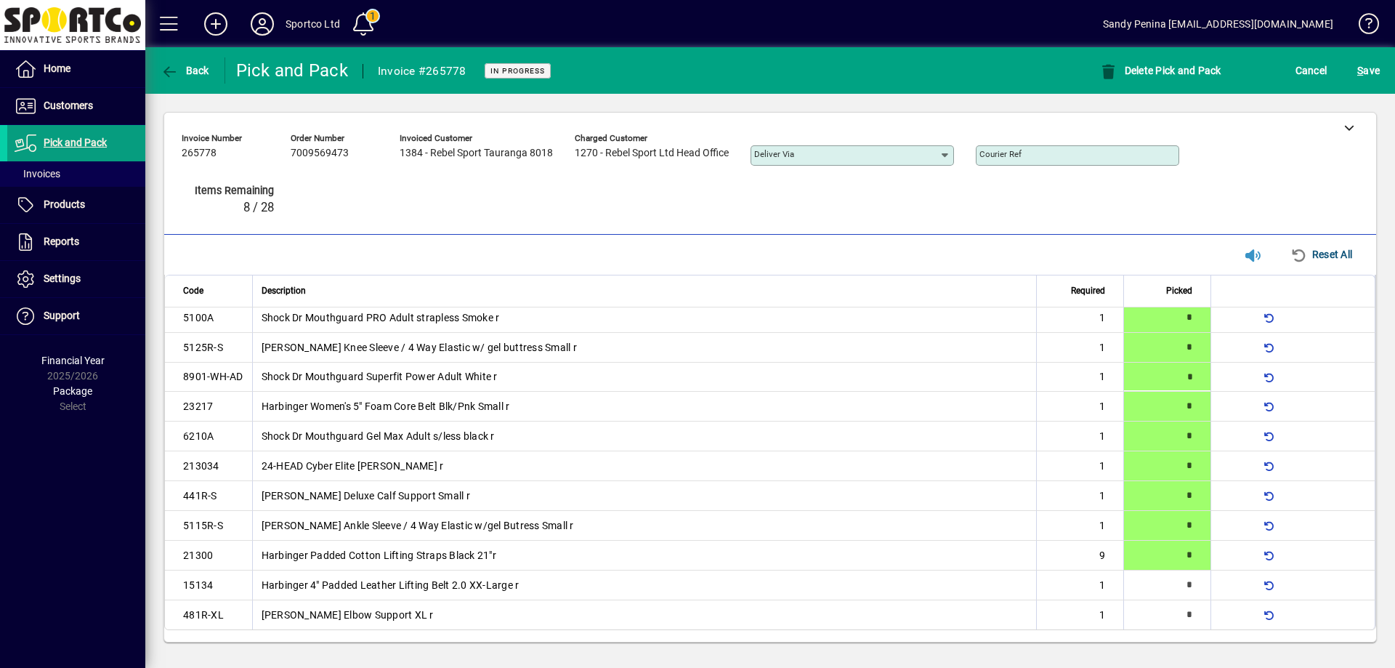
type input "*"
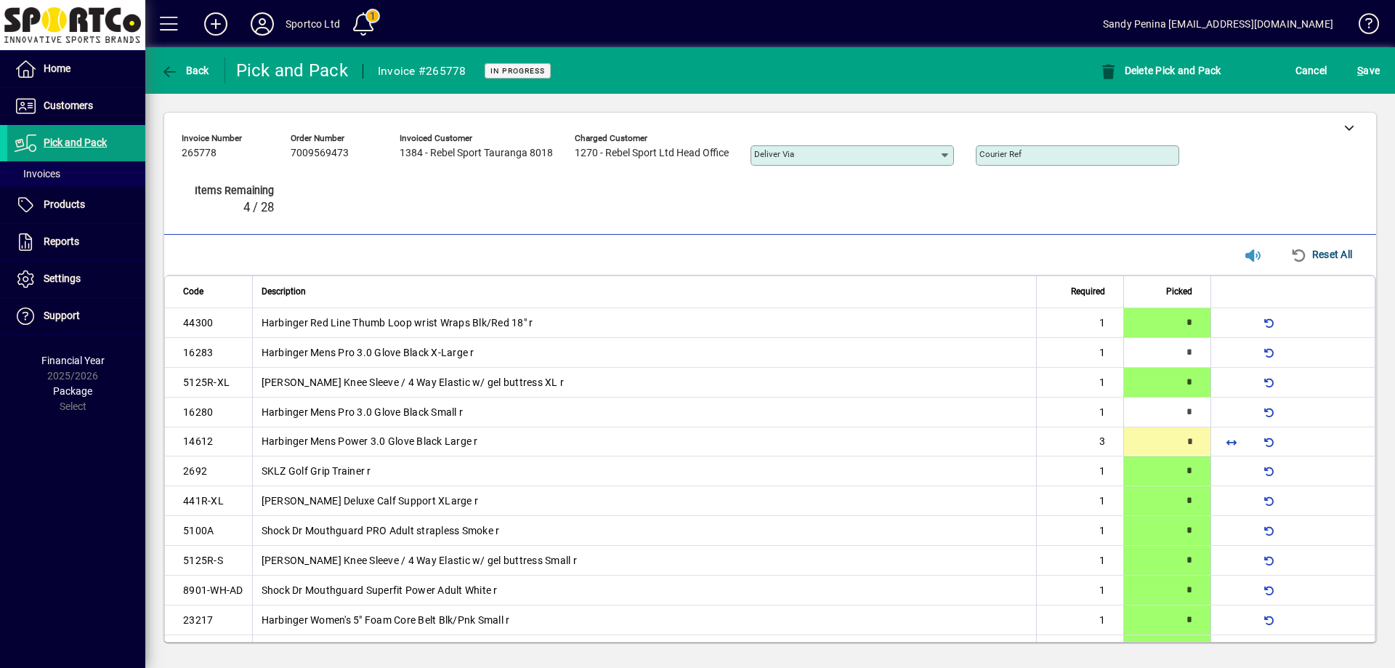
type input "*"
click at [1372, 77] on span "S ave" at bounding box center [1368, 70] width 23 height 23
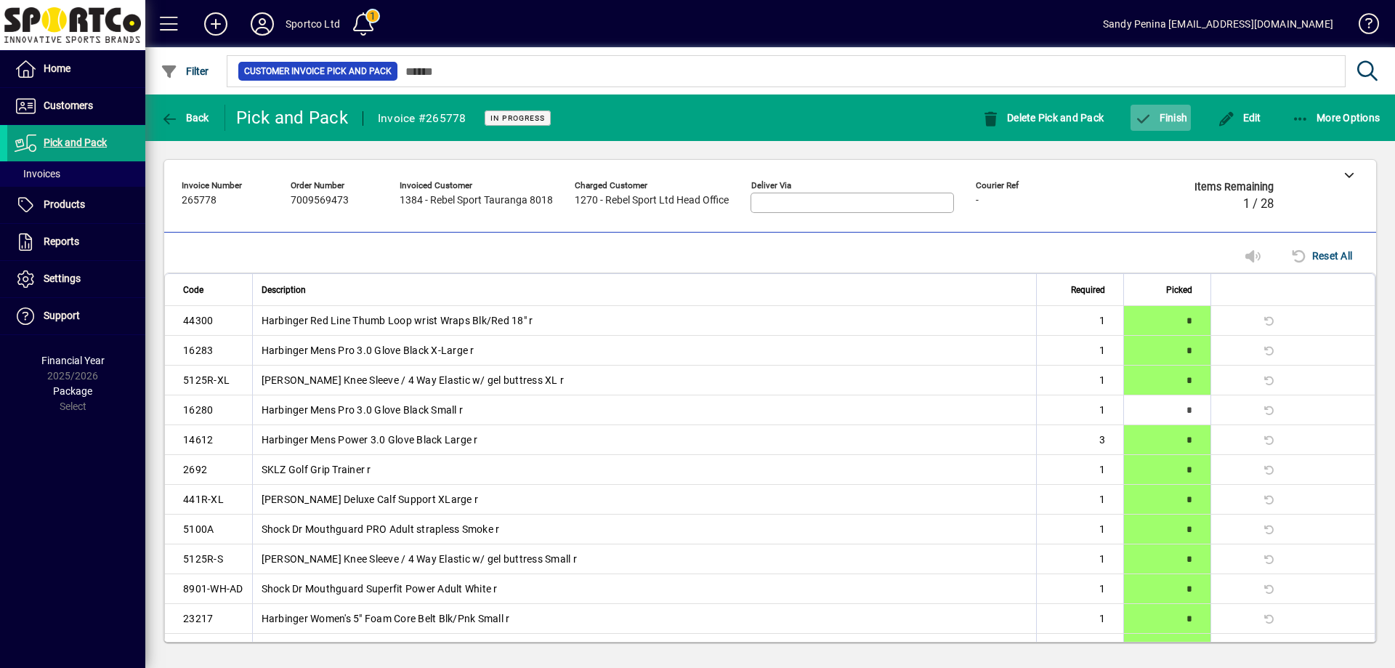
click at [1171, 121] on span "Finish" at bounding box center [1160, 118] width 53 height 12
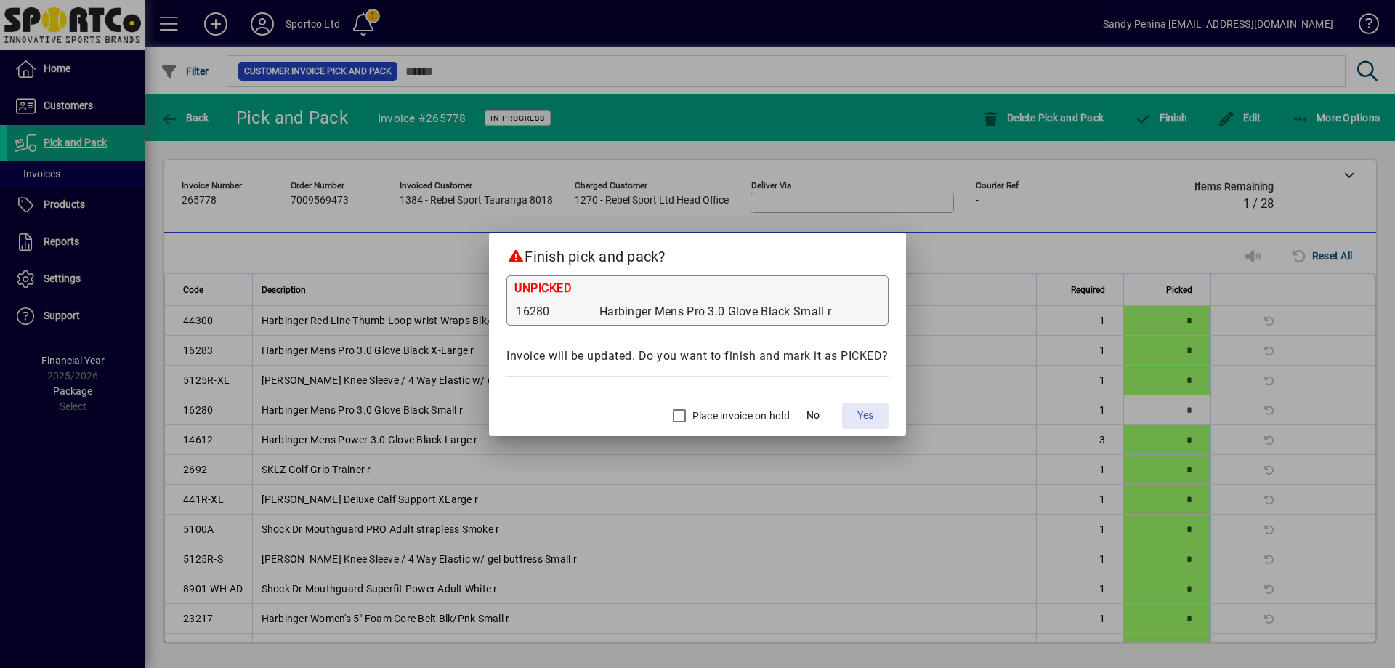
click at [864, 422] on span "Yes" at bounding box center [865, 415] width 16 height 15
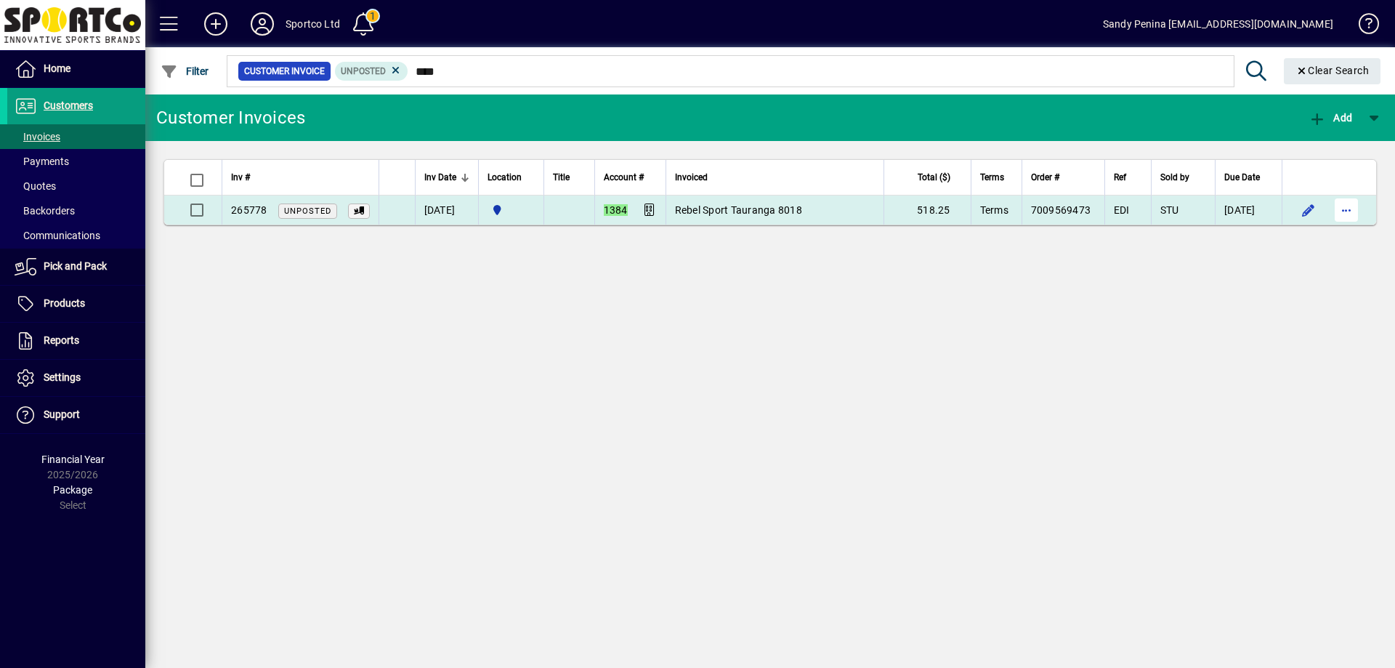
type input "****"
click at [1352, 215] on span "button" at bounding box center [1346, 210] width 35 height 35
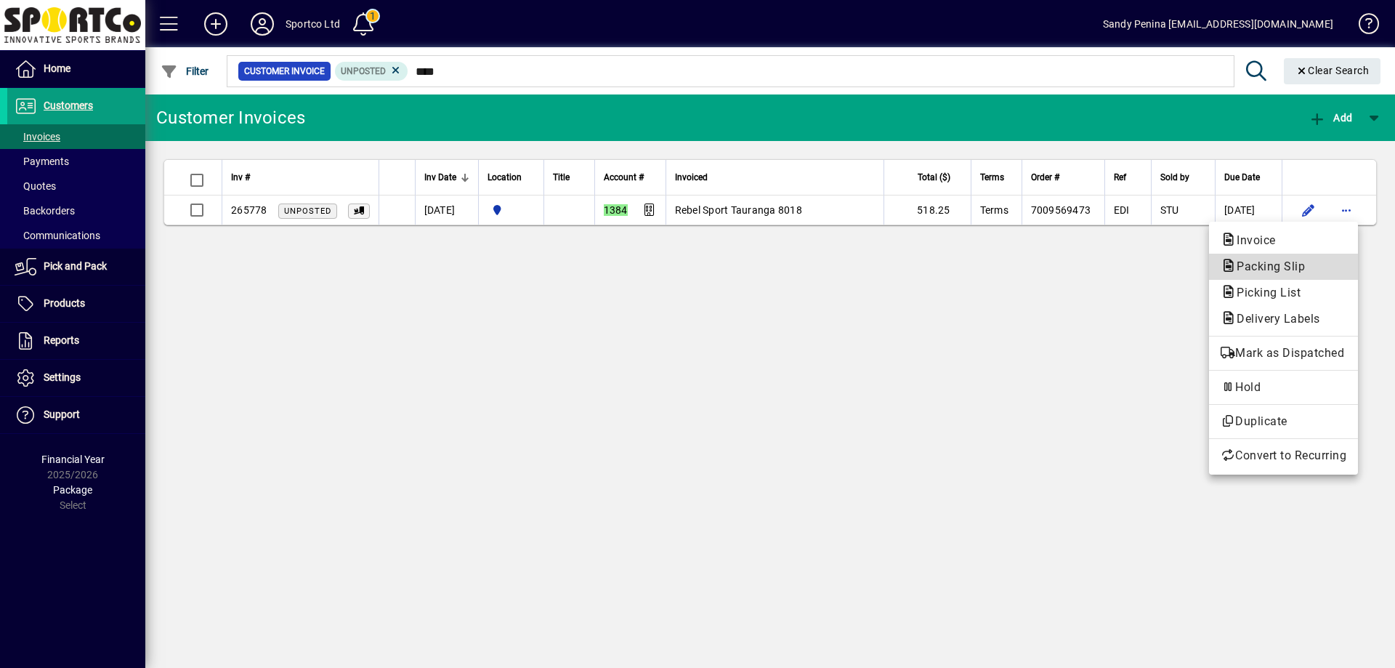
click at [1335, 262] on span "Packing Slip" at bounding box center [1283, 266] width 126 height 17
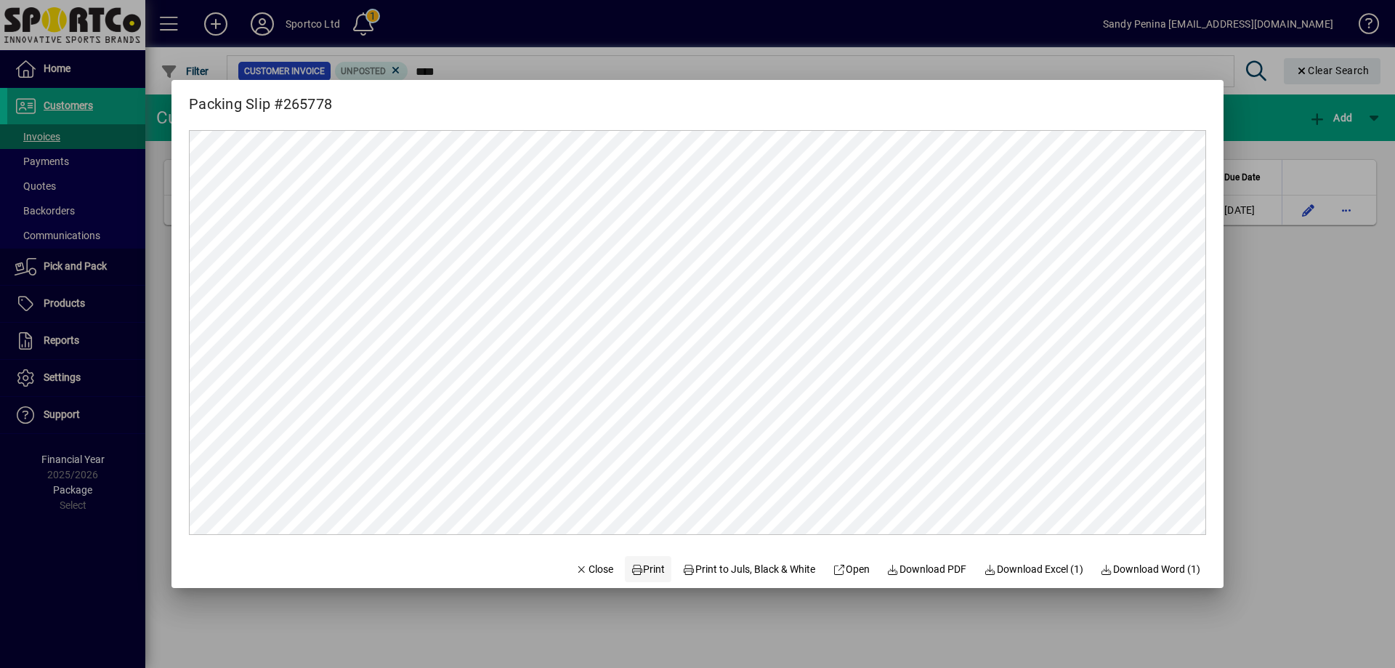
click at [628, 582] on span at bounding box center [648, 568] width 46 height 35
click at [570, 582] on span "button" at bounding box center [594, 568] width 49 height 35
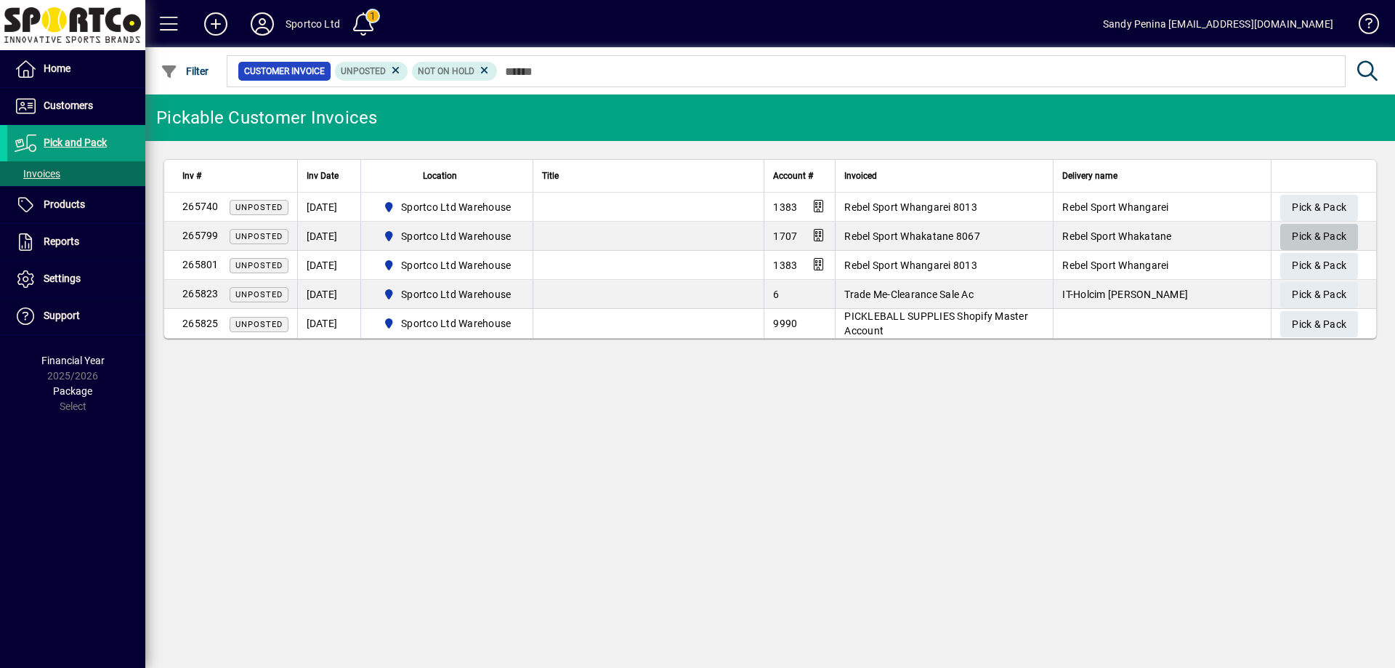
click at [1301, 238] on span "Pick & Pack" at bounding box center [1319, 236] width 54 height 24
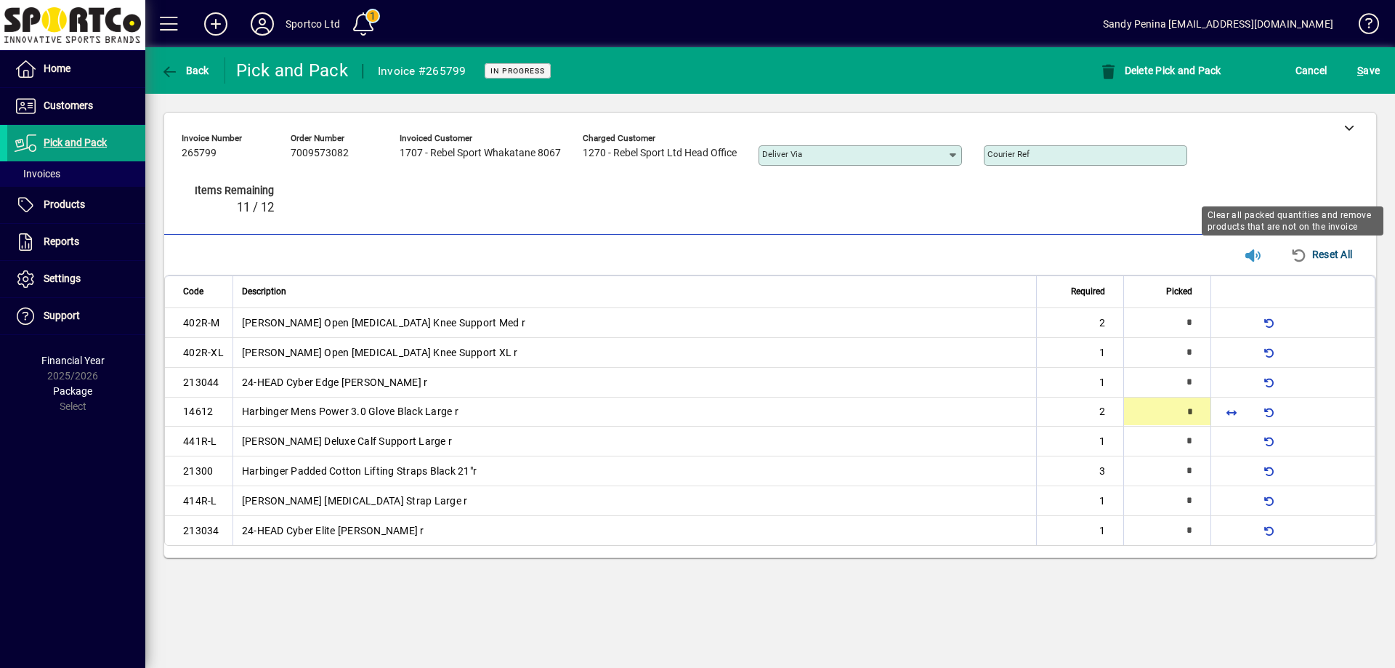
type input "*"
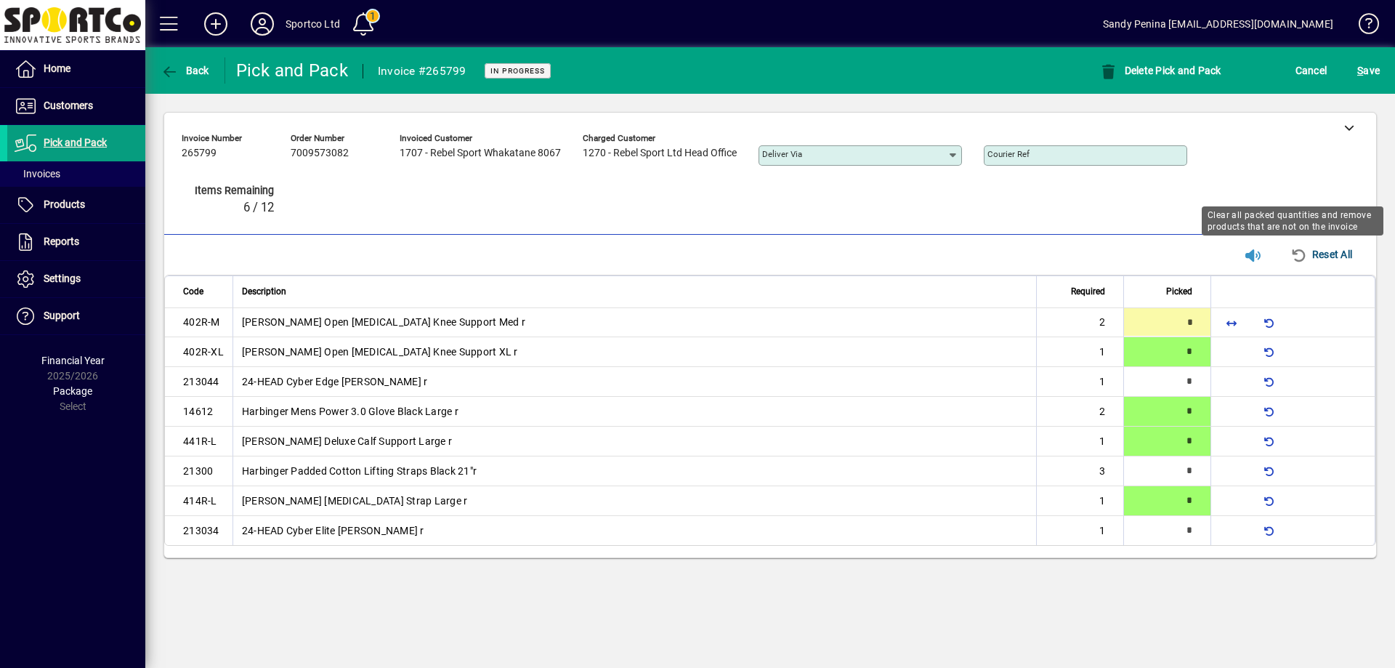
type input "*"
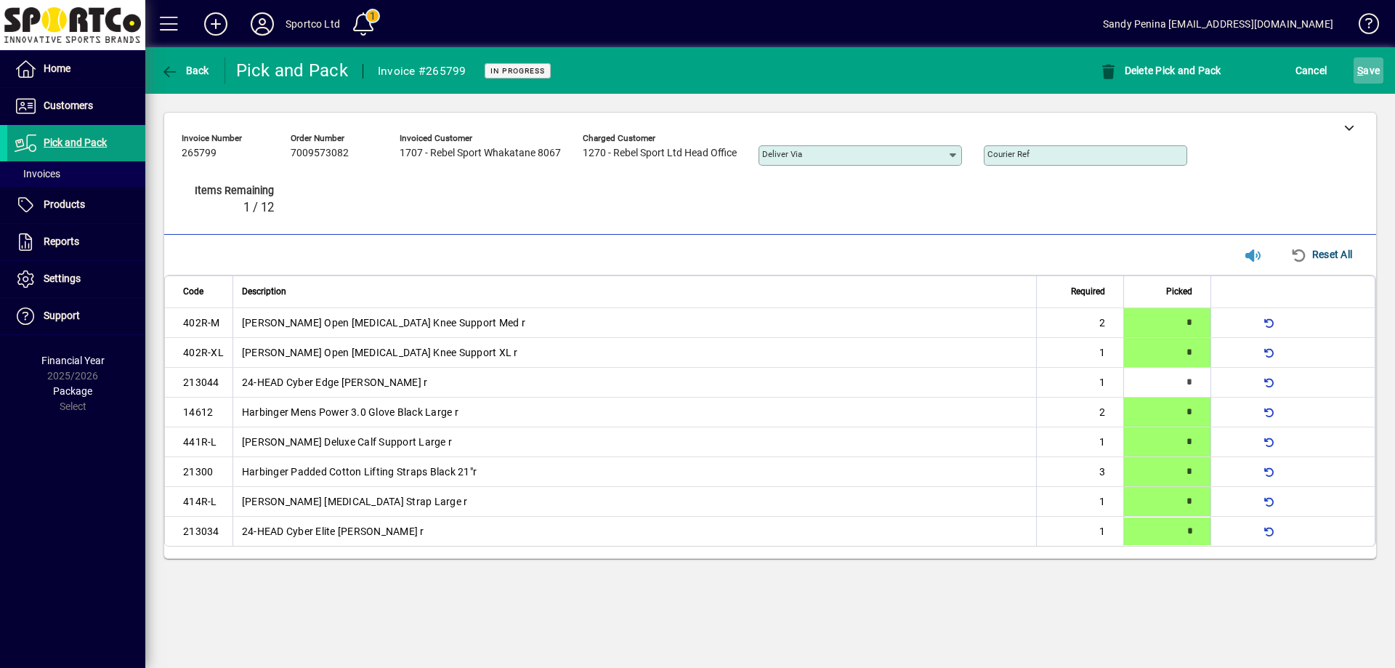
click at [1375, 77] on span "S ave" at bounding box center [1368, 70] width 23 height 23
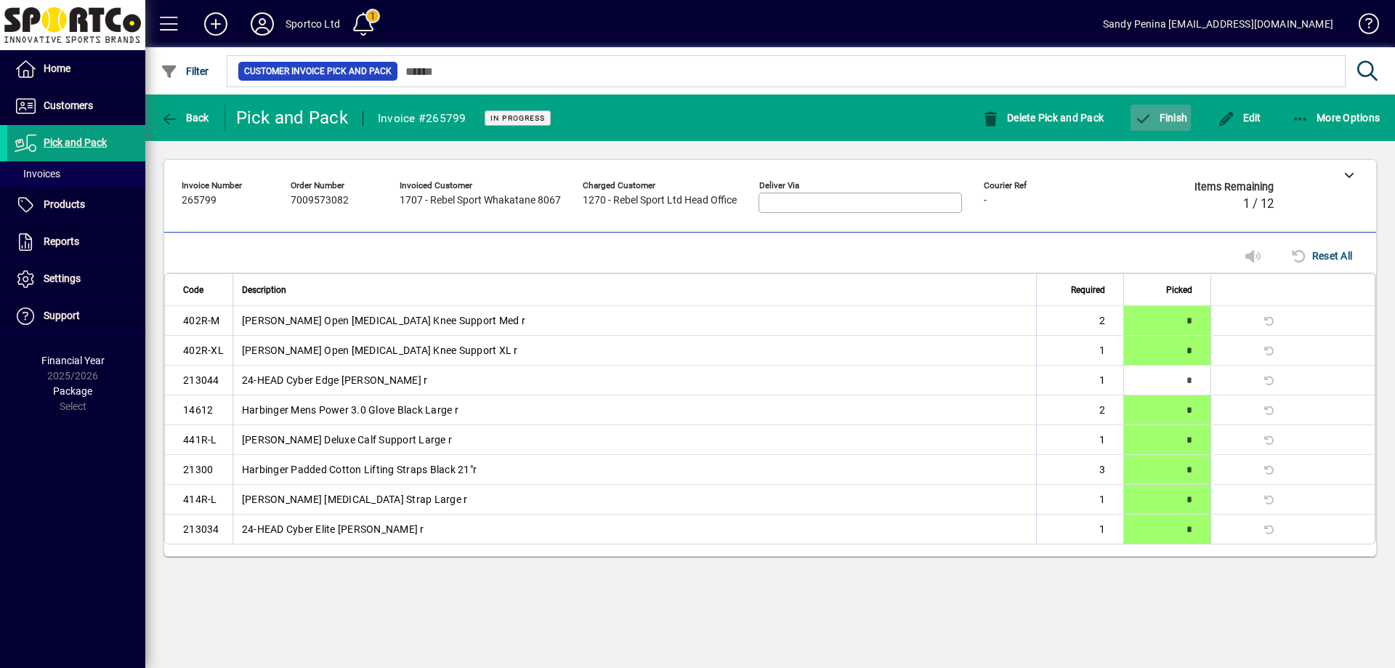
click at [1137, 123] on icon "button" at bounding box center [1143, 119] width 18 height 15
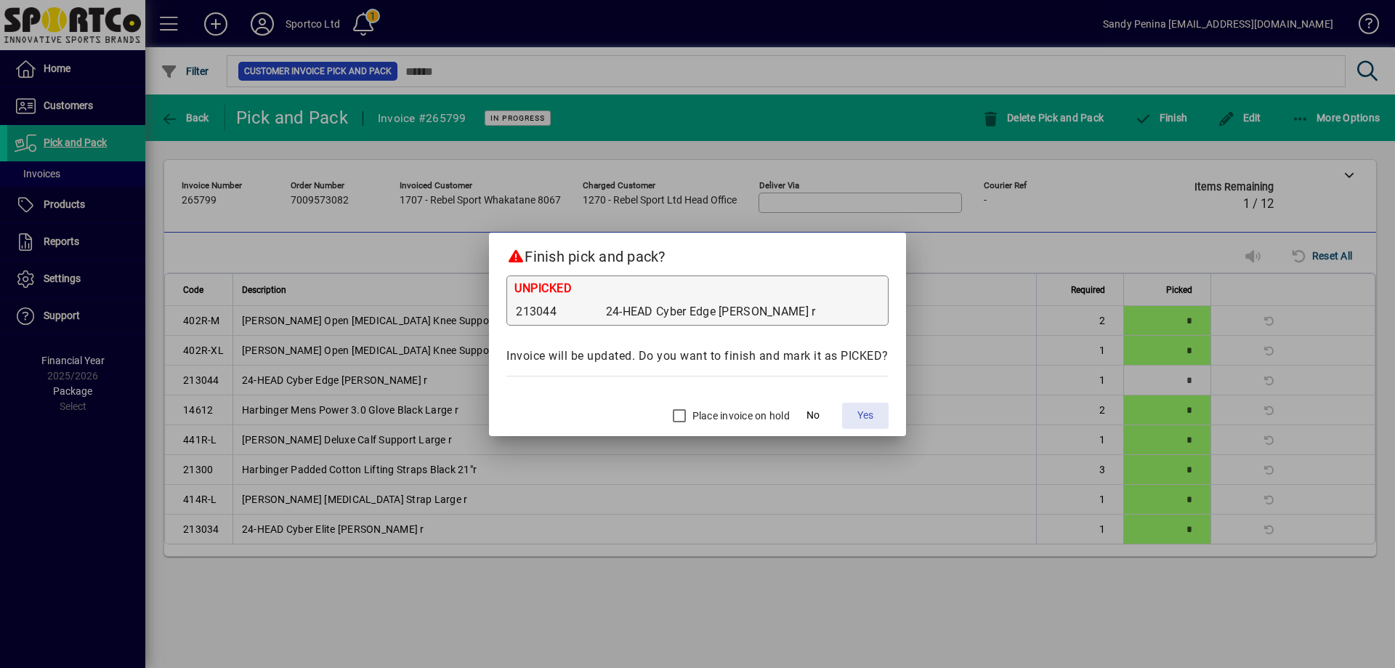
click at [848, 406] on span at bounding box center [865, 415] width 46 height 35
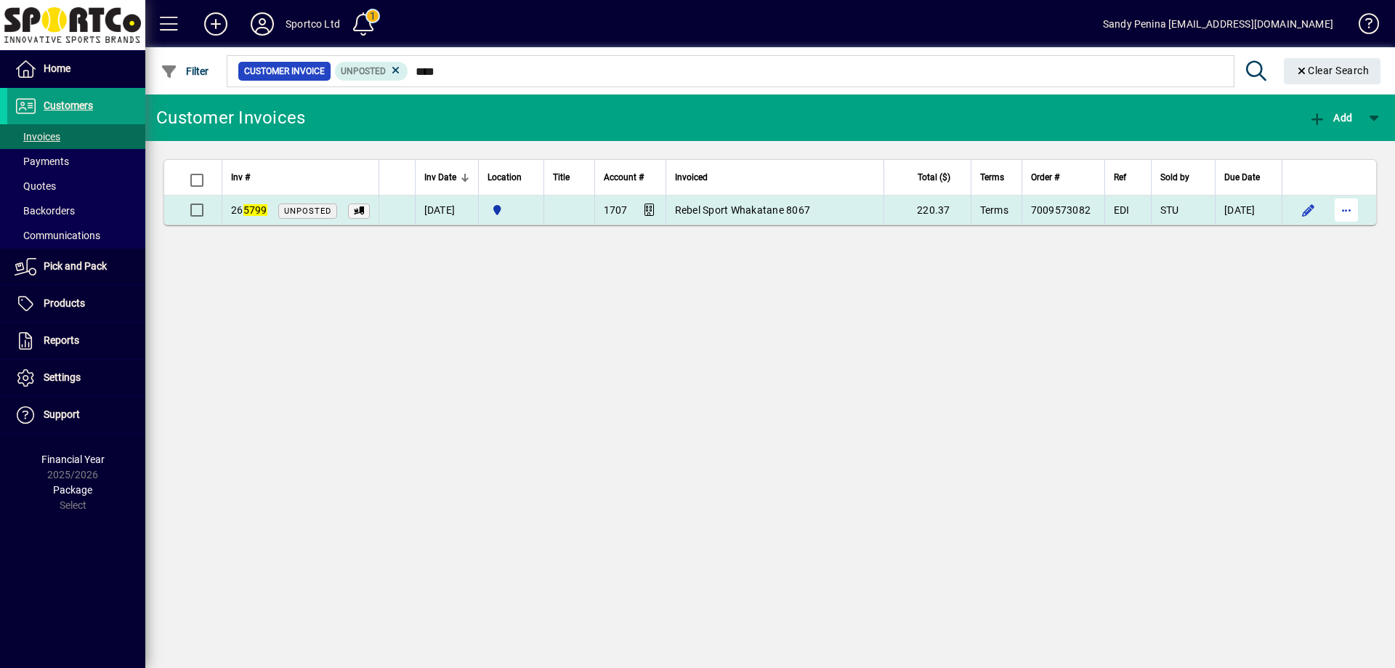
type input "****"
click at [1339, 209] on span "button" at bounding box center [1346, 210] width 35 height 35
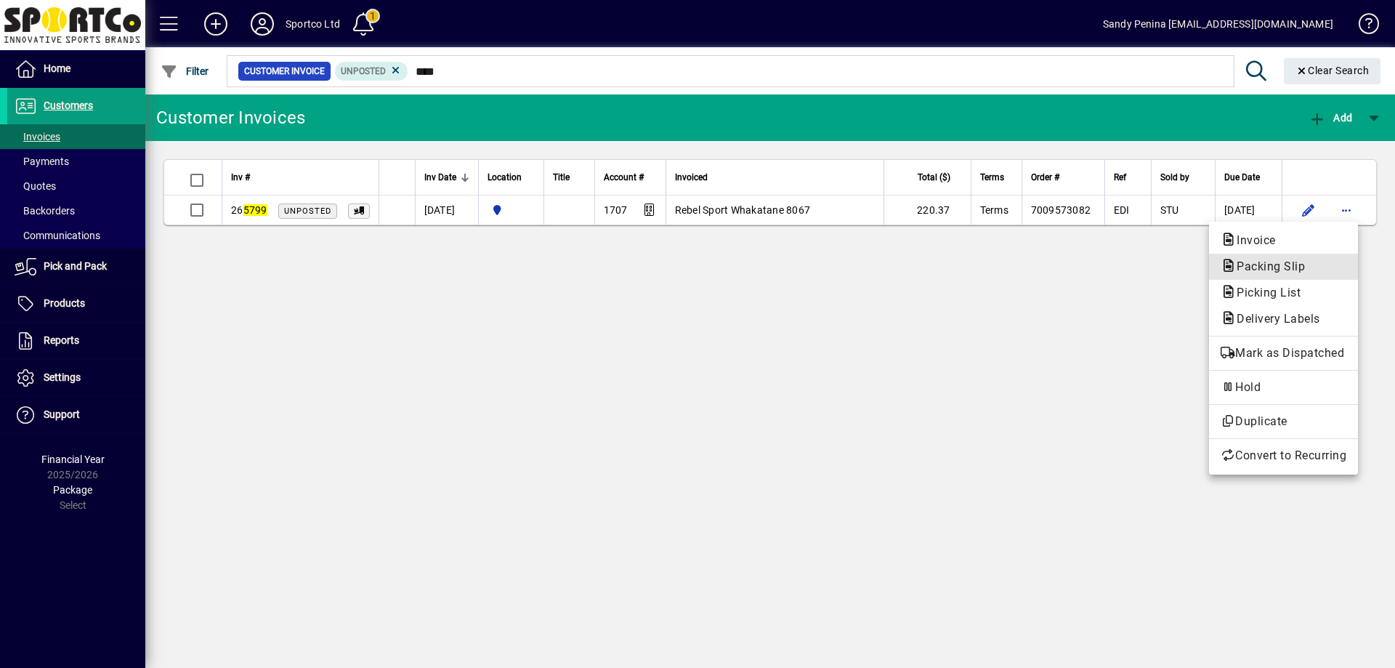
click at [1329, 264] on span "Packing Slip" at bounding box center [1283, 266] width 126 height 17
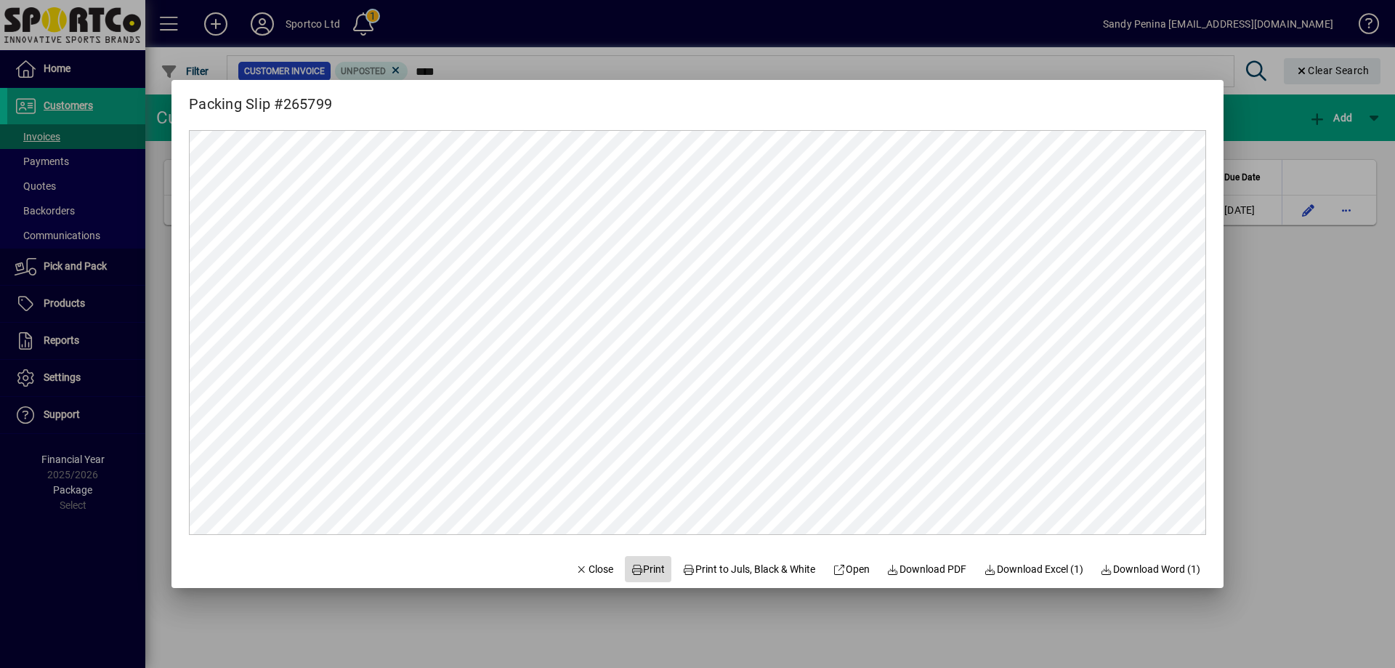
click at [645, 564] on span "Print" at bounding box center [648, 569] width 35 height 15
click at [591, 563] on span "Close" at bounding box center [594, 569] width 38 height 15
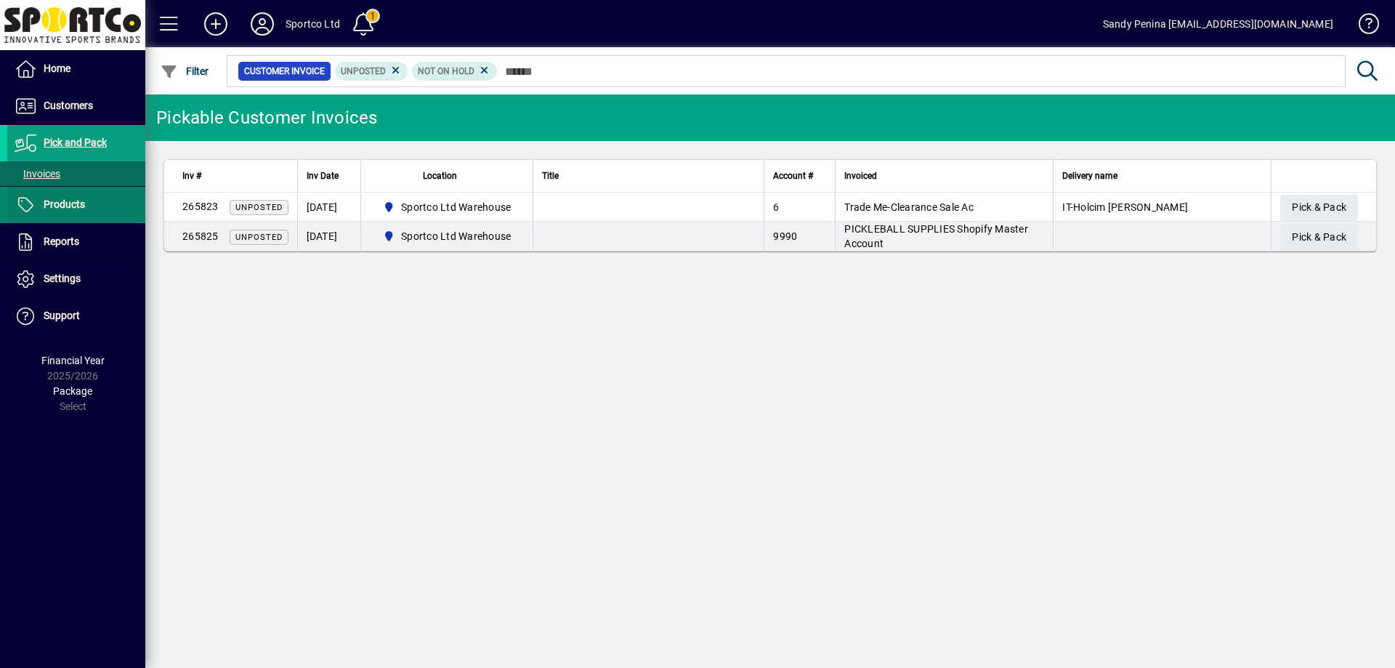
click at [129, 198] on span at bounding box center [76, 204] width 138 height 35
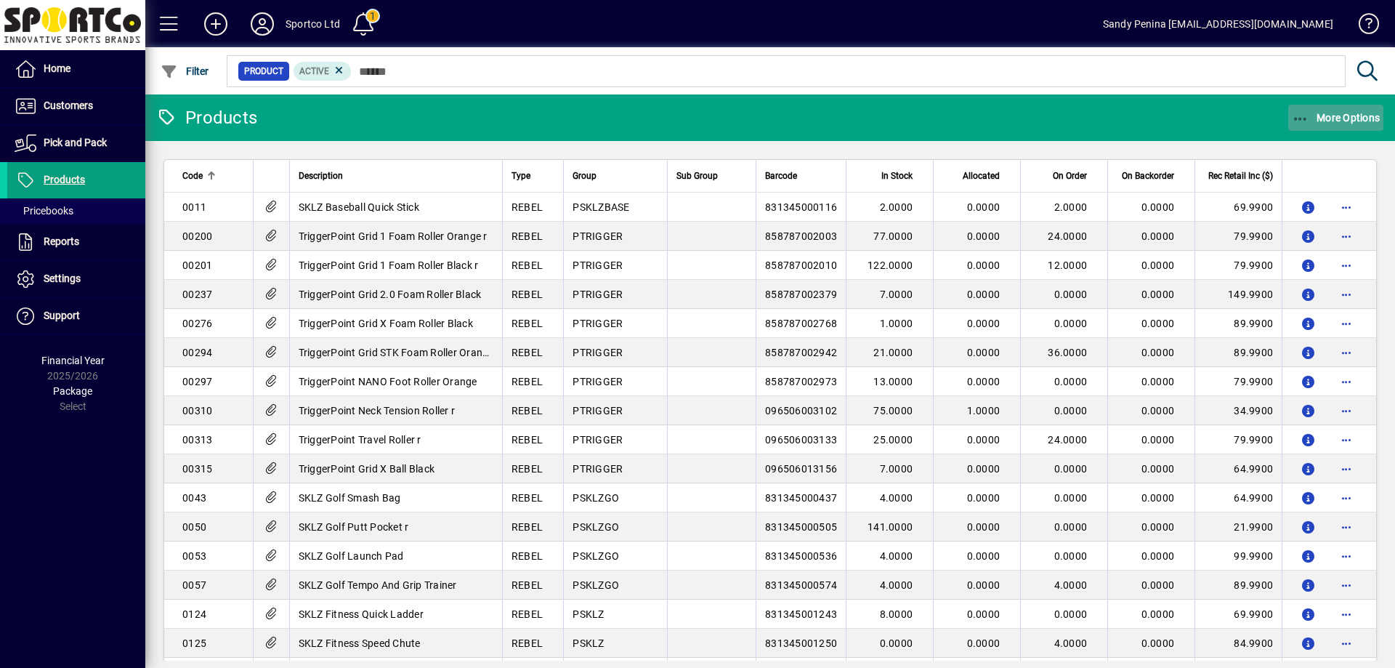
click at [1369, 118] on span "More Options" at bounding box center [1336, 118] width 89 height 12
click at [1352, 146] on span "Product Status" at bounding box center [1313, 149] width 105 height 14
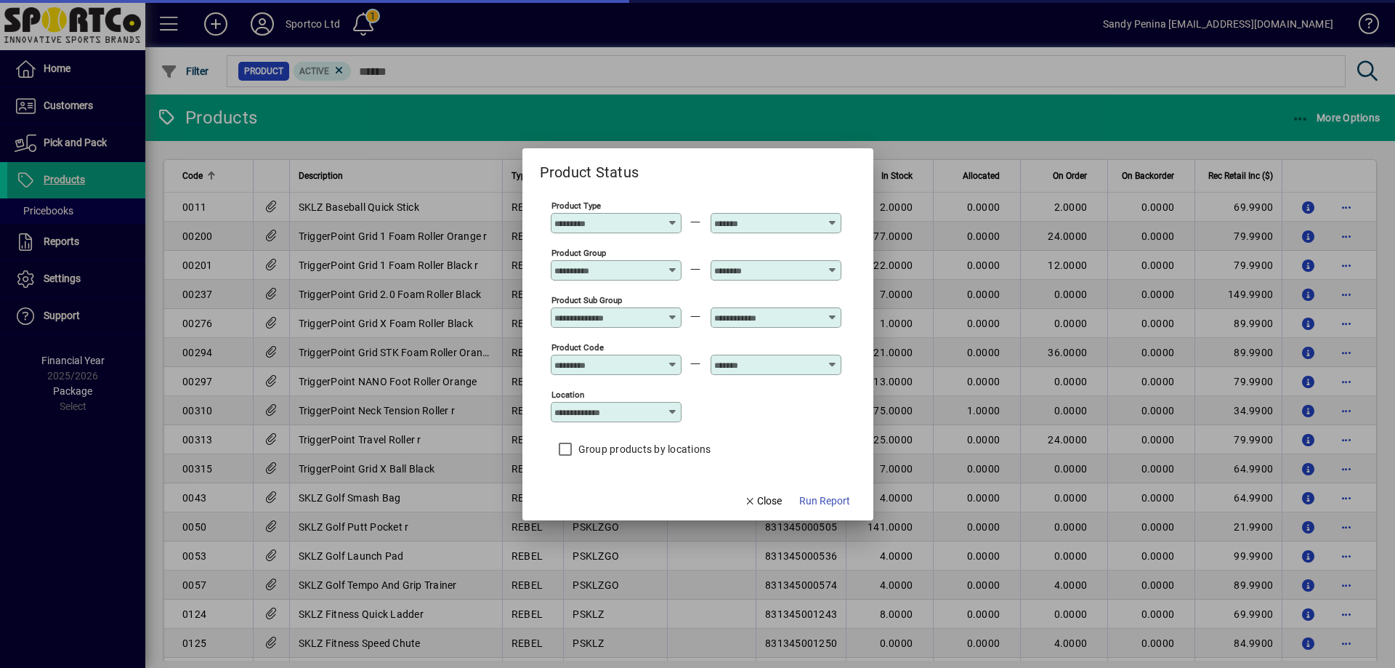
click at [601, 272] on input "Product Group" at bounding box center [607, 270] width 106 height 12
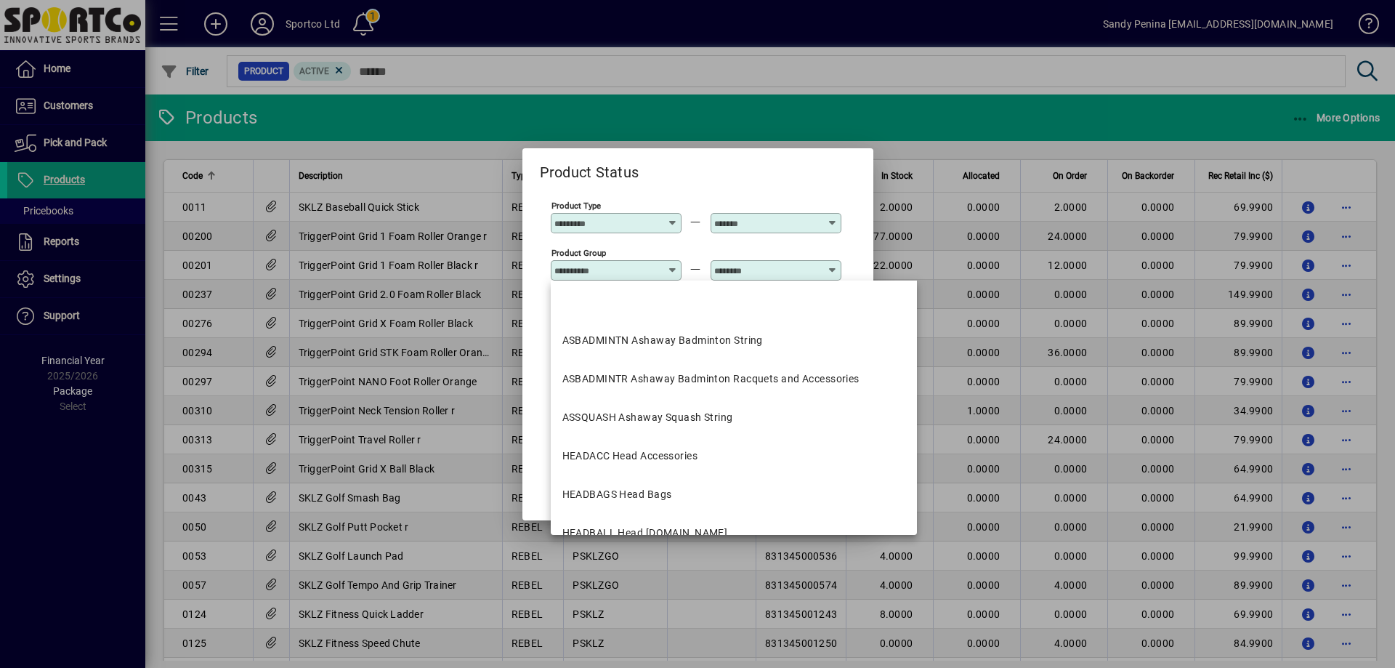
click at [601, 272] on input "Product Group" at bounding box center [607, 270] width 106 height 12
click at [304, 106] on div at bounding box center [697, 334] width 1395 height 668
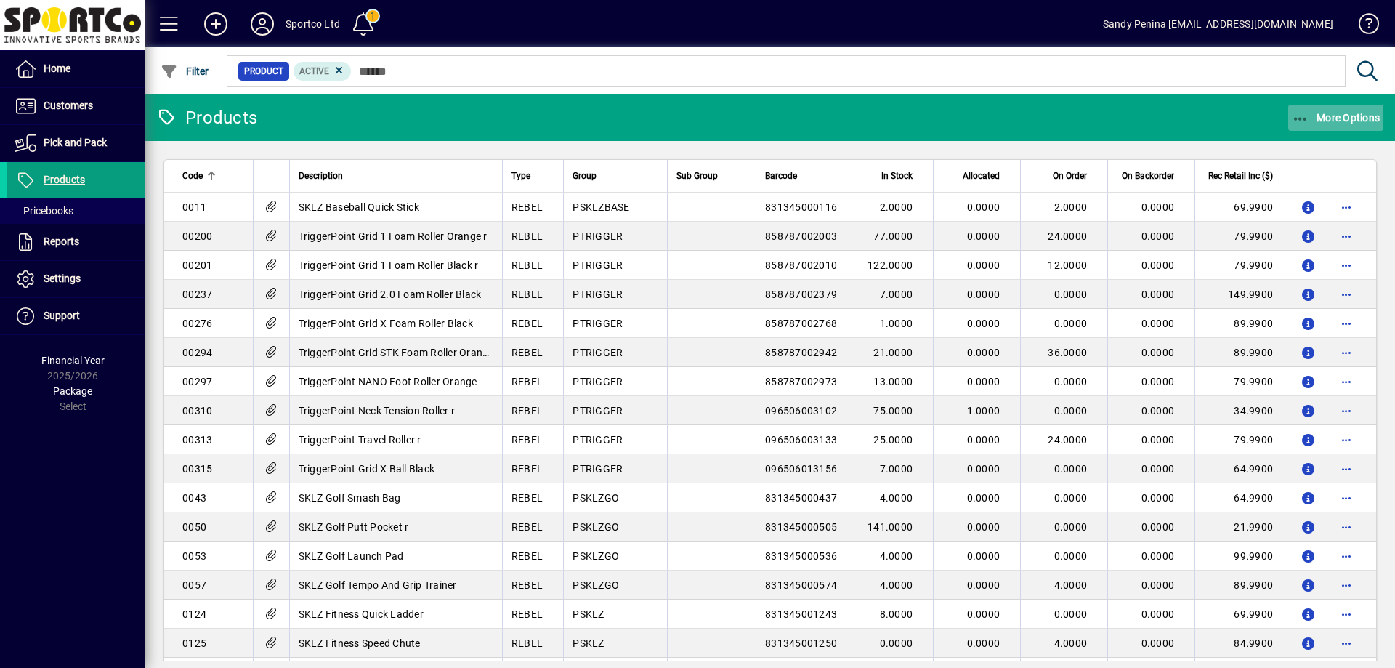
click at [1314, 115] on span "More Options" at bounding box center [1336, 118] width 89 height 12
click at [1305, 142] on span "Product Status" at bounding box center [1313, 149] width 105 height 14
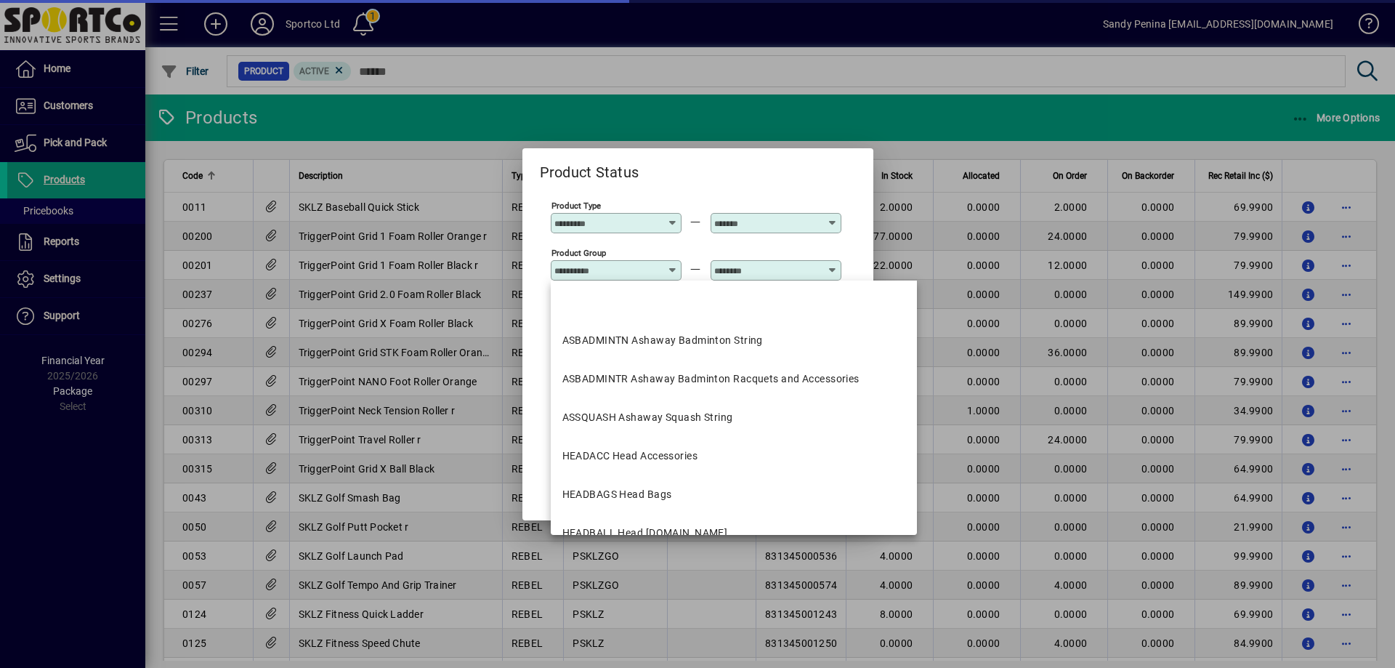
click at [592, 273] on input "Product Group" at bounding box center [607, 270] width 106 height 12
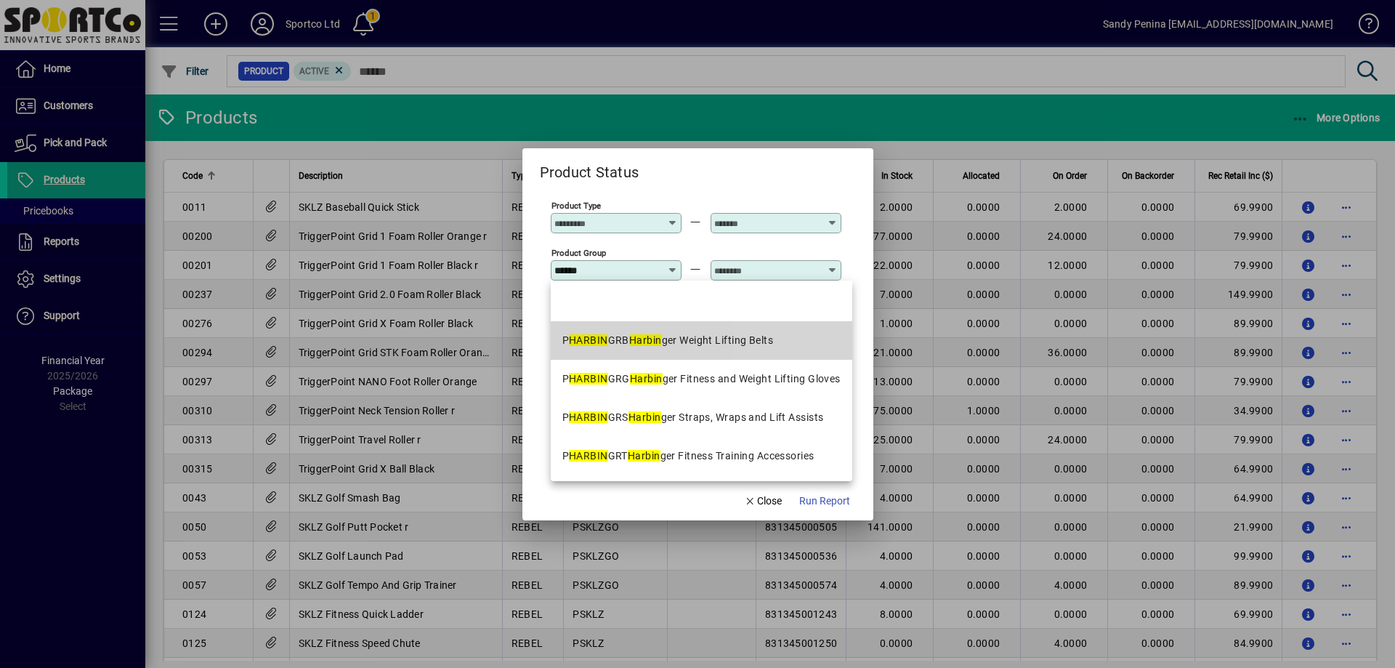
click at [798, 349] on mat-option "P HARBIN GRB Harbin ger Weight Lifting Belts" at bounding box center [701, 340] width 301 height 39
type input "**********"
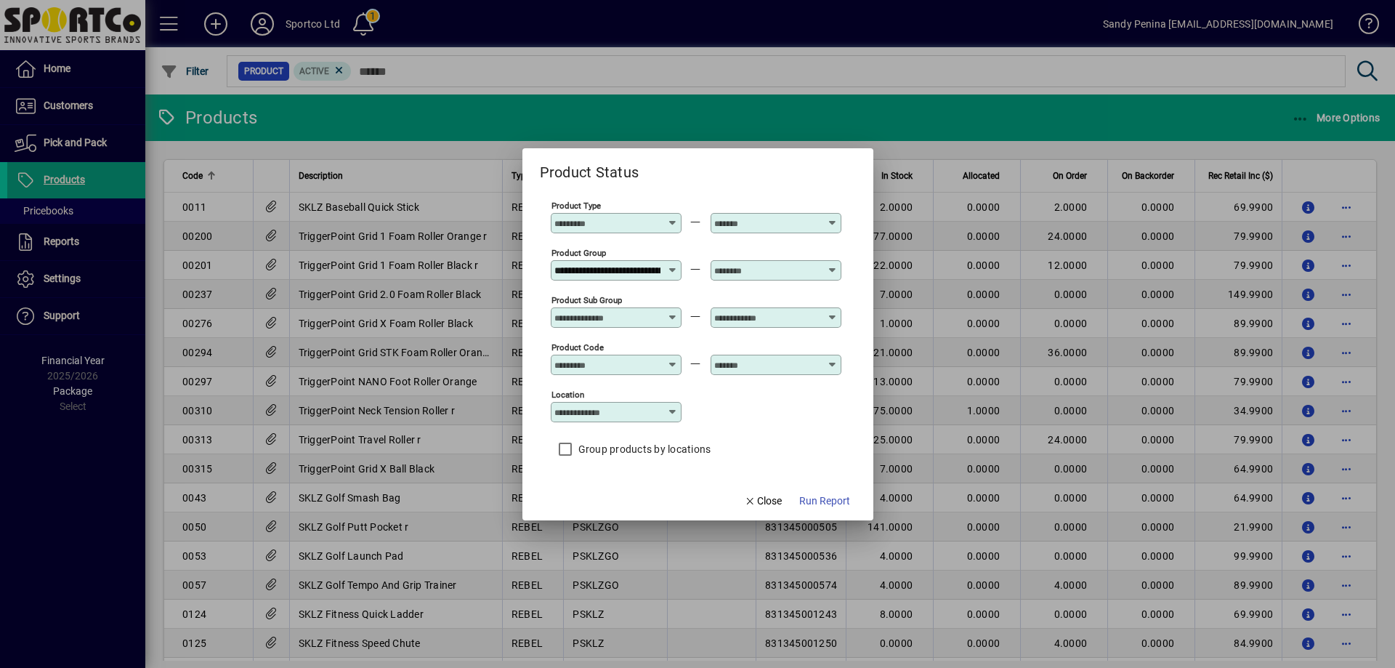
scroll to position [0, 103]
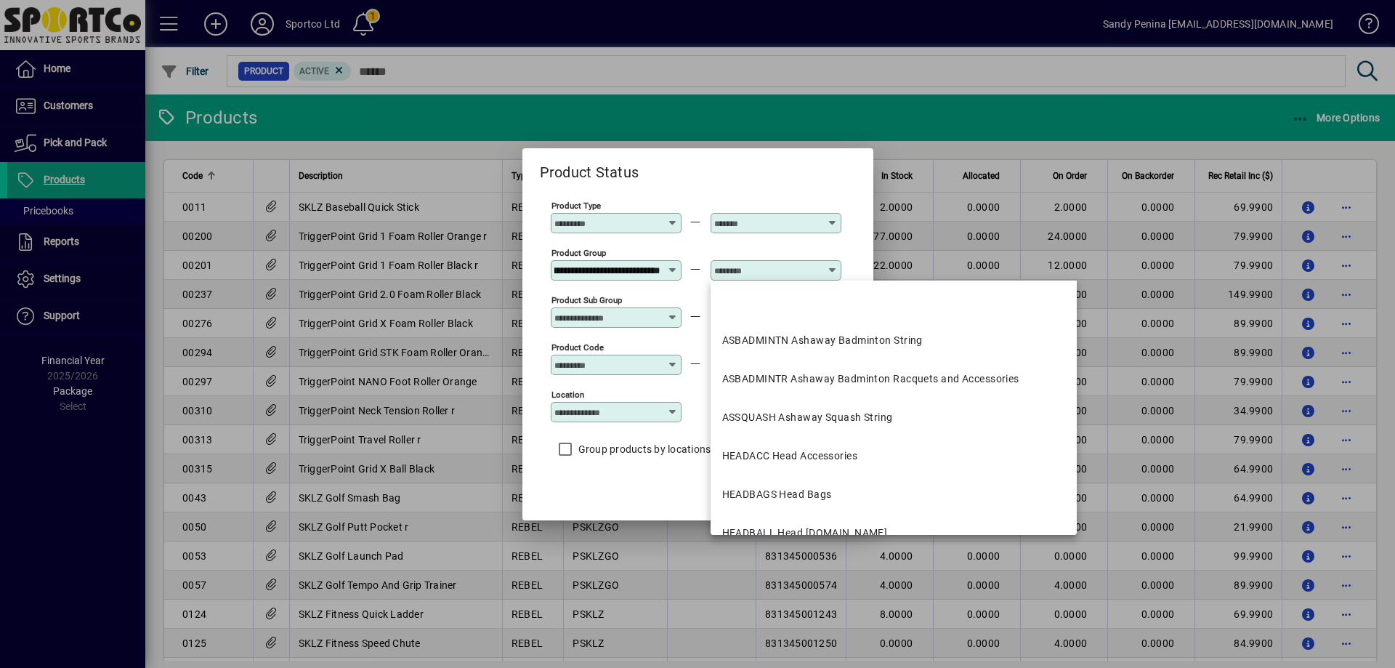
click at [774, 271] on input "text" at bounding box center [767, 270] width 106 height 12
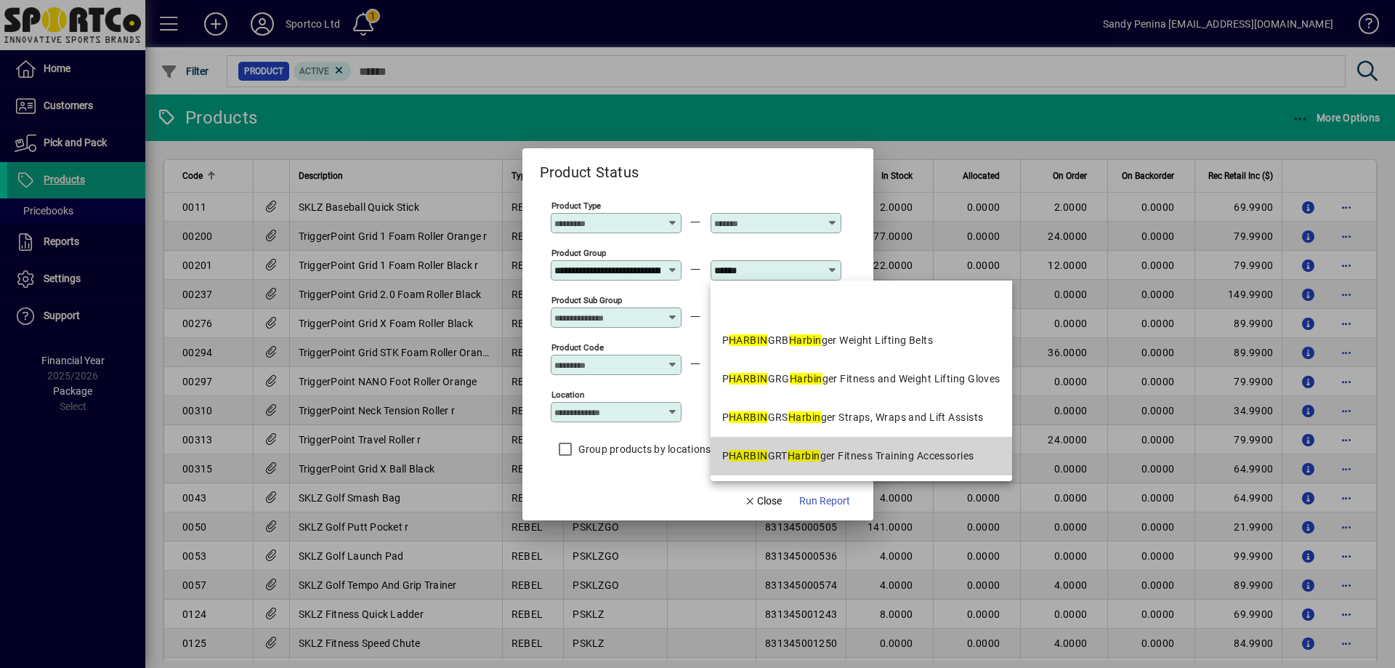
click at [832, 450] on div "P HARBIN GRT Harbin ger Fitness Training Accessories" at bounding box center [848, 455] width 252 height 15
type input "**********"
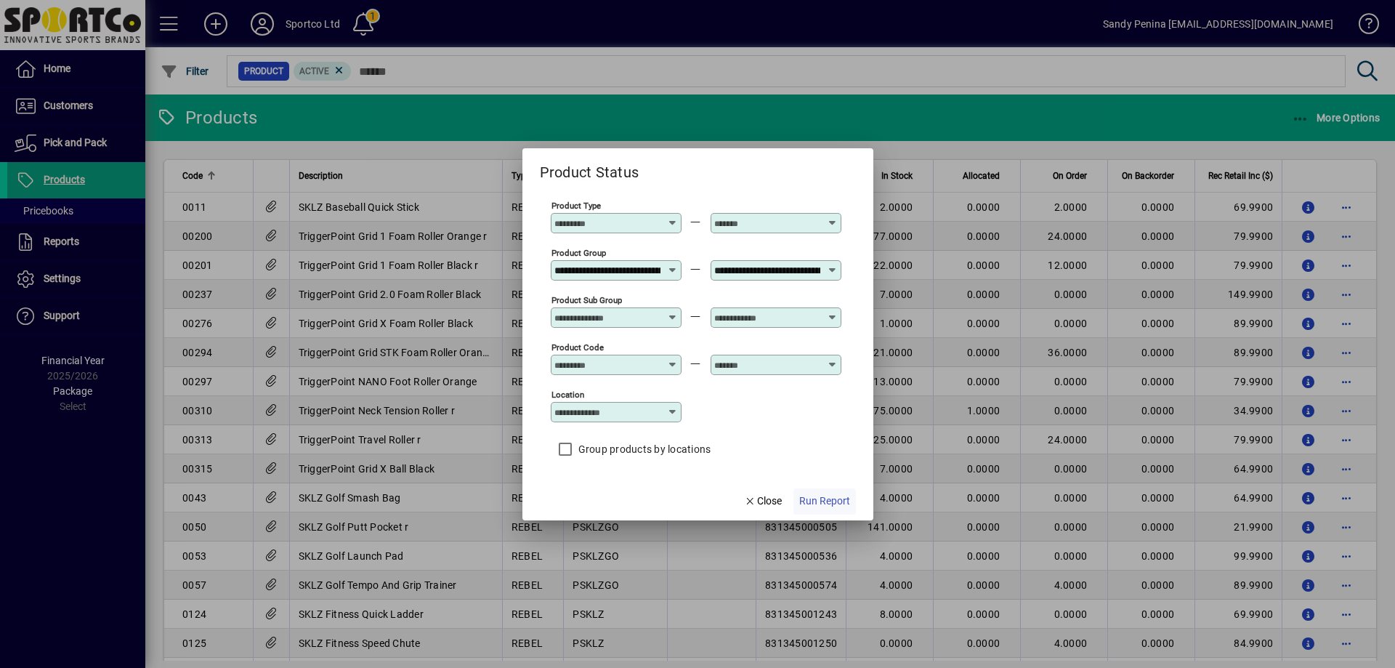
click at [836, 505] on span "Run Report" at bounding box center [824, 500] width 51 height 15
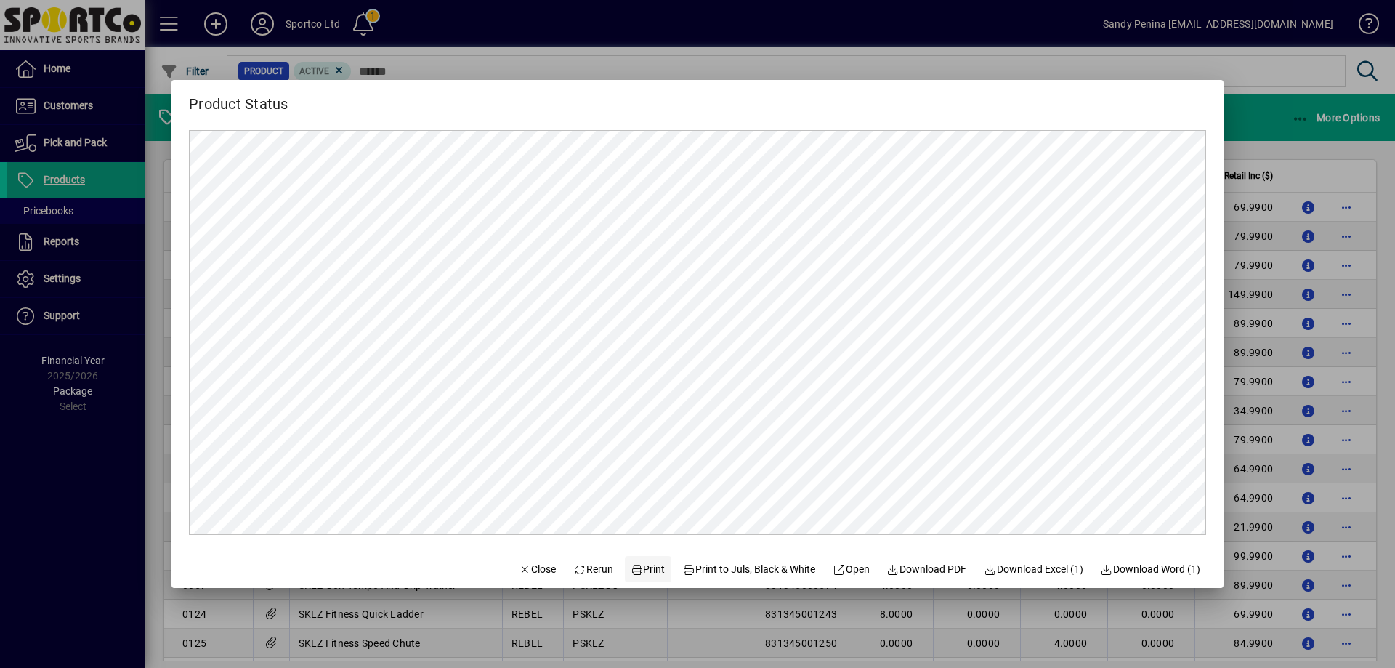
drag, startPoint x: 634, startPoint y: 567, endPoint x: 634, endPoint y: 575, distance: 8.0
click at [634, 569] on span "Print" at bounding box center [648, 569] width 35 height 15
click at [519, 572] on span "Close" at bounding box center [538, 569] width 38 height 15
